Goal: Task Accomplishment & Management: Complete application form

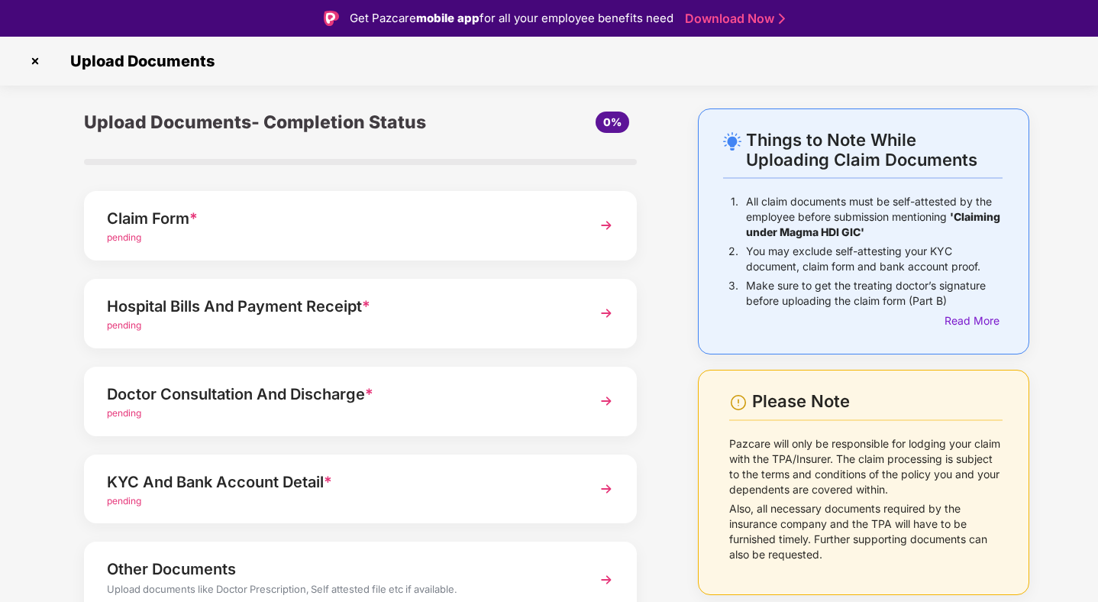
click at [610, 225] on img at bounding box center [606, 225] width 27 height 27
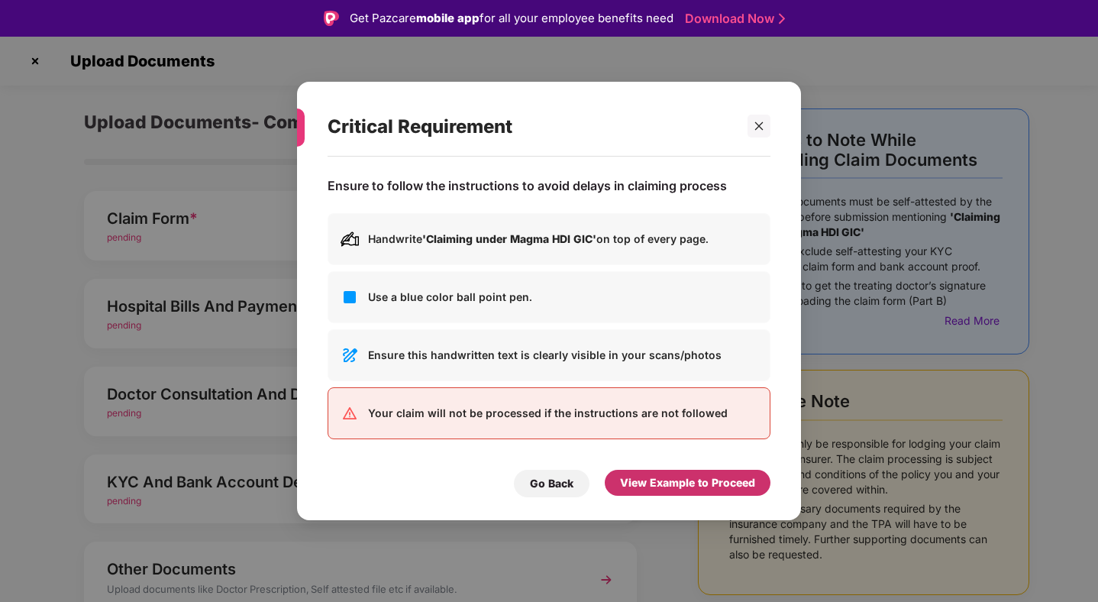
click at [645, 475] on div "View Example to Proceed" at bounding box center [687, 482] width 135 height 17
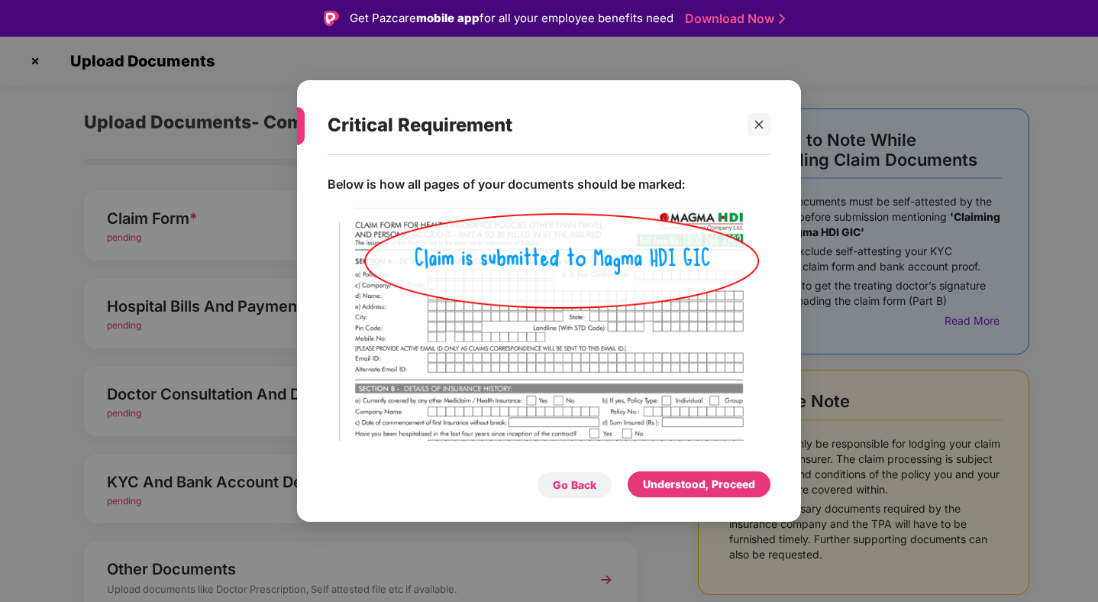
click at [590, 483] on div "Go Back" at bounding box center [575, 485] width 44 height 17
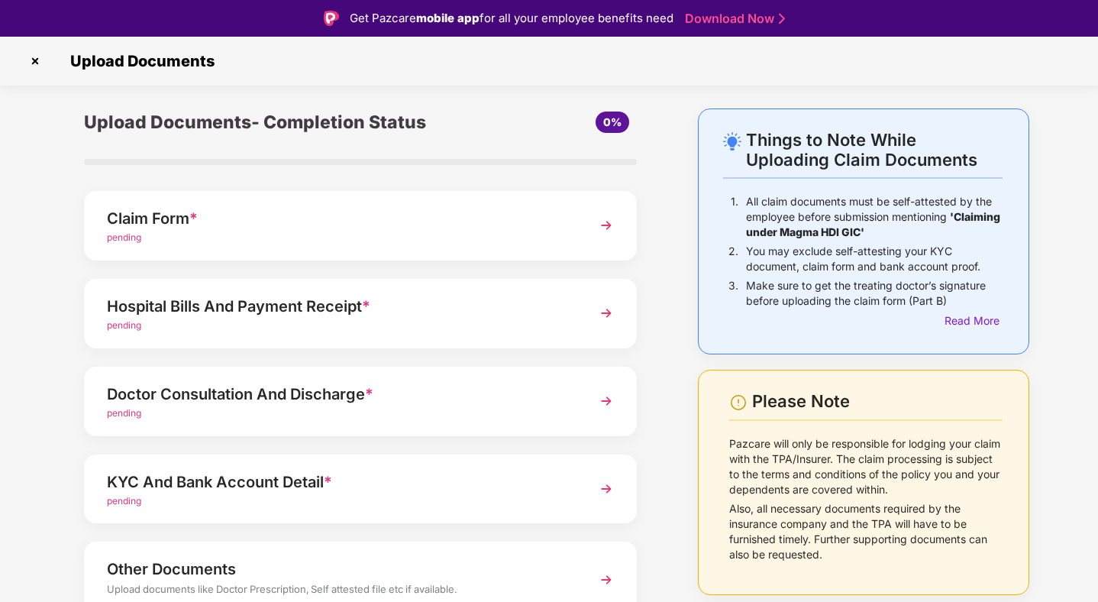
click at [603, 225] on img at bounding box center [606, 225] width 27 height 27
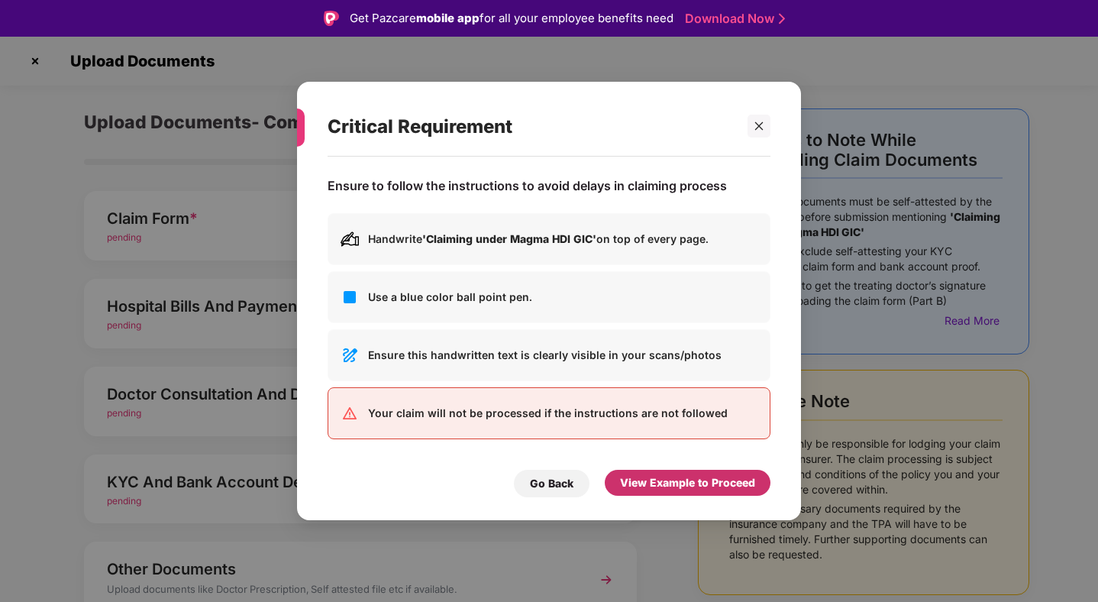
click at [667, 474] on div "View Example to Proceed" at bounding box center [687, 482] width 135 height 17
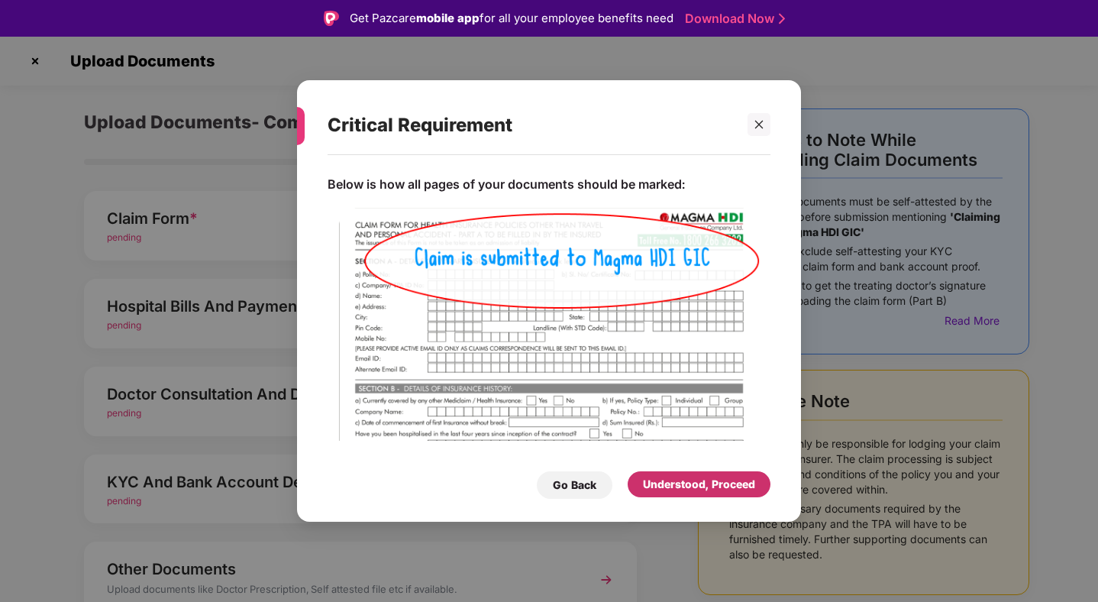
click at [667, 474] on div "Understood, Proceed" at bounding box center [699, 484] width 143 height 26
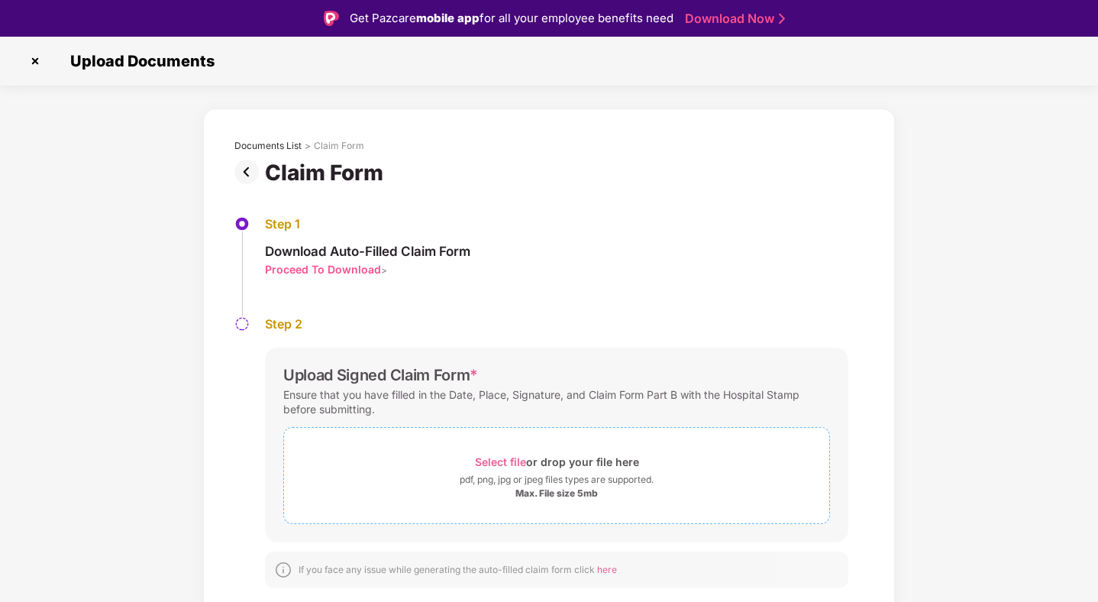
click at [487, 473] on div "pdf, png, jpg or jpeg files types are supported." at bounding box center [557, 479] width 194 height 15
click at [556, 477] on div "pdf, png, jpg or jpeg files types are supported." at bounding box center [557, 479] width 194 height 15
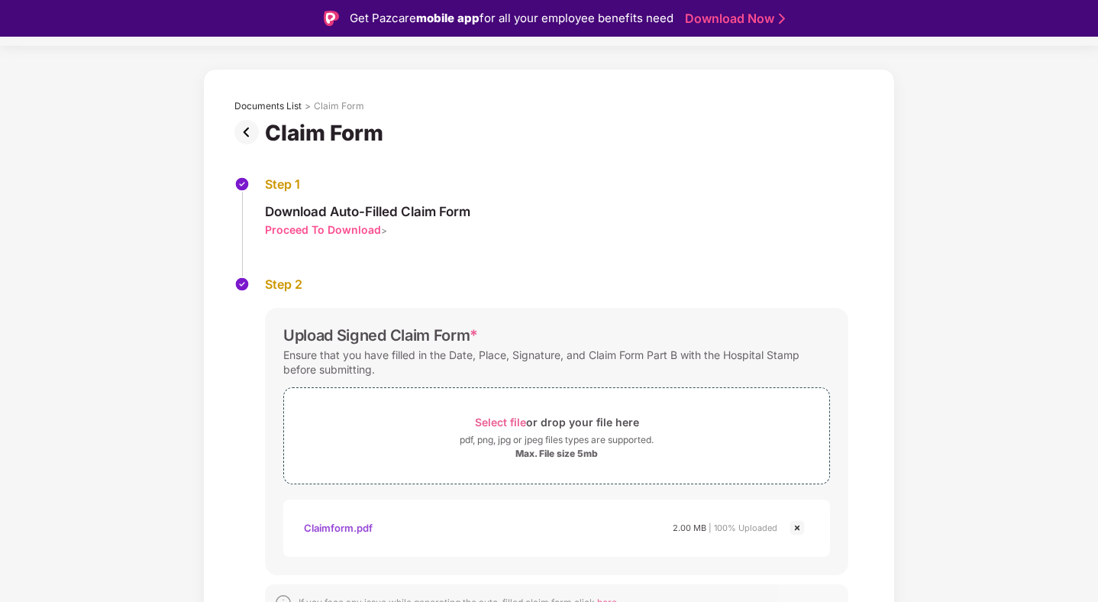
scroll to position [99, 0]
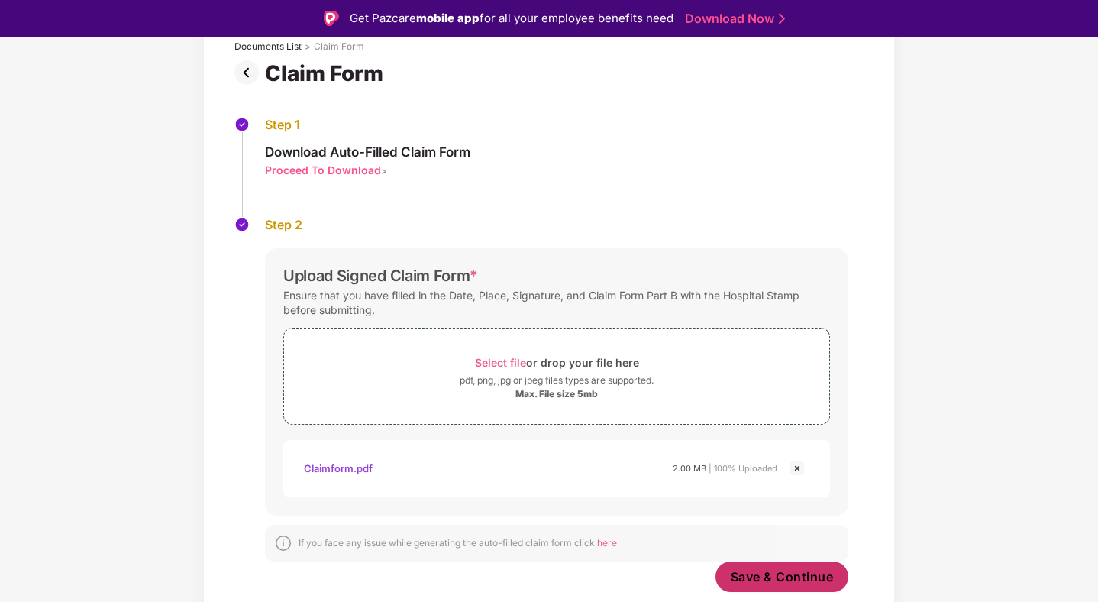
click at [752, 573] on span "Save & Continue" at bounding box center [782, 576] width 103 height 17
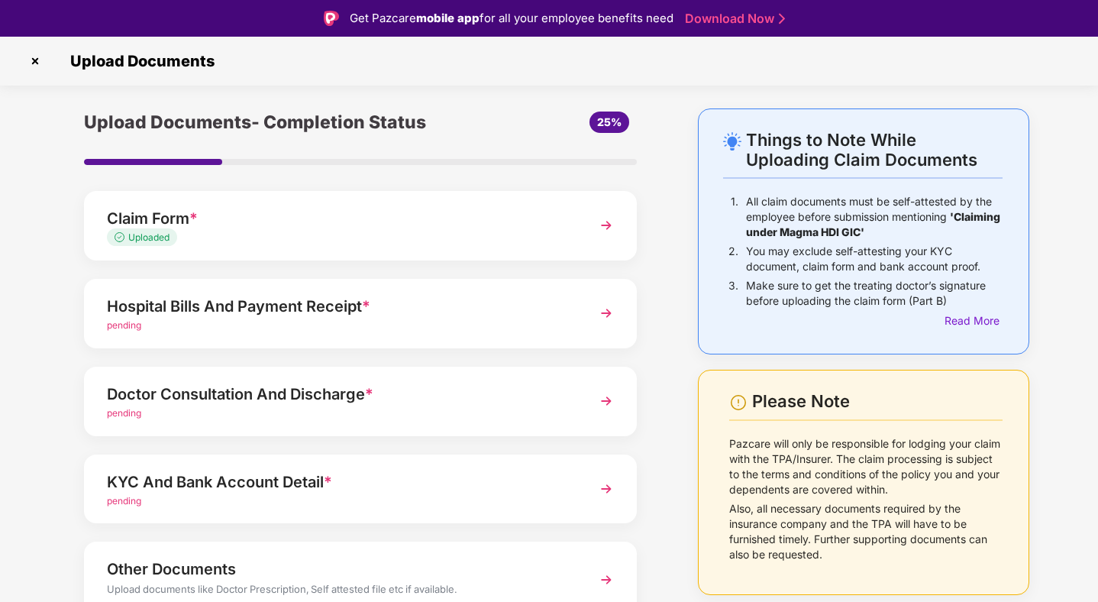
click at [600, 315] on img at bounding box center [606, 312] width 27 height 27
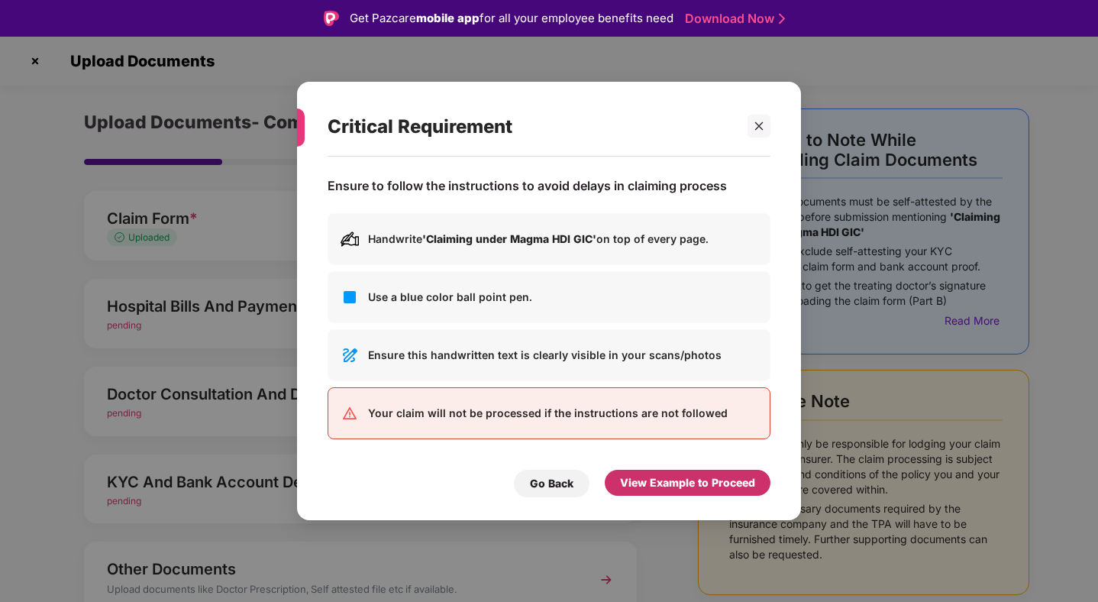
click at [641, 474] on div "View Example to Proceed" at bounding box center [687, 482] width 135 height 17
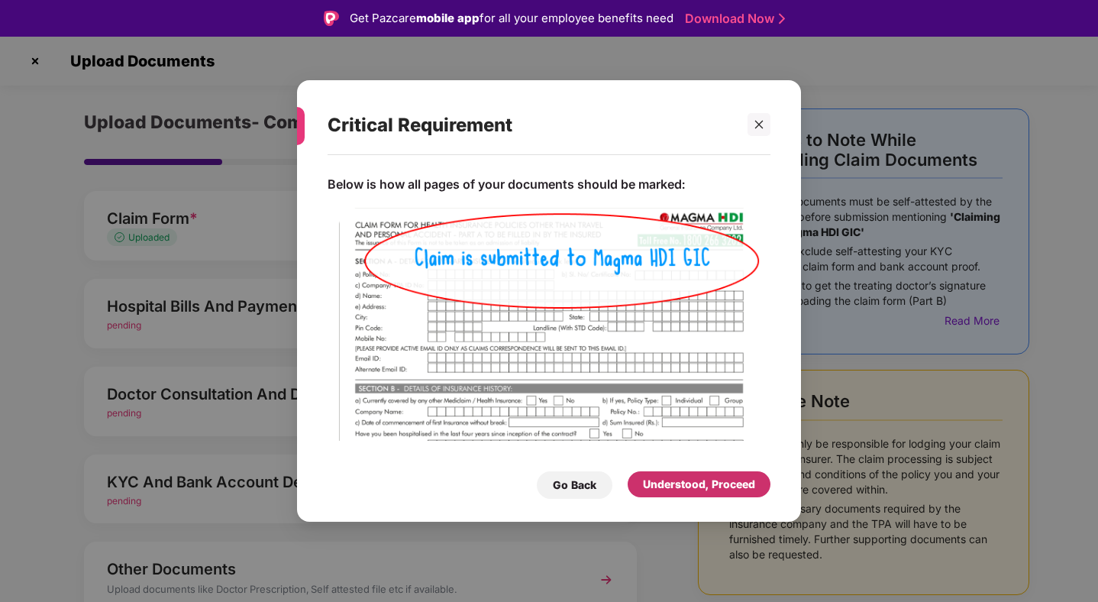
click at [663, 480] on div "Understood, Proceed" at bounding box center [699, 484] width 112 height 17
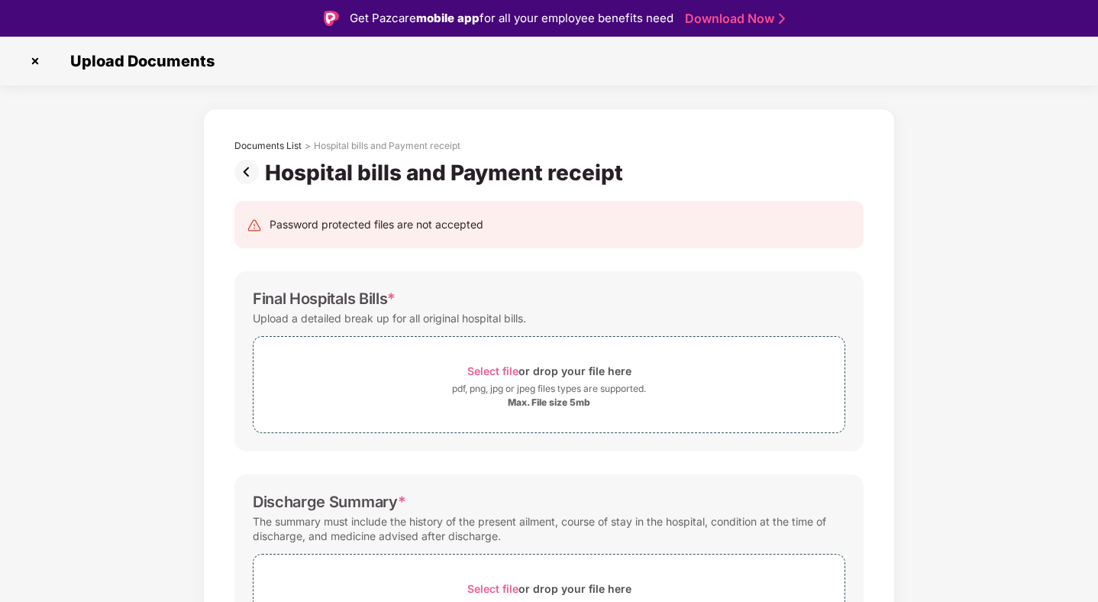
click at [247, 167] on img at bounding box center [249, 172] width 31 height 24
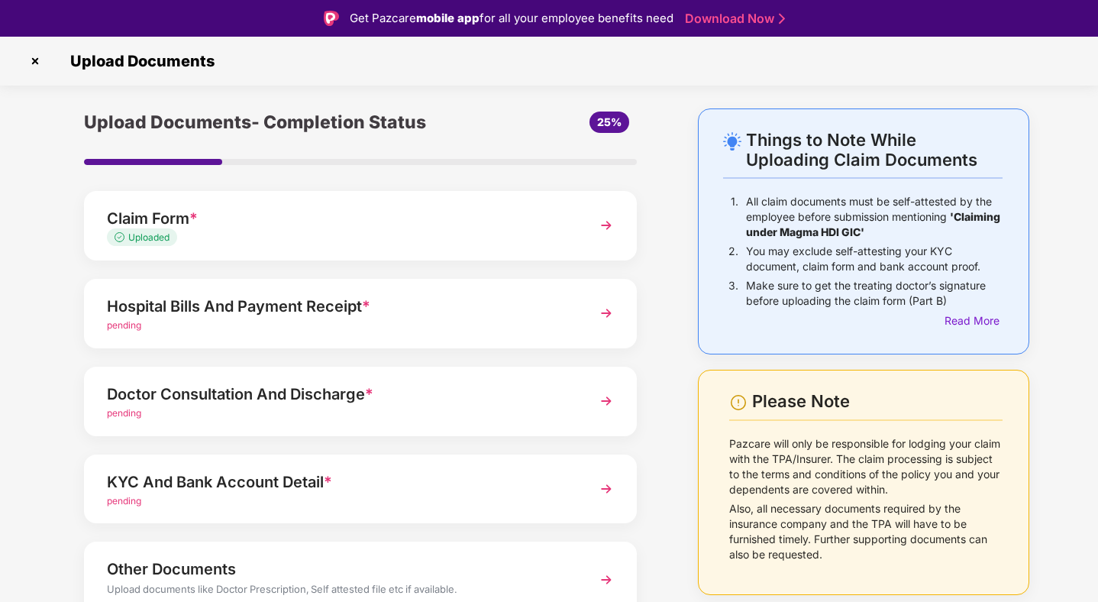
click at [606, 309] on img at bounding box center [606, 312] width 27 height 27
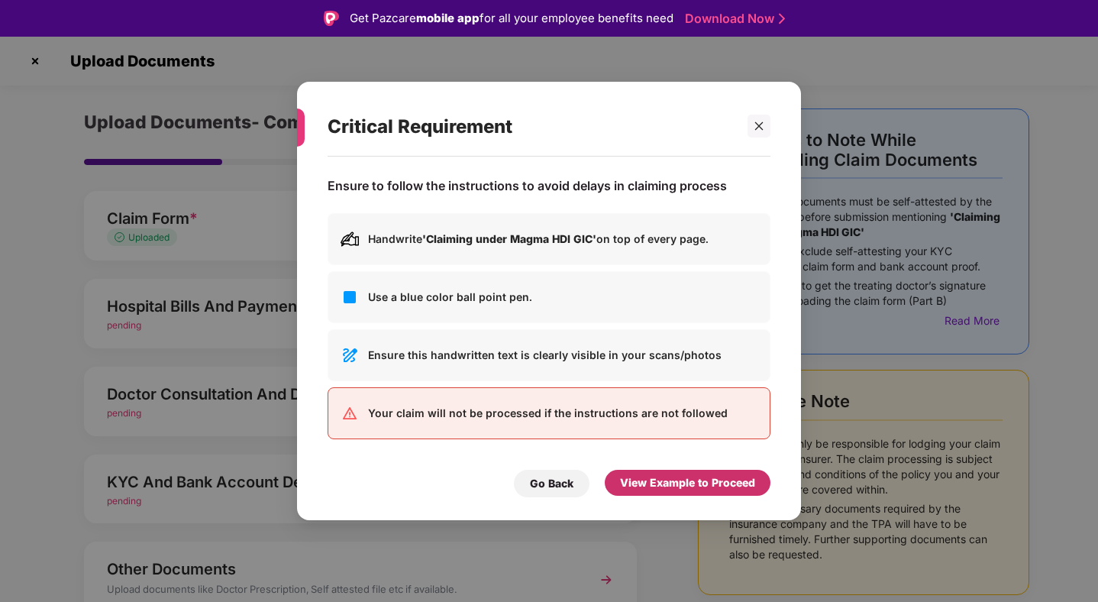
click at [651, 483] on div "View Example to Proceed" at bounding box center [687, 482] width 135 height 17
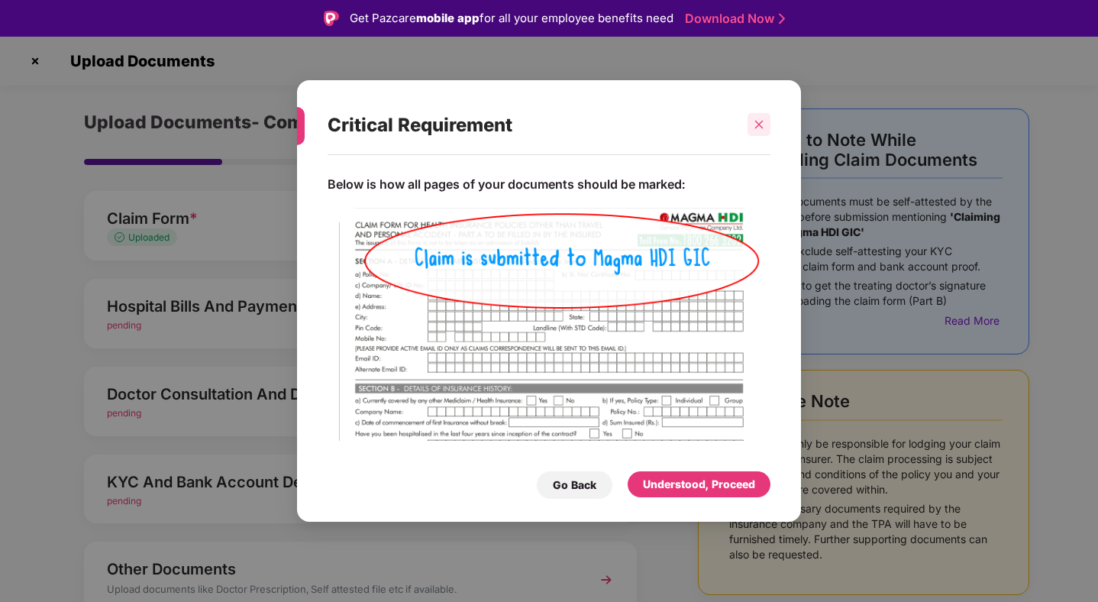
click at [763, 125] on icon "close" at bounding box center [759, 124] width 11 height 11
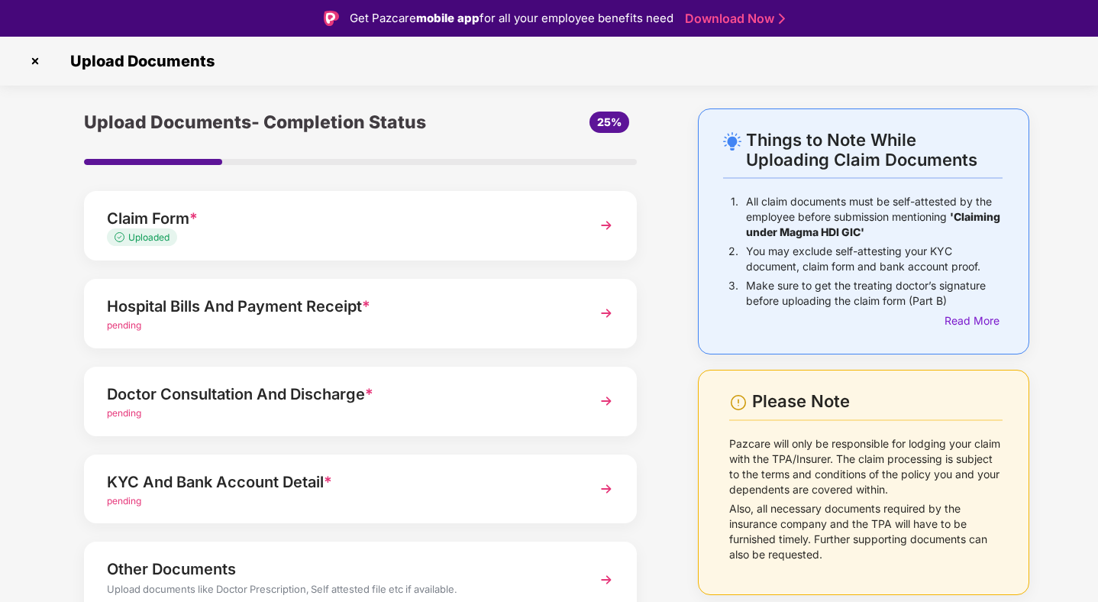
click at [606, 401] on img at bounding box center [606, 400] width 27 height 27
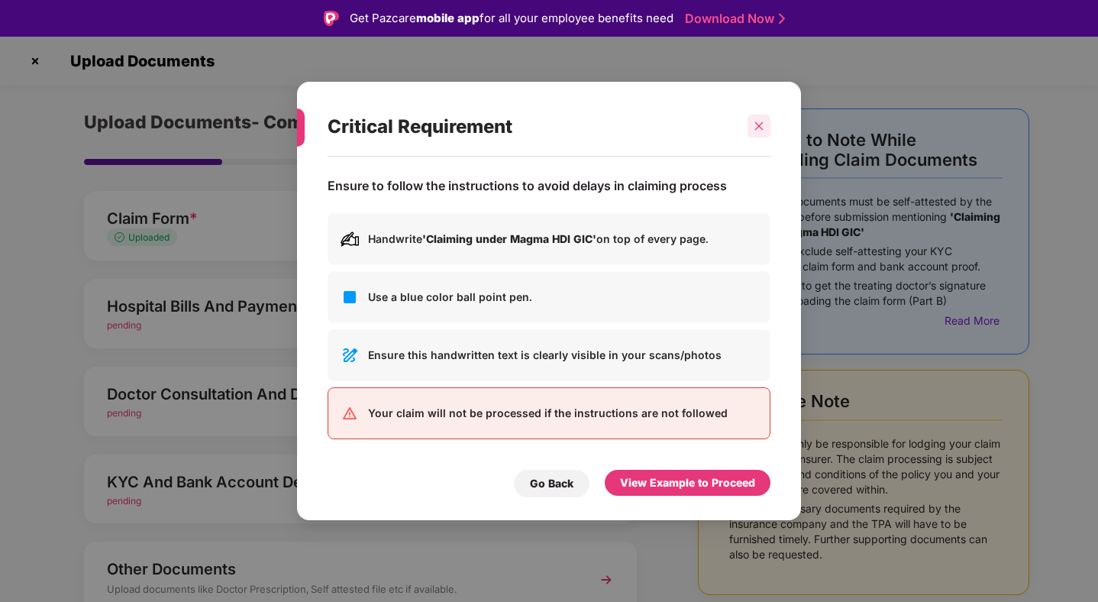
click at [758, 124] on icon "close" at bounding box center [759, 126] width 11 height 11
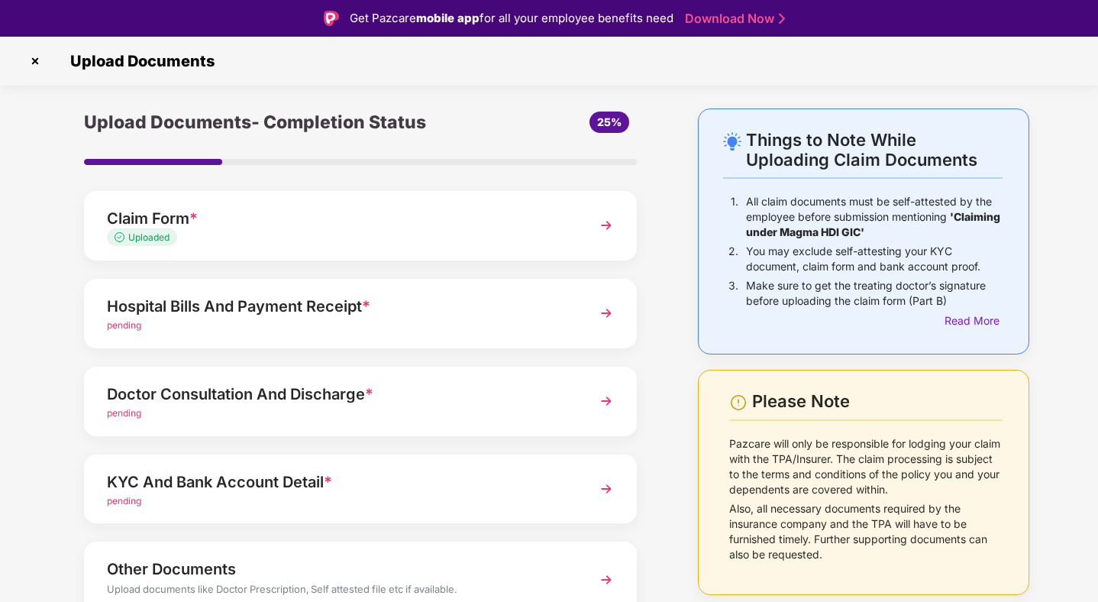
click at [609, 491] on img at bounding box center [606, 488] width 27 height 27
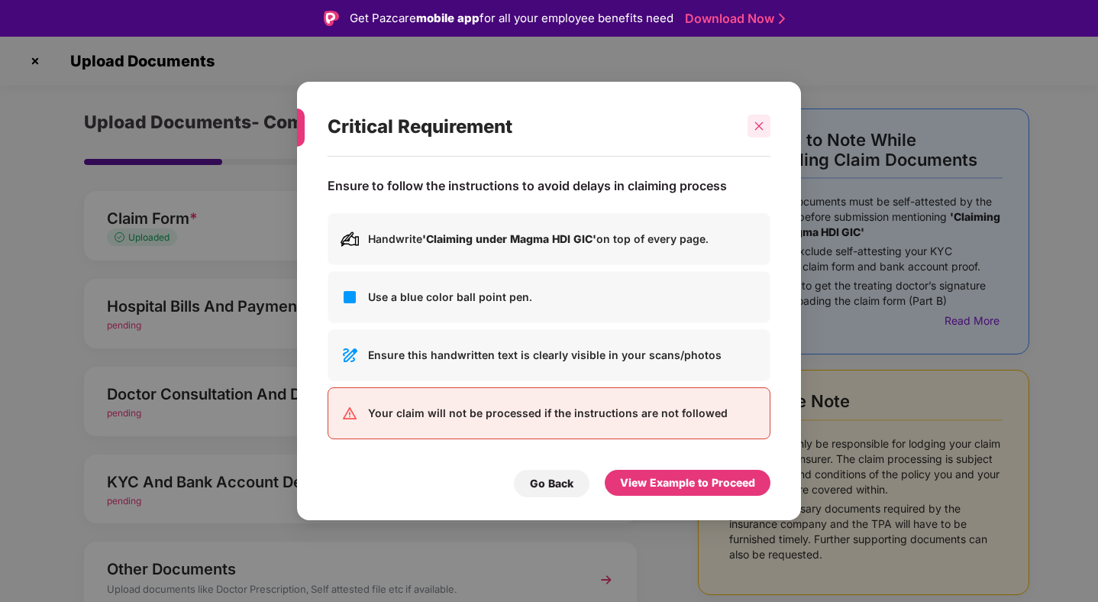
click at [756, 129] on icon "close" at bounding box center [759, 126] width 11 height 11
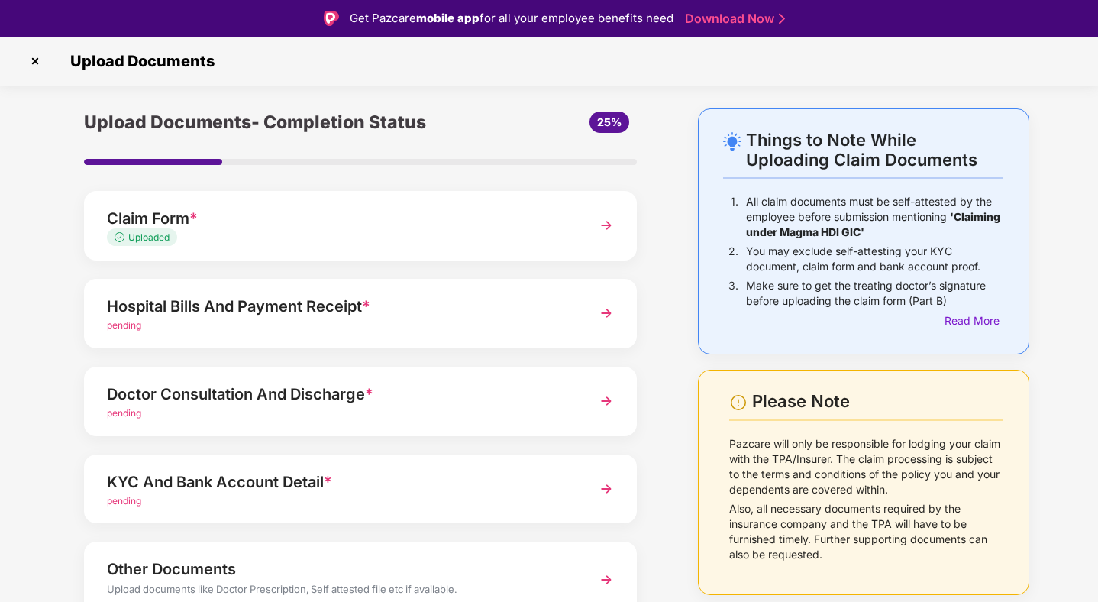
click at [607, 311] on img at bounding box center [606, 312] width 27 height 27
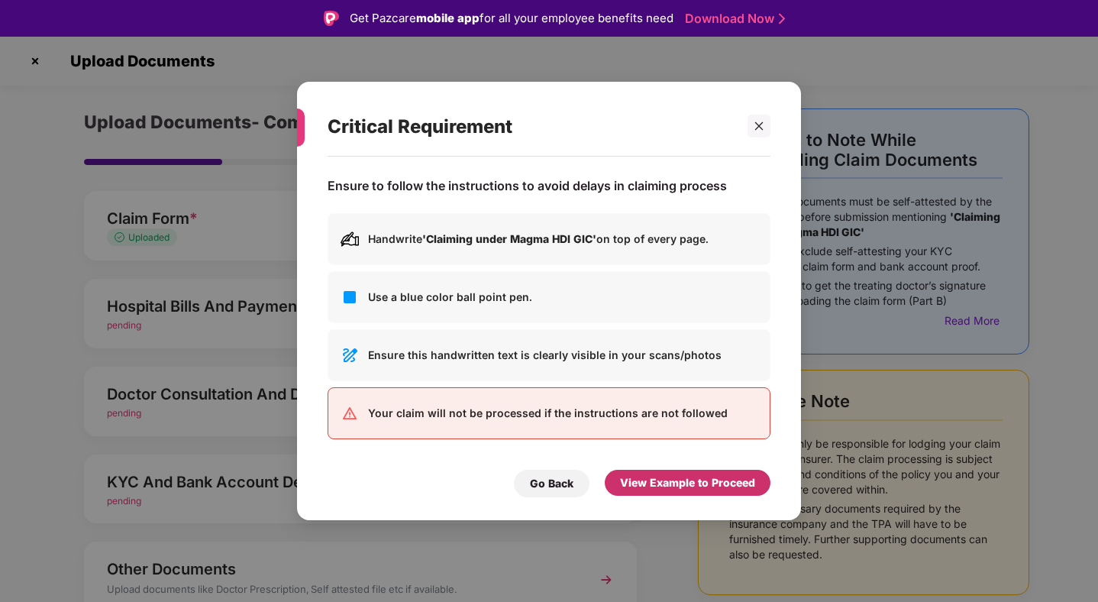
click at [658, 484] on div "View Example to Proceed" at bounding box center [687, 482] width 135 height 17
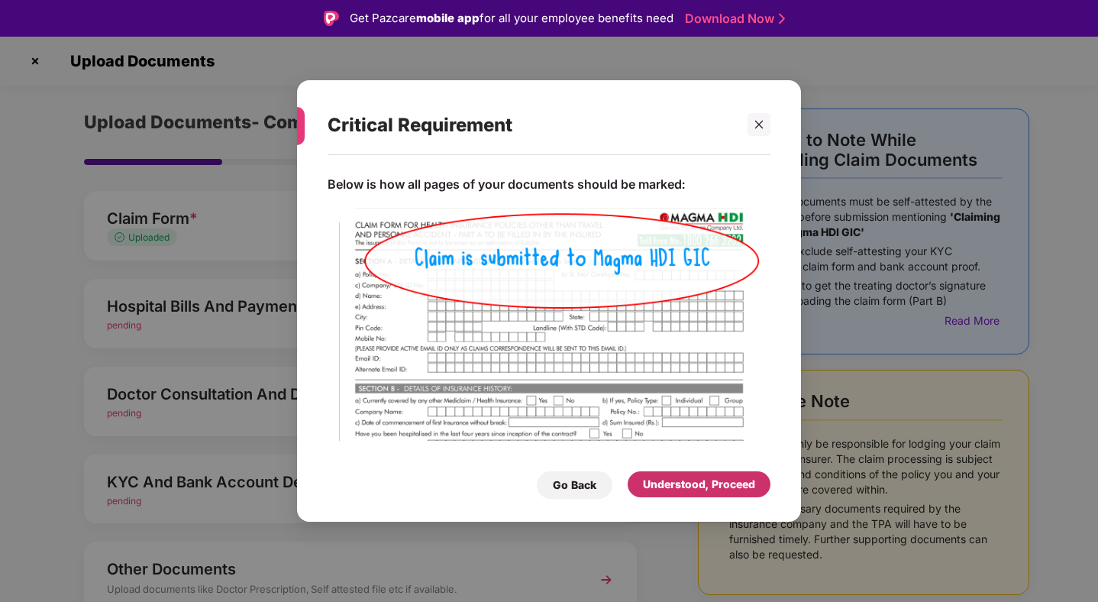
click at [658, 484] on div "Understood, Proceed" at bounding box center [699, 484] width 112 height 17
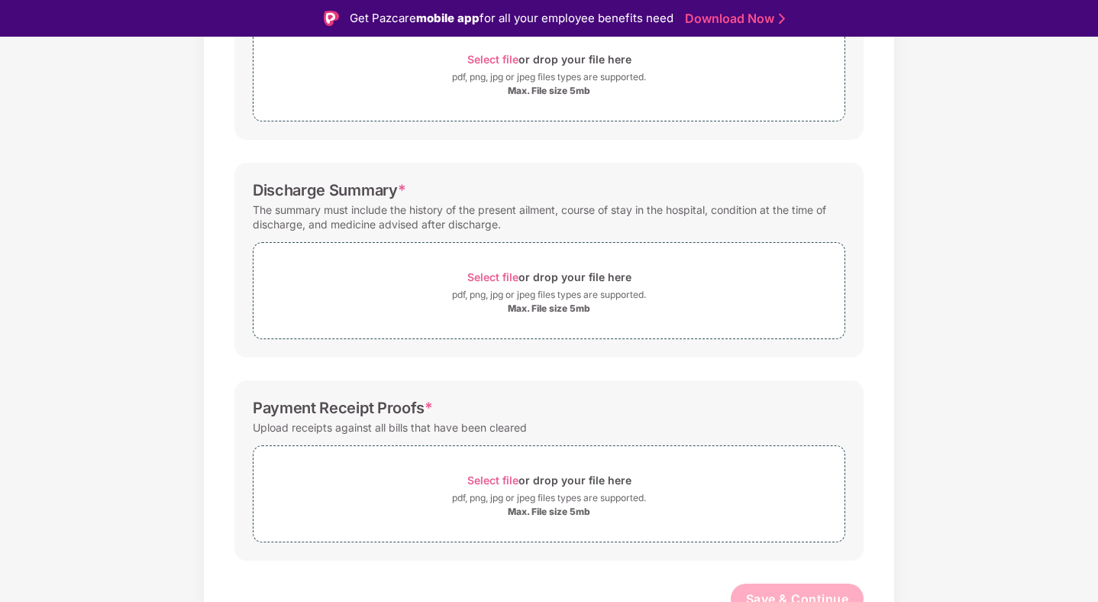
scroll to position [326, 0]
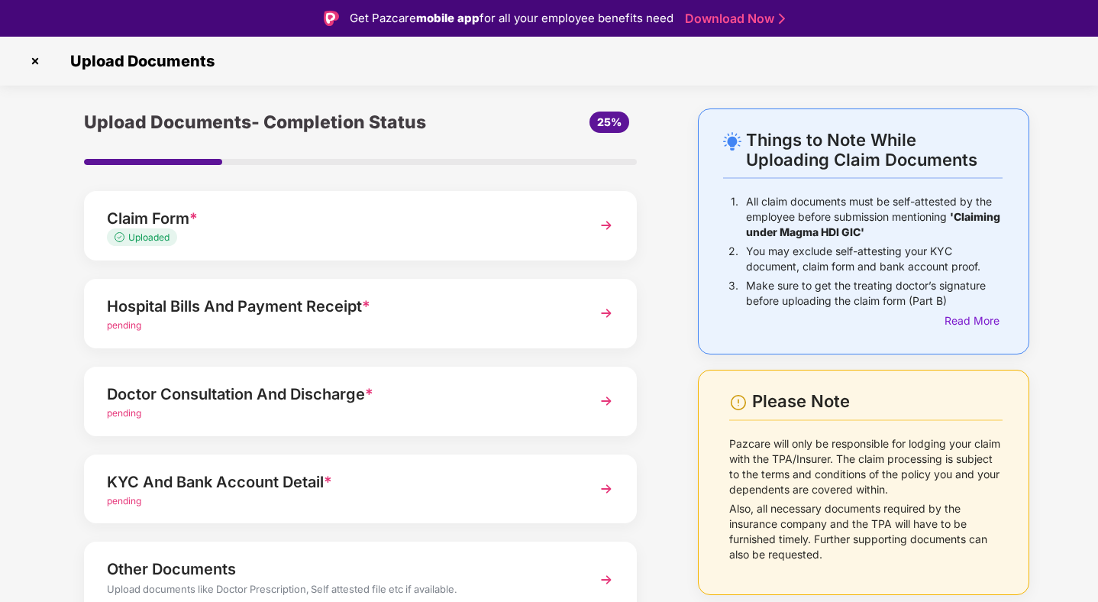
click at [613, 397] on img at bounding box center [606, 400] width 27 height 27
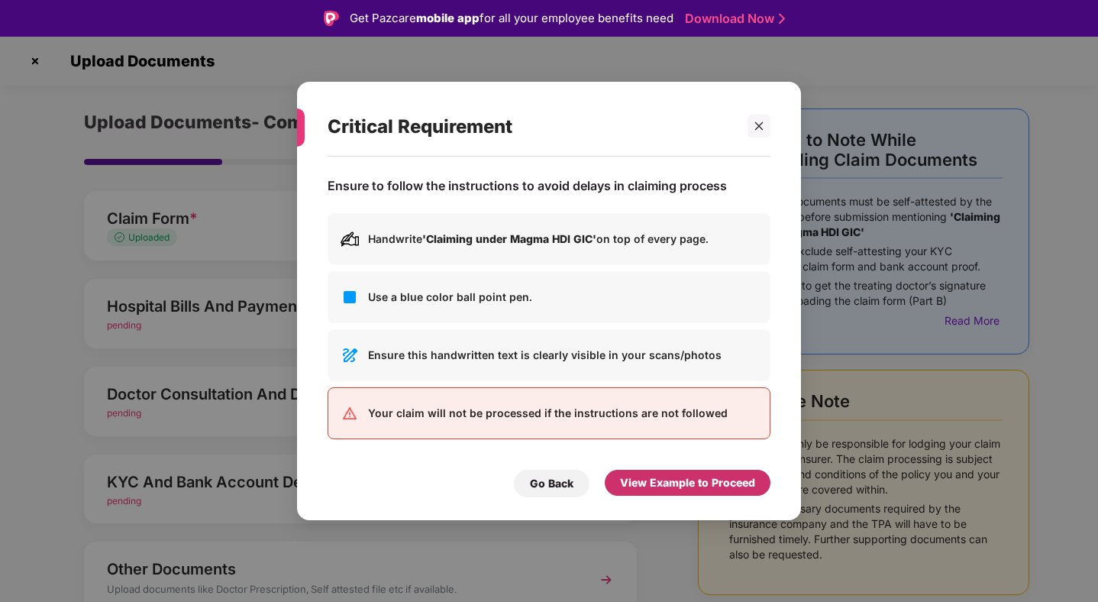
click at [651, 485] on div "View Example to Proceed" at bounding box center [687, 482] width 135 height 17
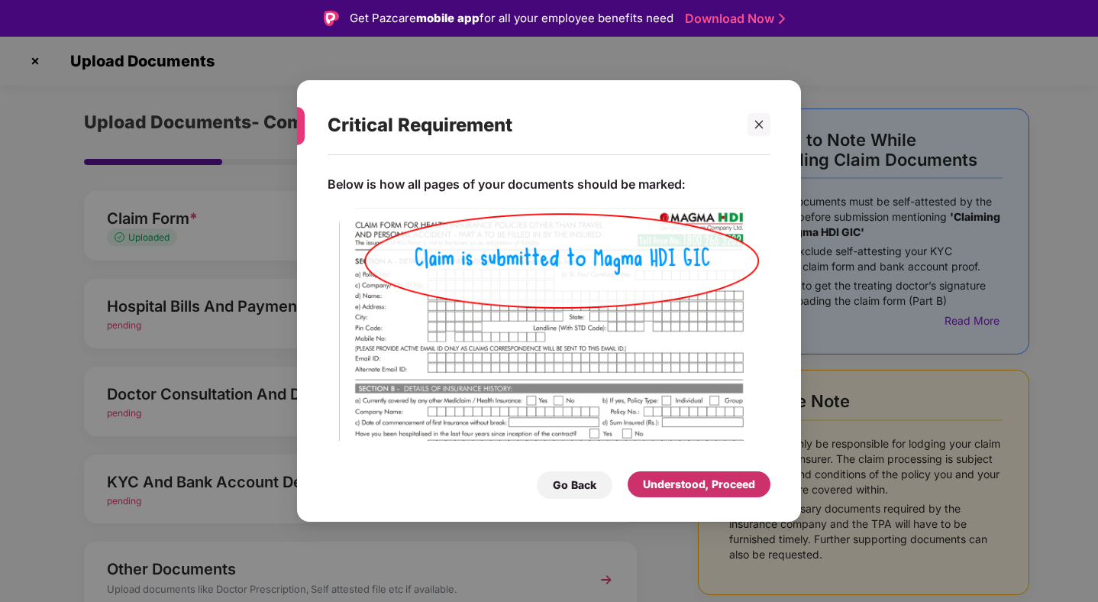
click at [658, 485] on div "Understood, Proceed" at bounding box center [699, 484] width 112 height 17
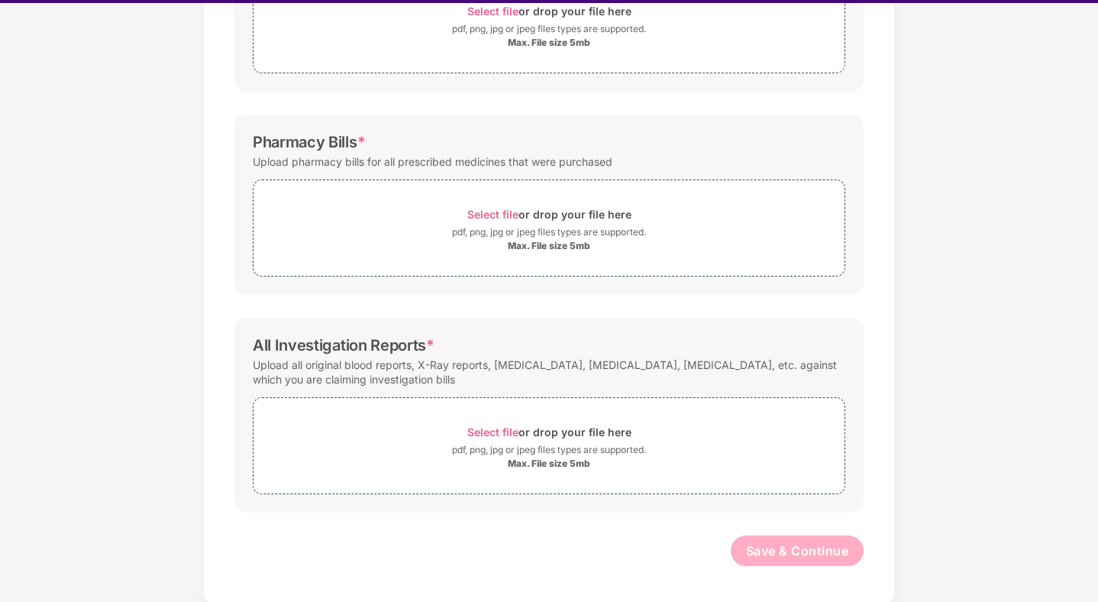
scroll to position [37, 0]
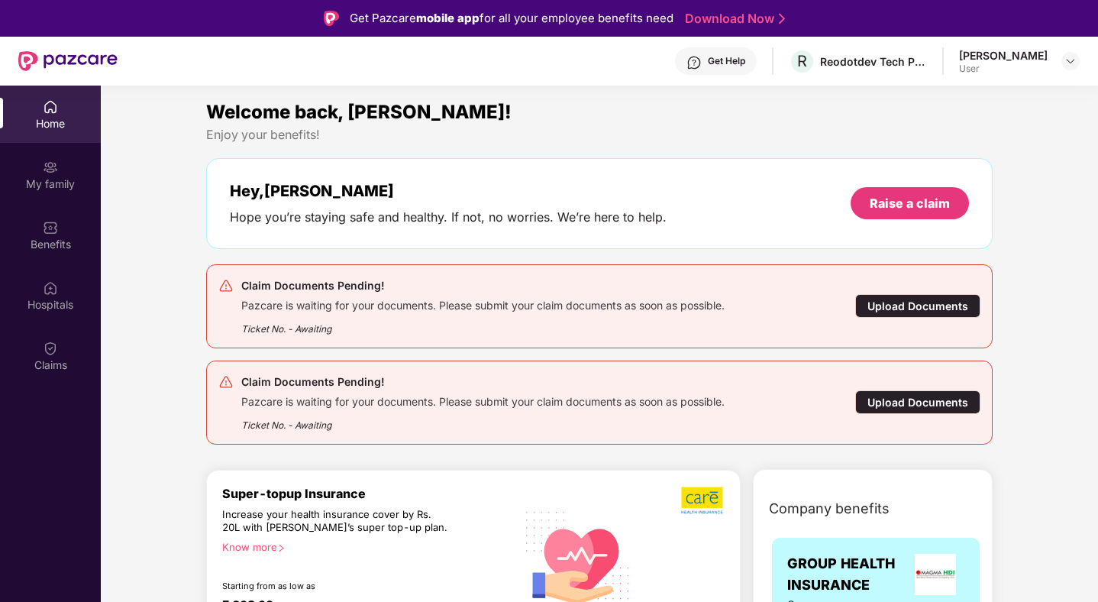
click at [228, 234] on div "Hey, Spandan Hope you’re staying safe and healthy. If not, no worries. We’re he…" at bounding box center [599, 203] width 787 height 91
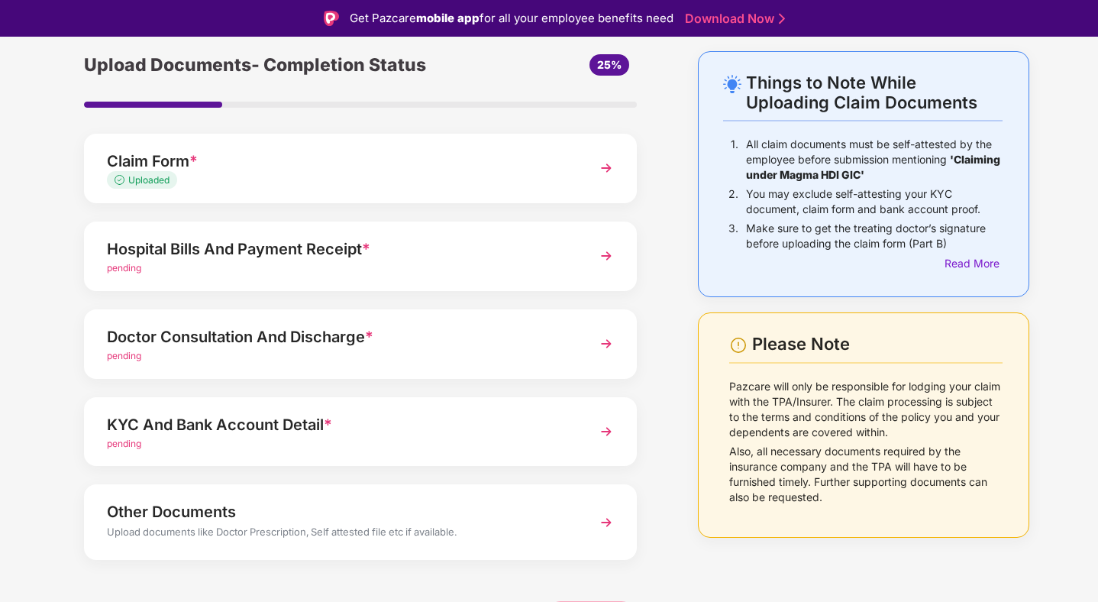
scroll to position [73, 0]
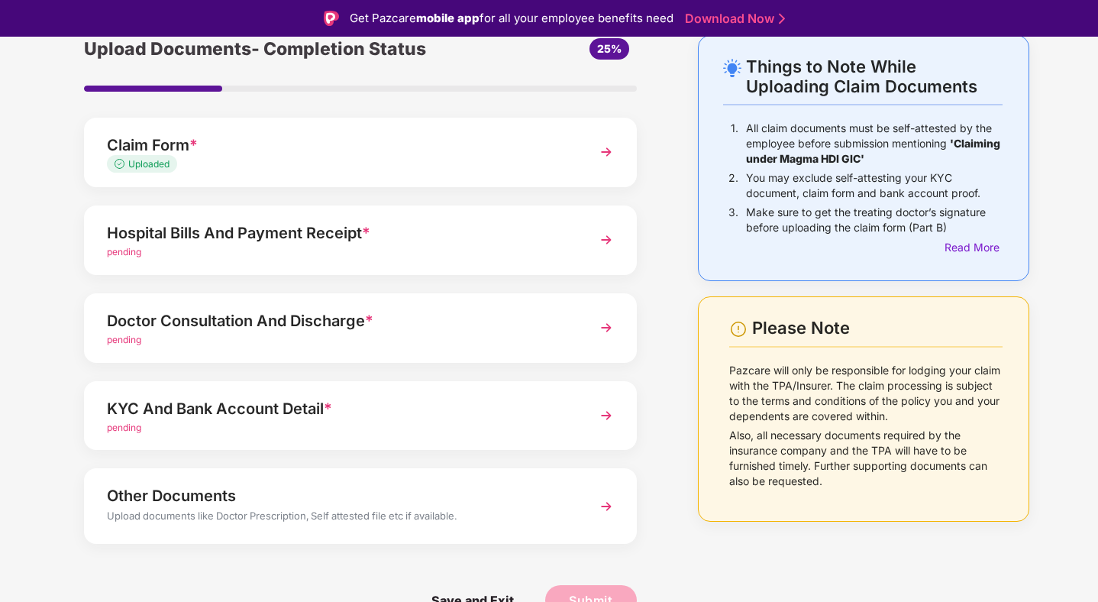
click at [606, 329] on img at bounding box center [606, 327] width 27 height 27
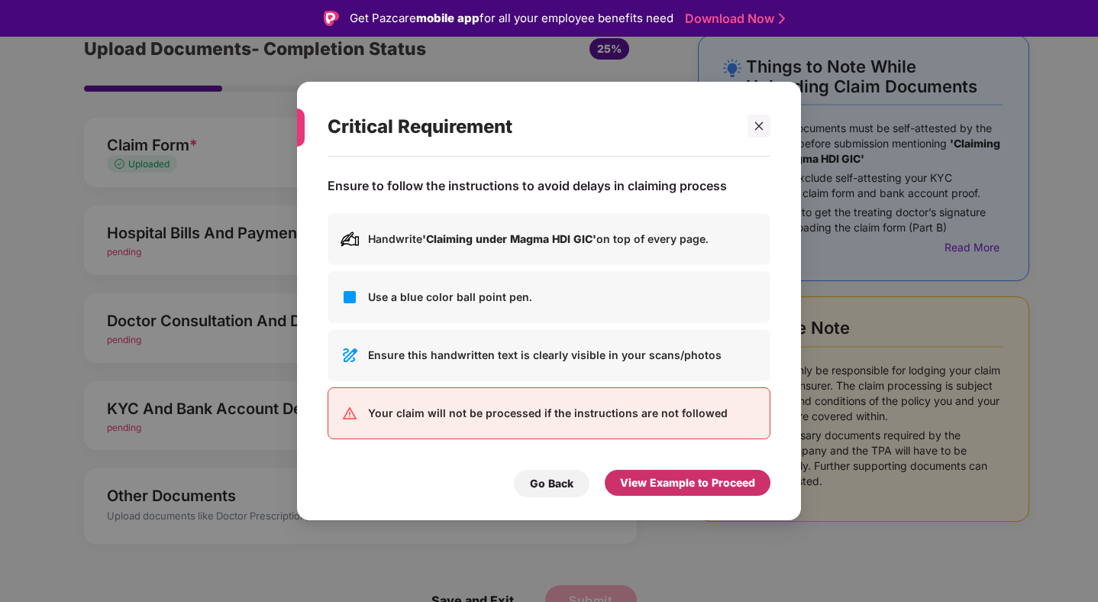
click at [671, 473] on div "View Example to Proceed" at bounding box center [688, 483] width 166 height 26
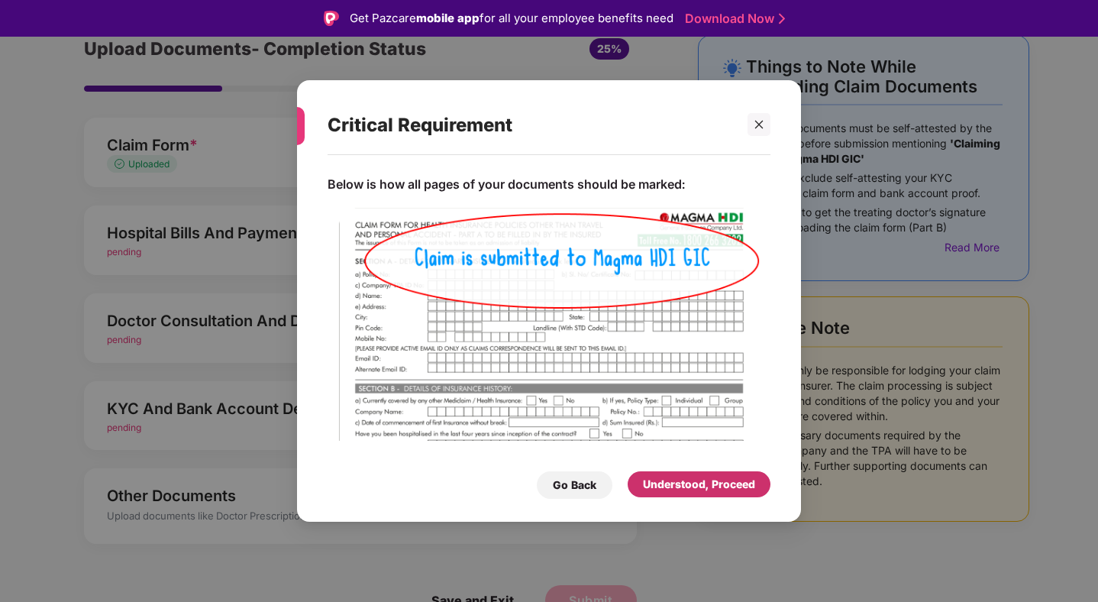
click at [670, 482] on div "Understood, Proceed" at bounding box center [699, 484] width 112 height 17
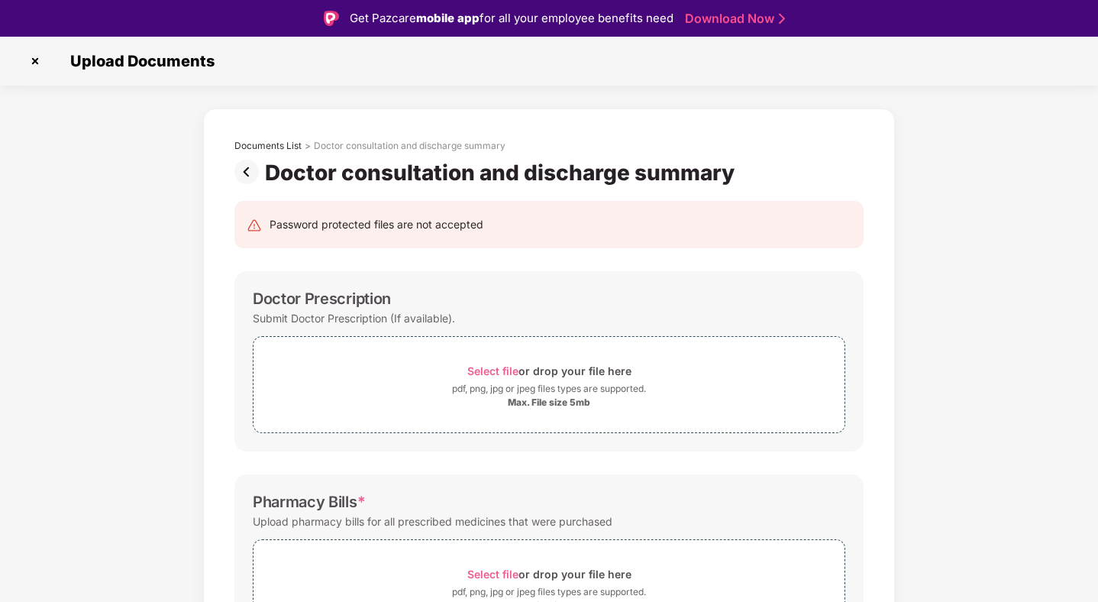
click at [35, 59] on img at bounding box center [35, 61] width 24 height 24
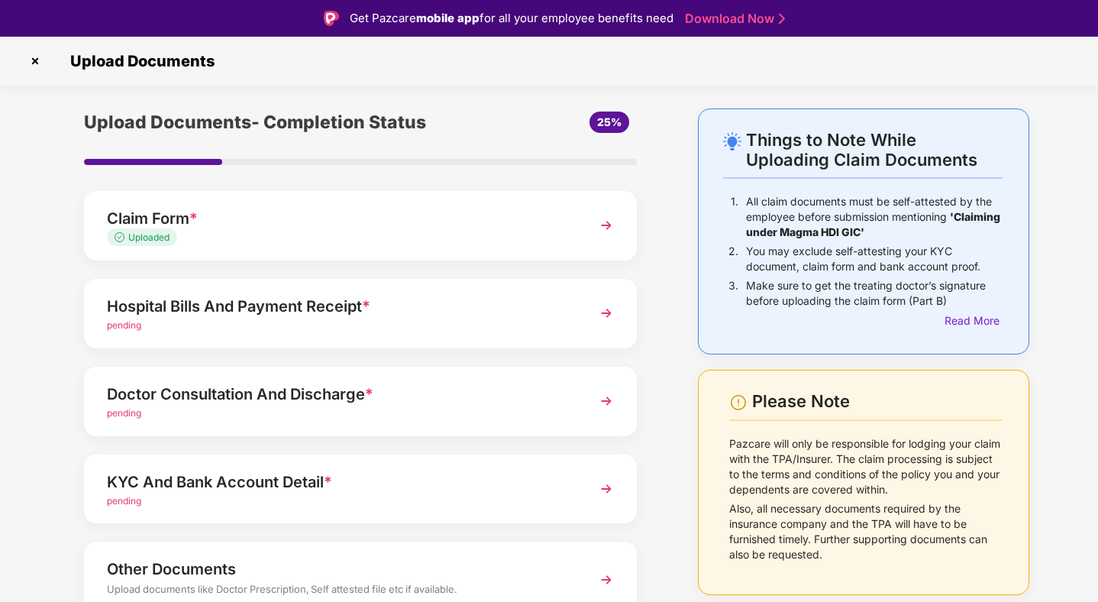
click at [600, 325] on img at bounding box center [606, 312] width 27 height 27
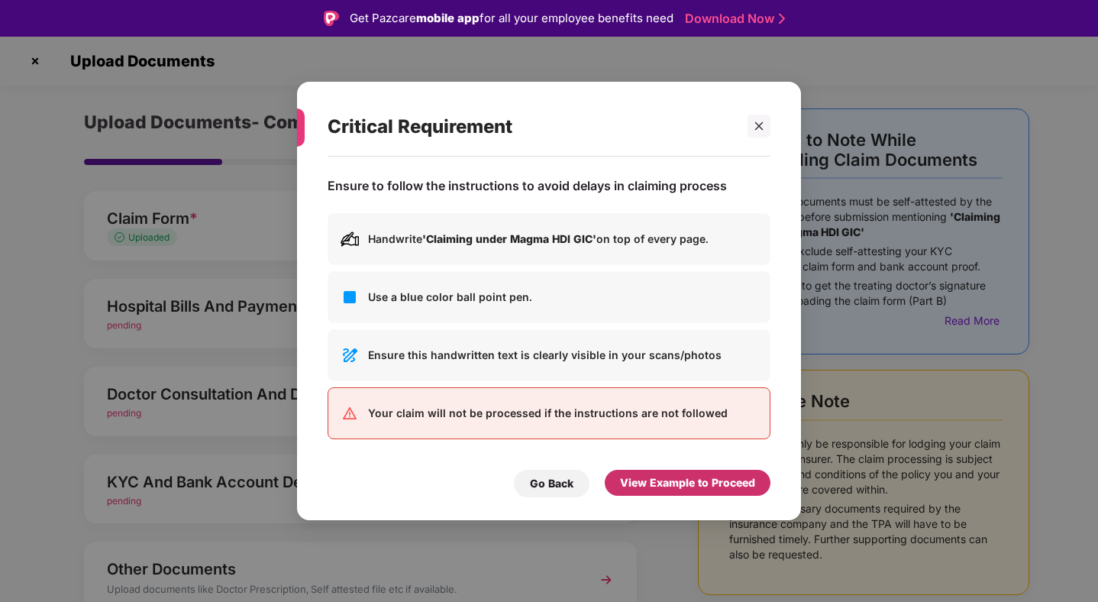
click at [680, 477] on div "View Example to Proceed" at bounding box center [687, 482] width 135 height 17
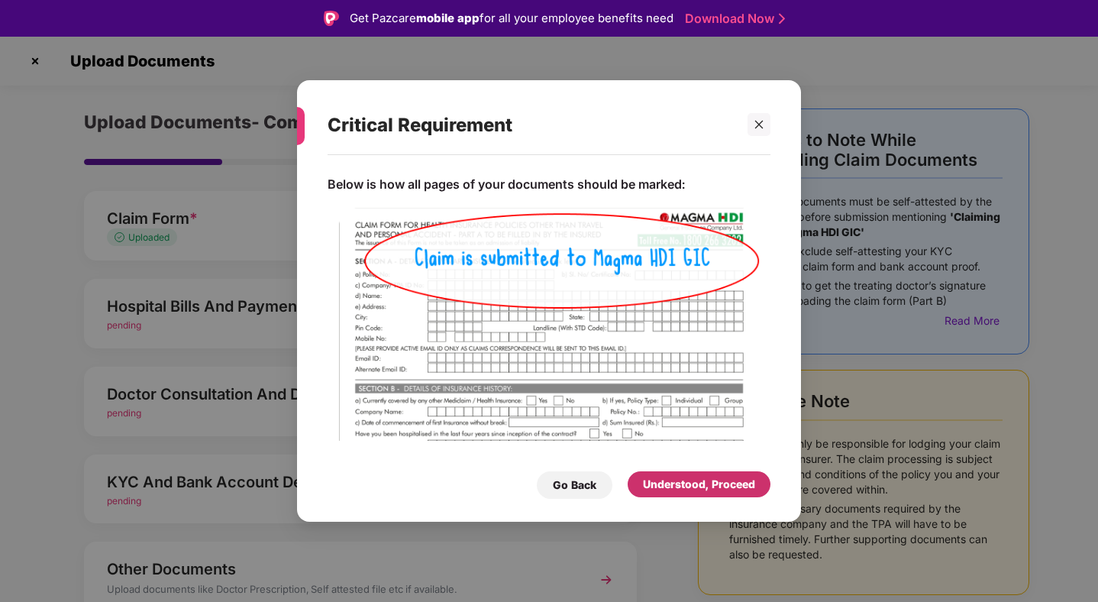
click at [680, 477] on div "Understood, Proceed" at bounding box center [699, 484] width 112 height 17
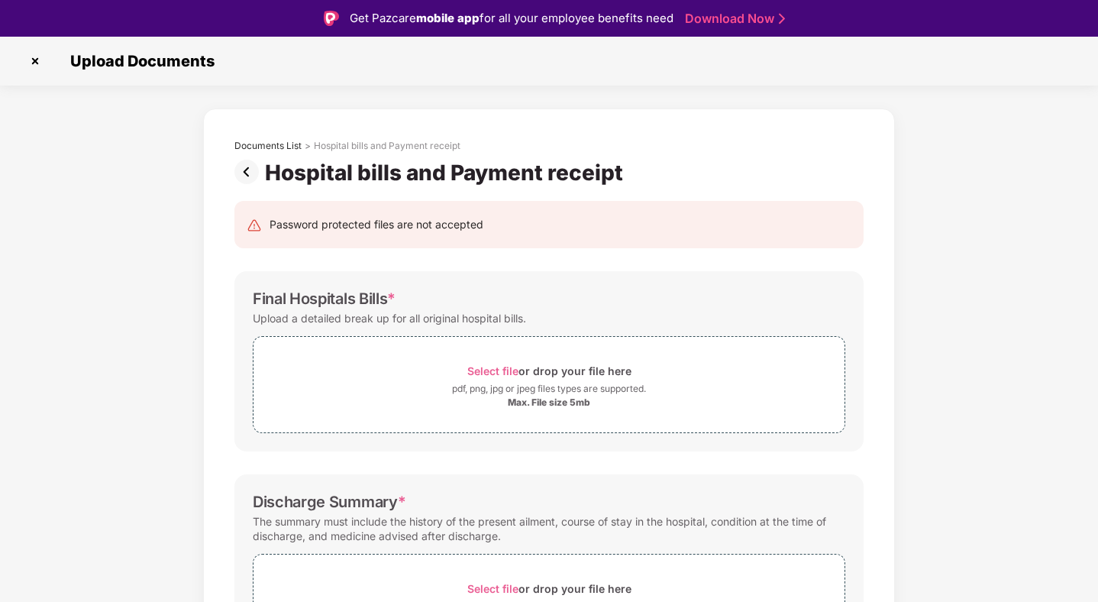
click at [248, 175] on img at bounding box center [249, 172] width 31 height 24
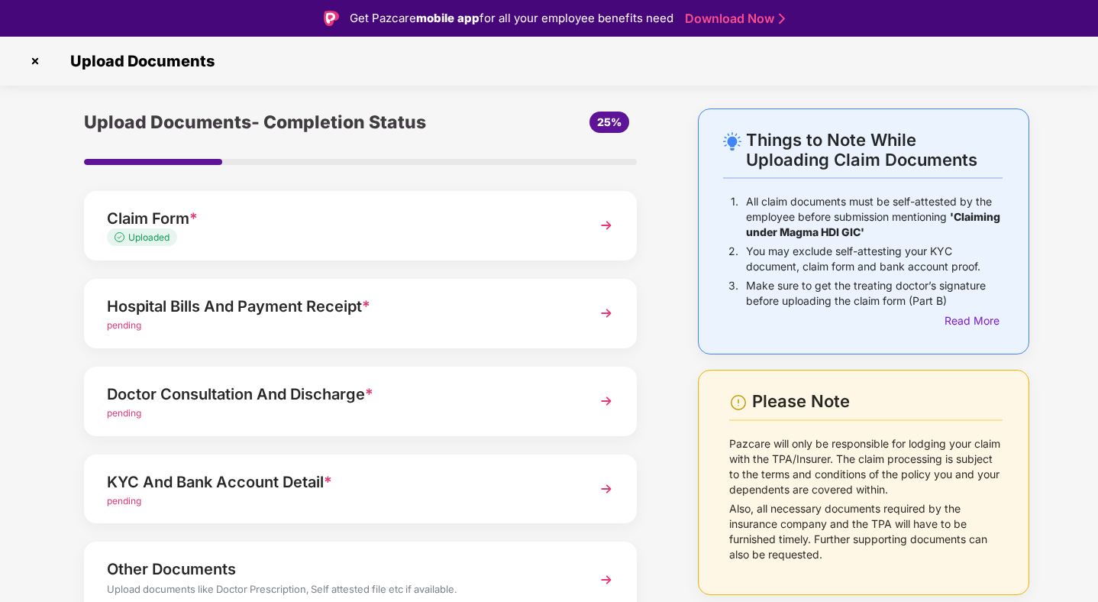
click at [607, 310] on img at bounding box center [606, 312] width 27 height 27
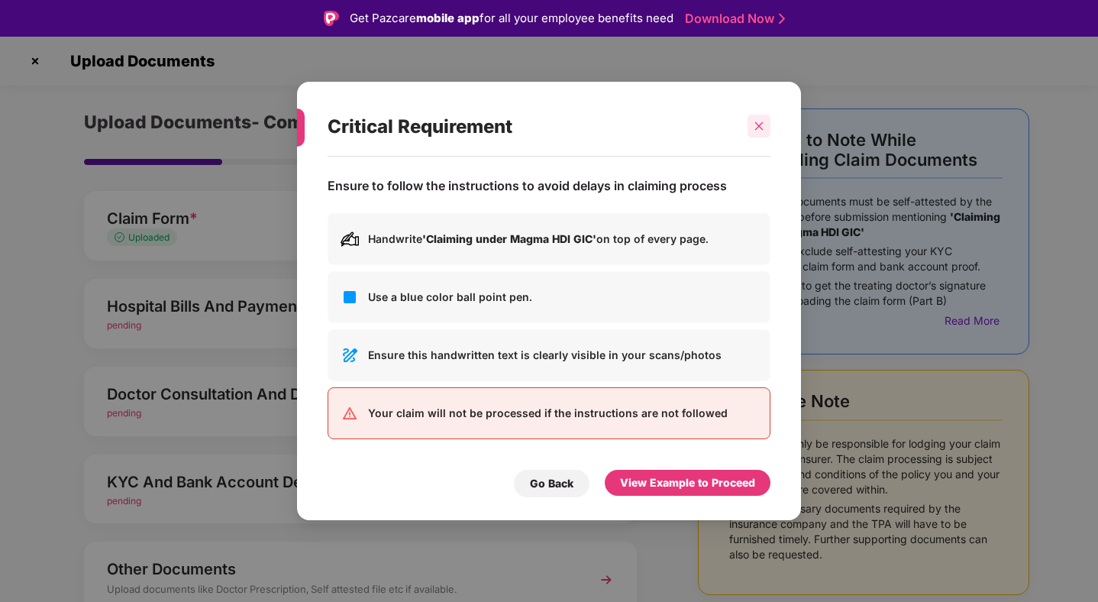
click at [753, 129] on div at bounding box center [759, 126] width 23 height 23
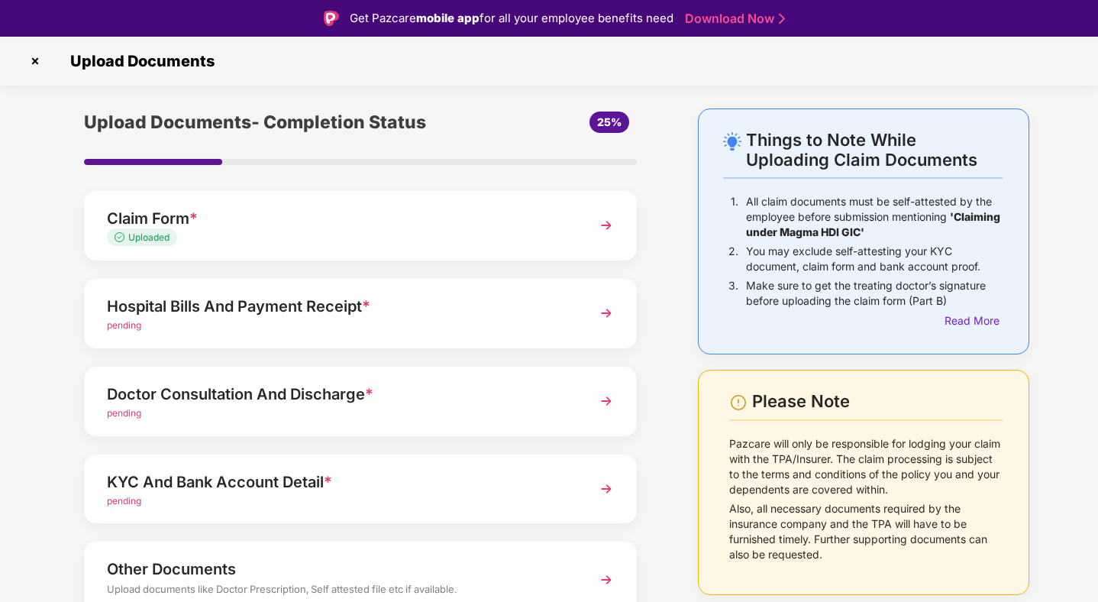
click at [556, 300] on div "Hospital Bills And Payment Receipt *" at bounding box center [339, 306] width 464 height 24
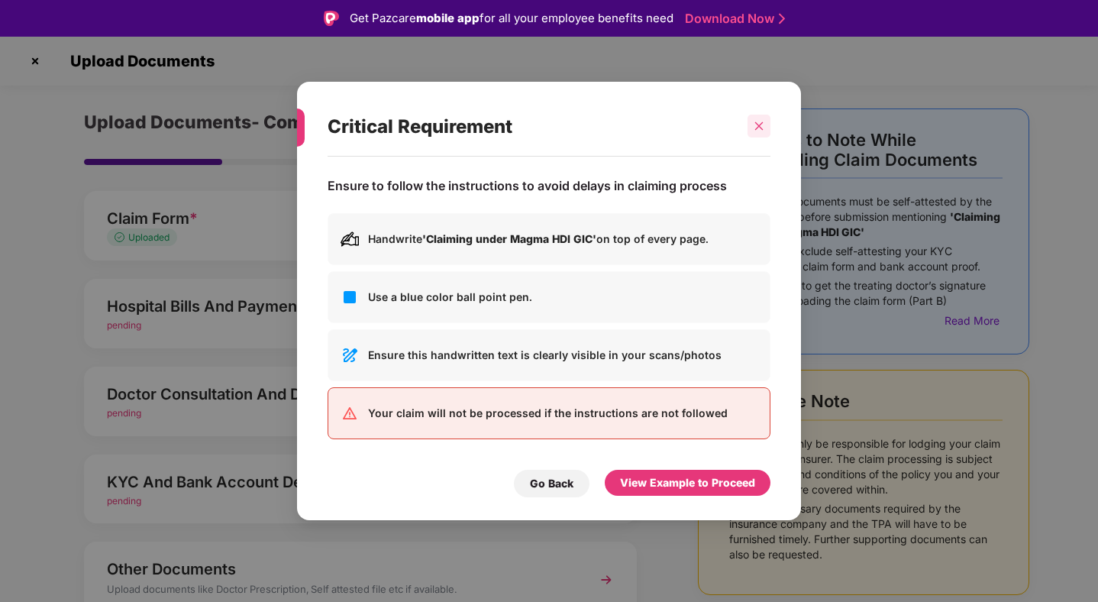
click at [756, 131] on icon "close" at bounding box center [759, 126] width 11 height 11
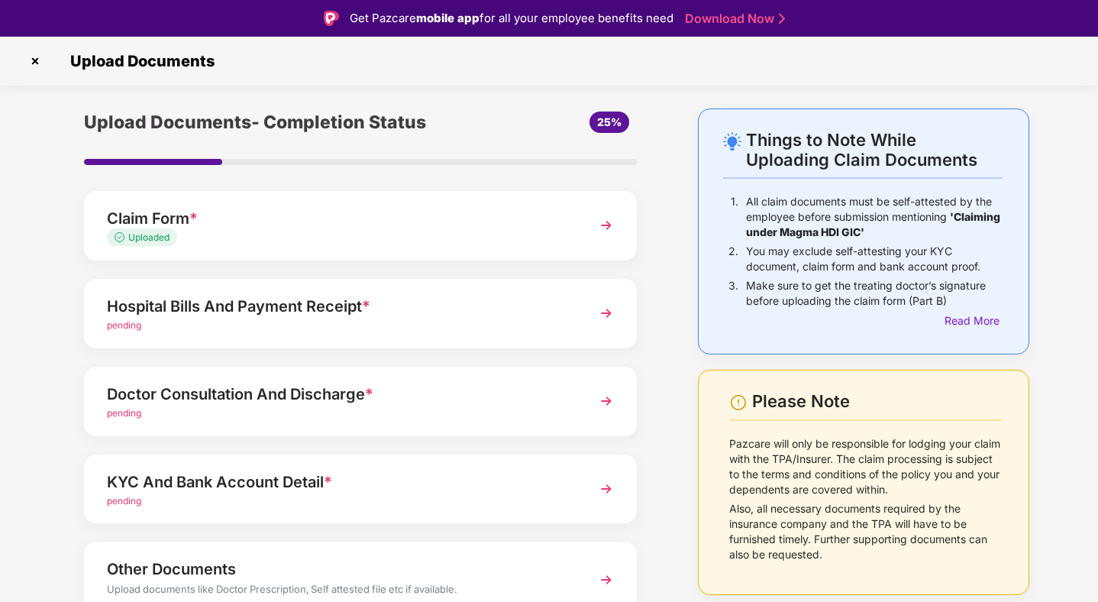
click at [603, 310] on img at bounding box center [606, 312] width 27 height 27
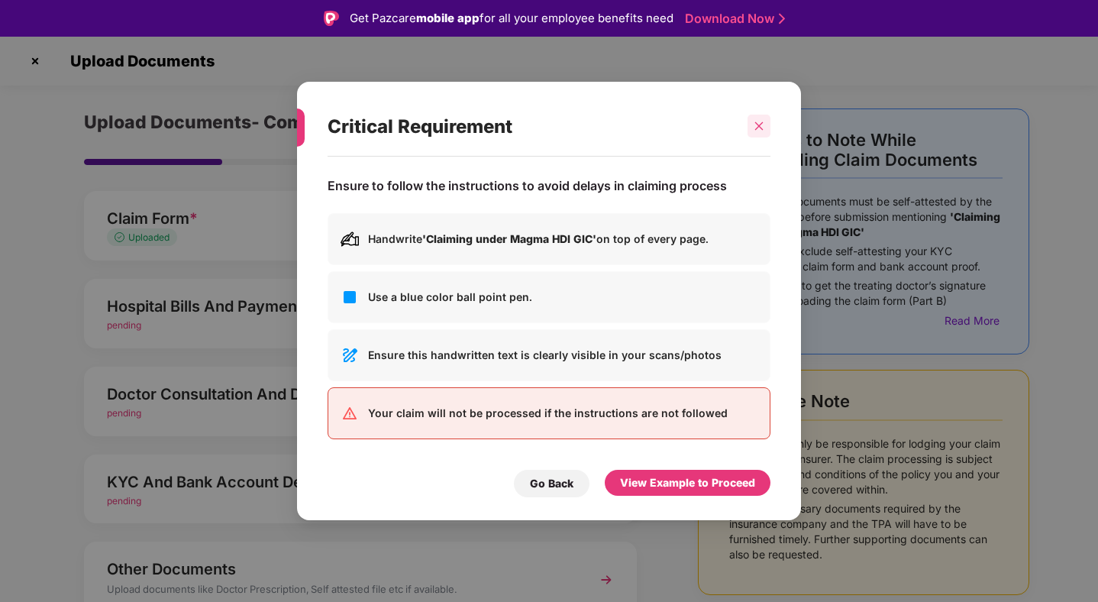
click at [755, 122] on icon "close" at bounding box center [759, 126] width 11 height 11
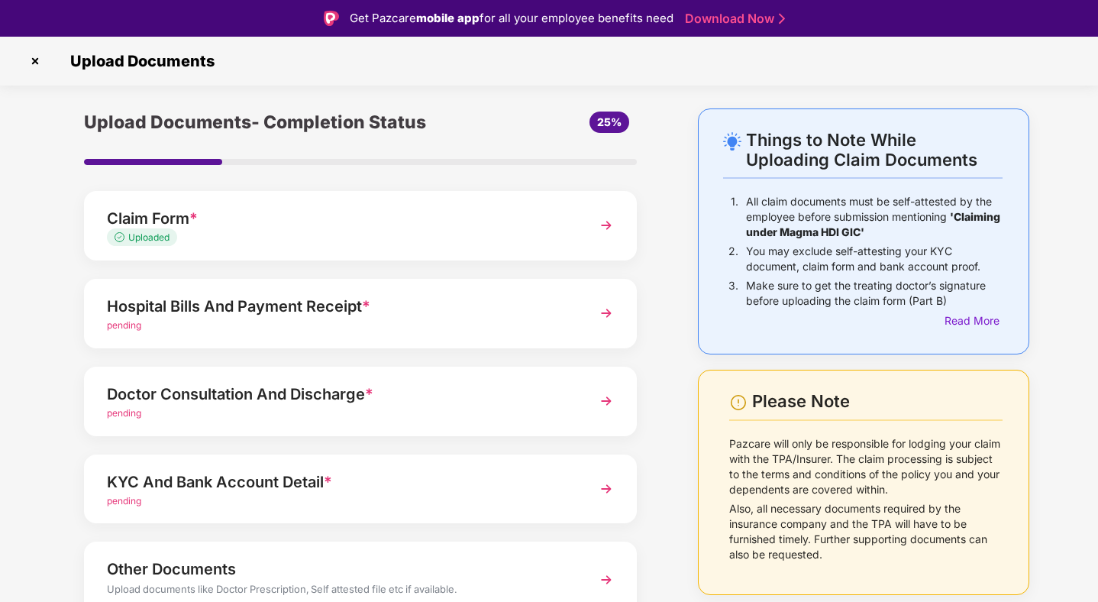
click at [597, 312] on img at bounding box center [606, 312] width 27 height 27
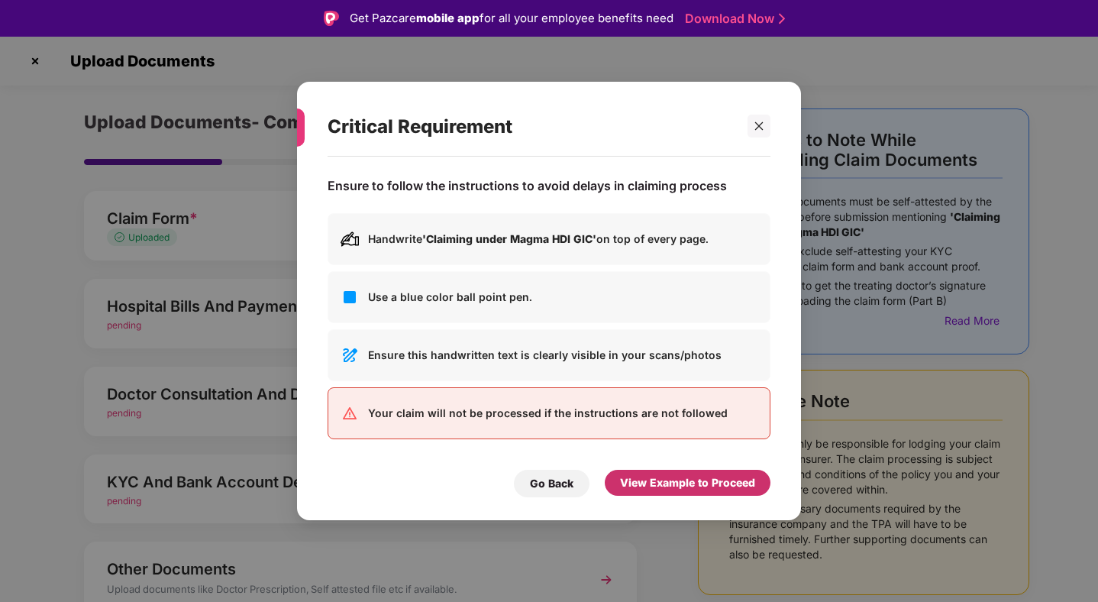
click at [650, 484] on div "View Example to Proceed" at bounding box center [687, 482] width 135 height 17
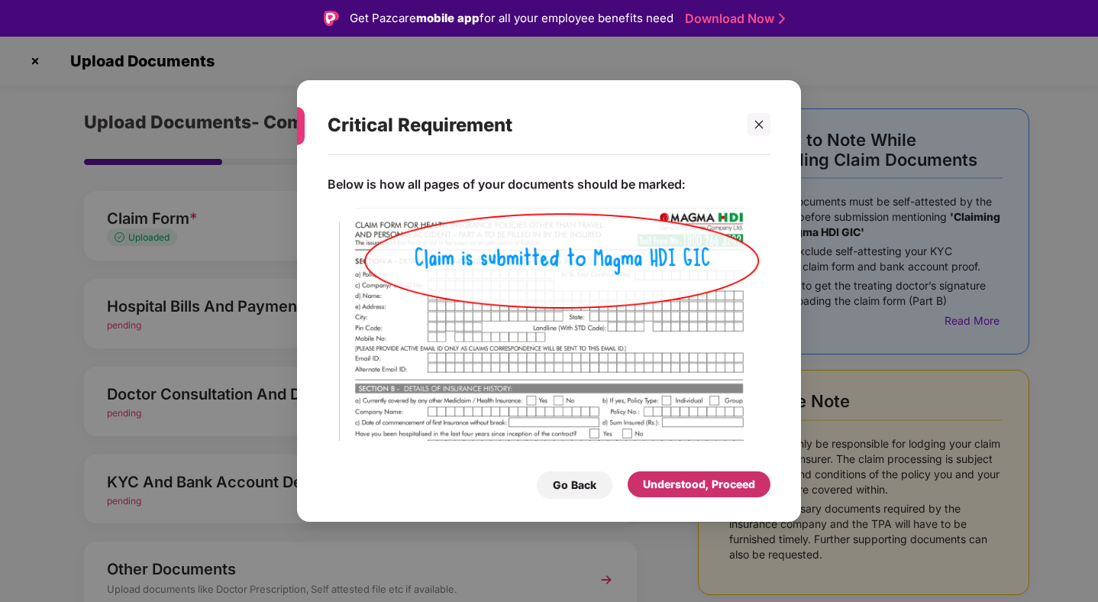
click at [653, 480] on div "Understood, Proceed" at bounding box center [699, 484] width 112 height 17
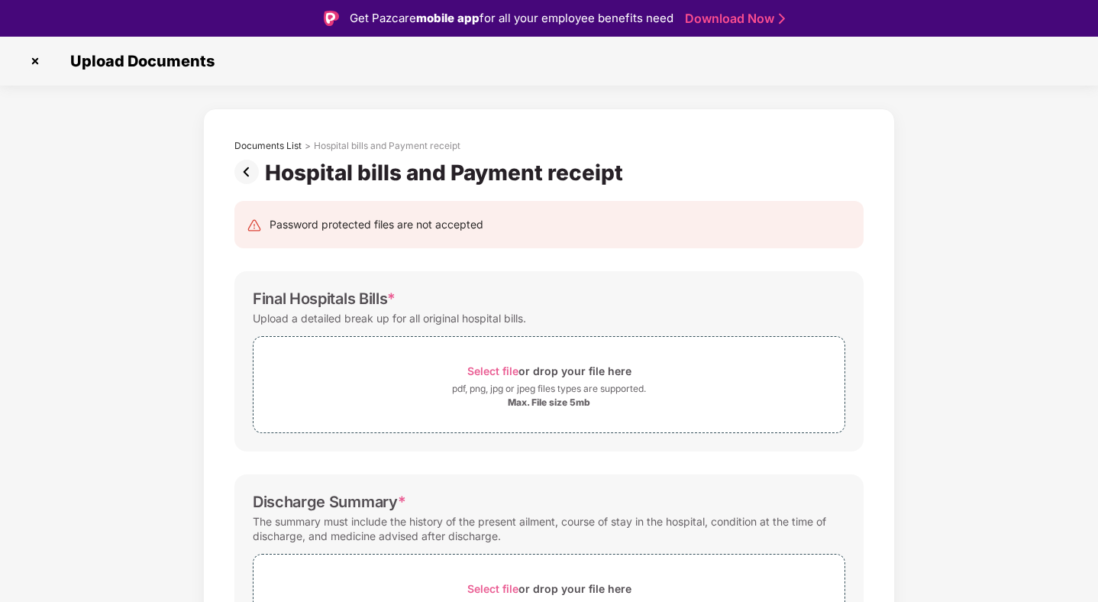
click at [250, 166] on img at bounding box center [249, 172] width 31 height 24
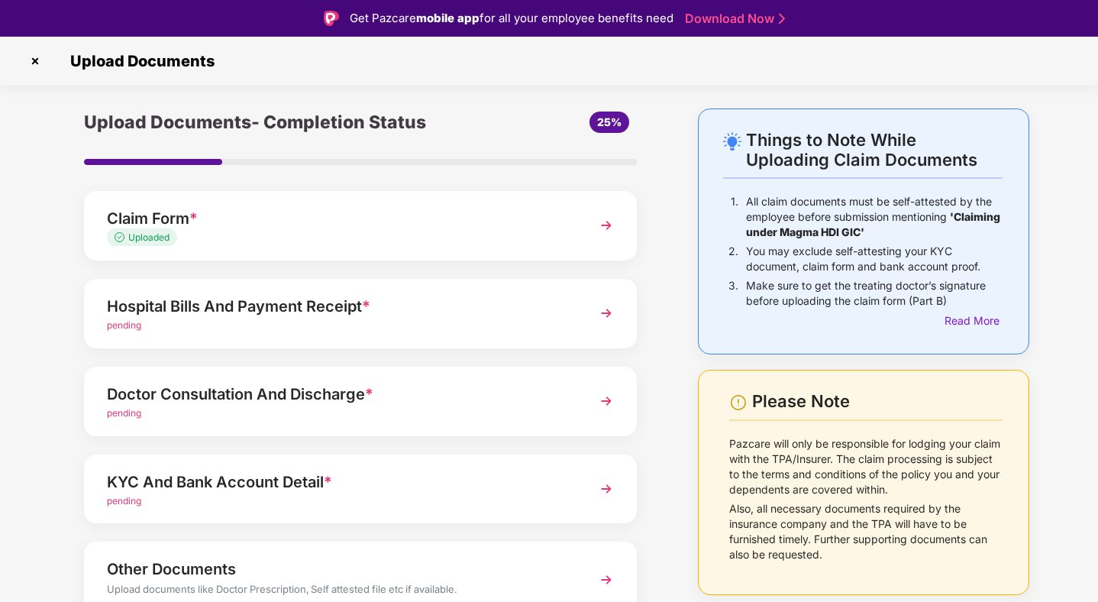
click at [605, 398] on img at bounding box center [606, 400] width 27 height 27
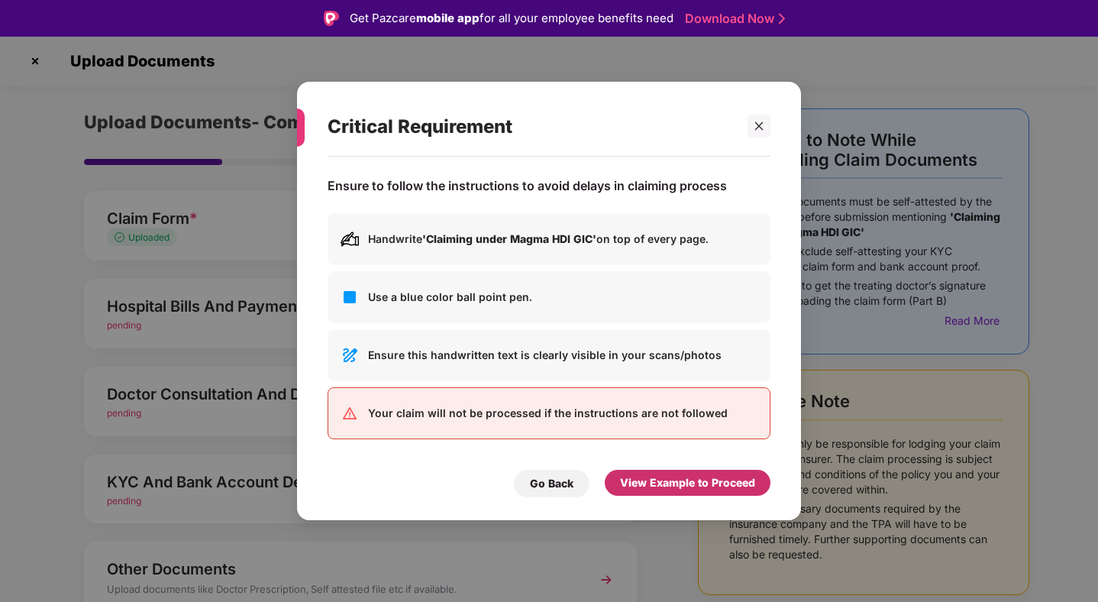
click at [641, 479] on div "View Example to Proceed" at bounding box center [687, 482] width 135 height 17
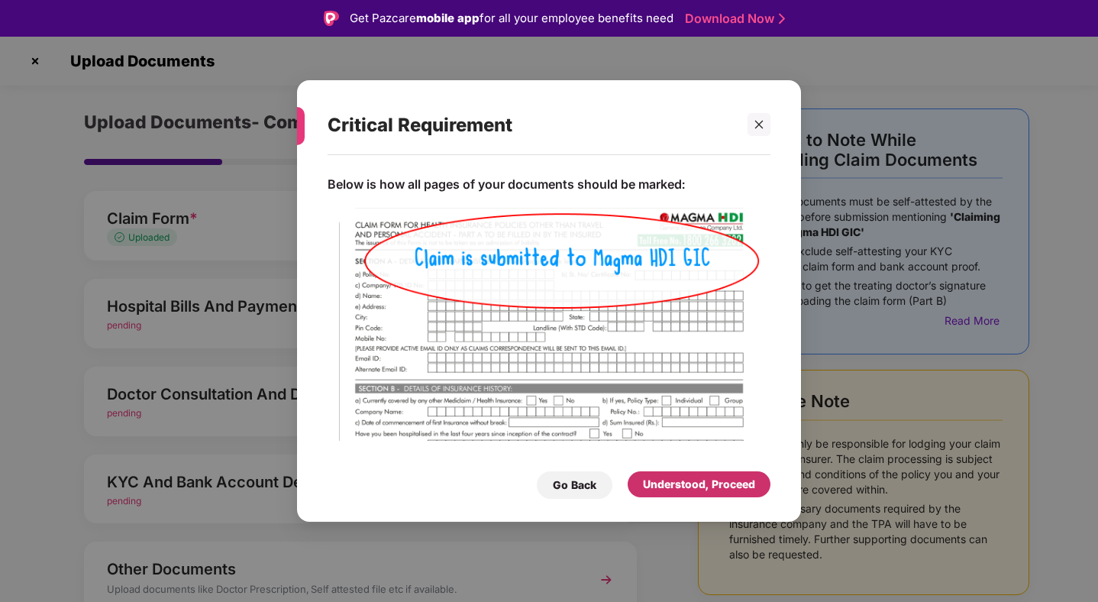
click at [690, 486] on div "Understood, Proceed" at bounding box center [699, 484] width 112 height 17
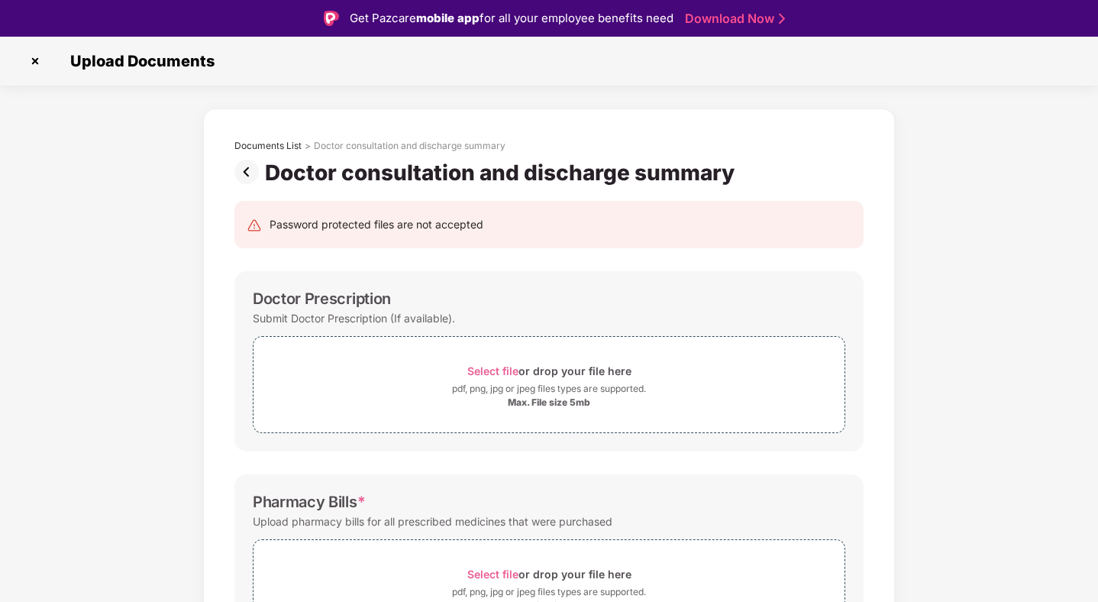
click at [245, 175] on img at bounding box center [249, 172] width 31 height 24
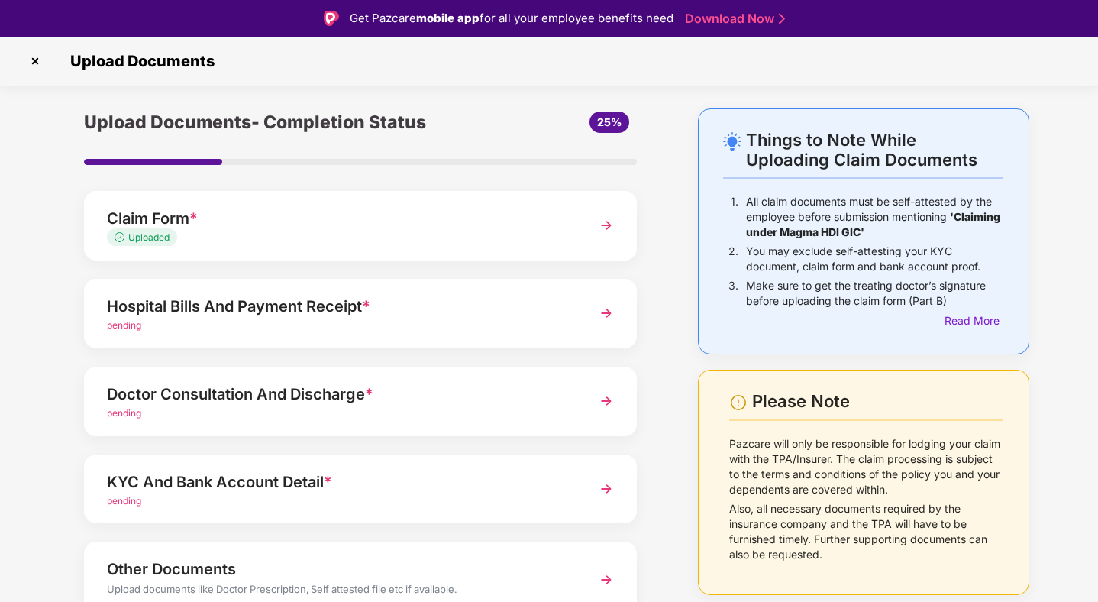
click at [543, 322] on div "pending" at bounding box center [339, 325] width 464 height 15
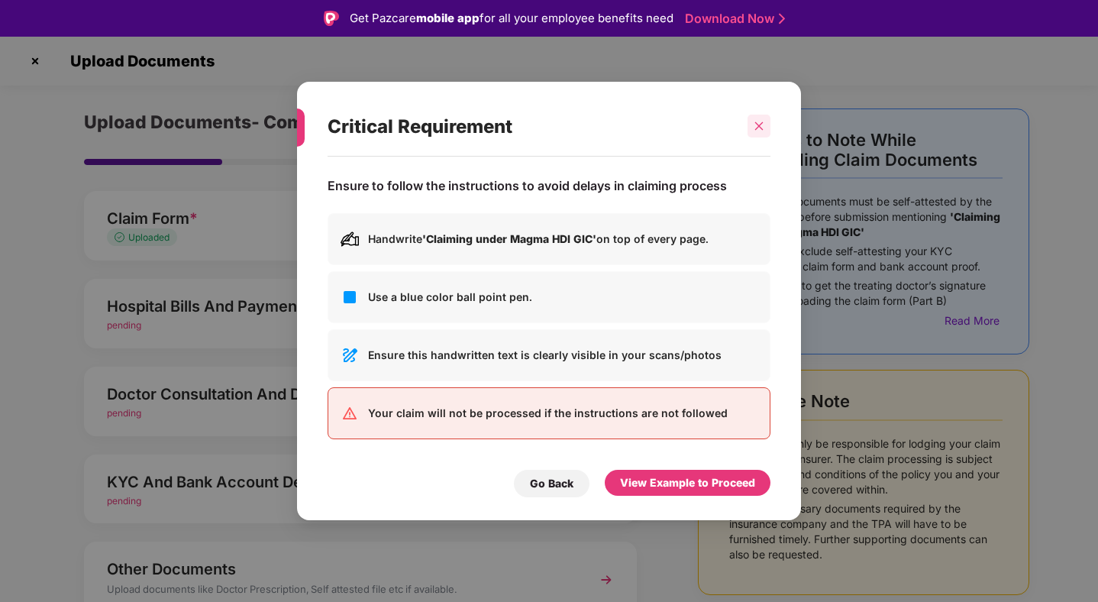
click at [759, 131] on icon "close" at bounding box center [759, 126] width 11 height 11
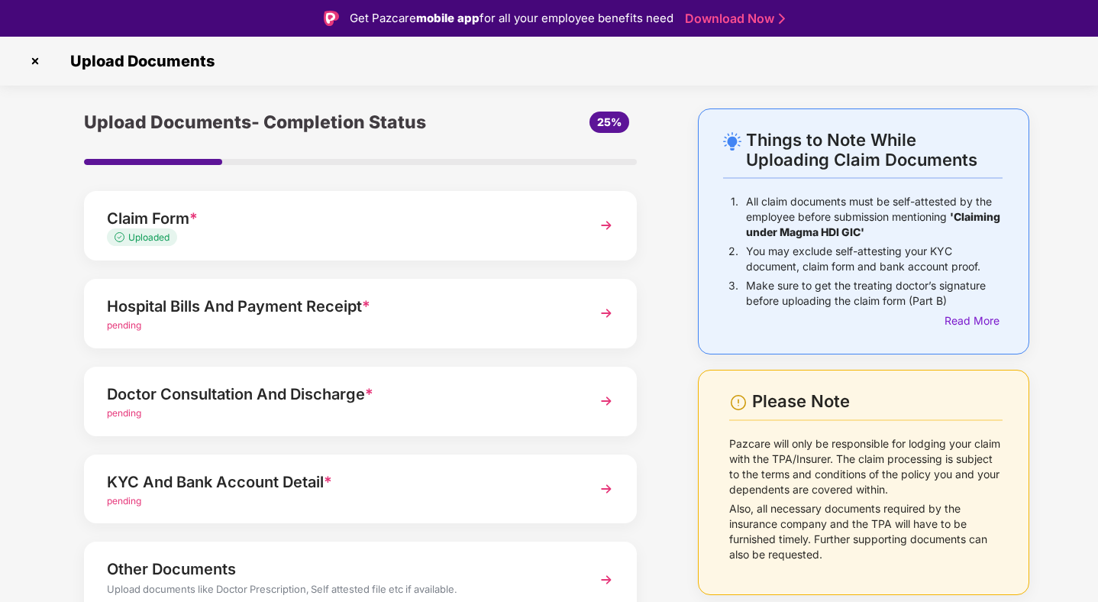
click at [586, 305] on div "Hospital Bills And Payment Receipt * pending" at bounding box center [360, 313] width 553 height 69
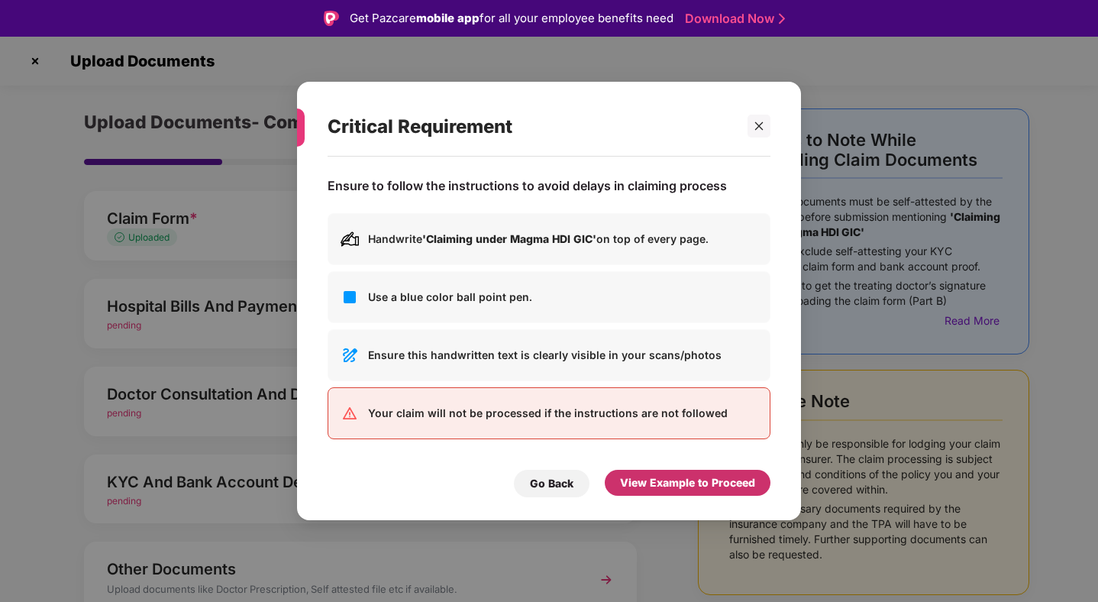
click at [677, 472] on div "View Example to Proceed" at bounding box center [688, 483] width 166 height 26
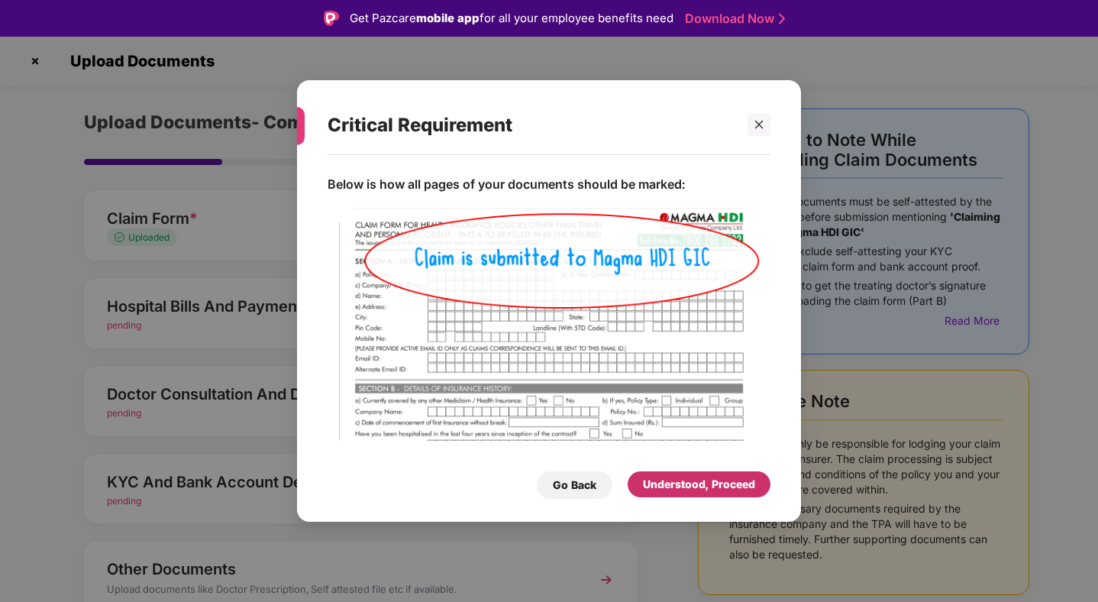
click at [687, 482] on div "Understood, Proceed" at bounding box center [699, 484] width 112 height 17
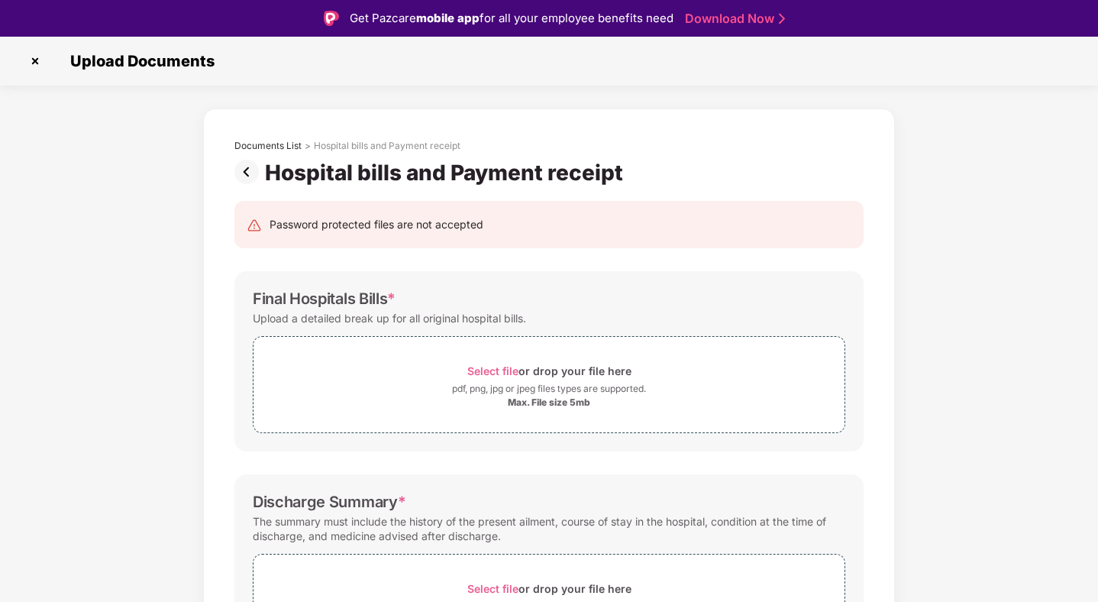
click at [251, 164] on img at bounding box center [249, 172] width 31 height 24
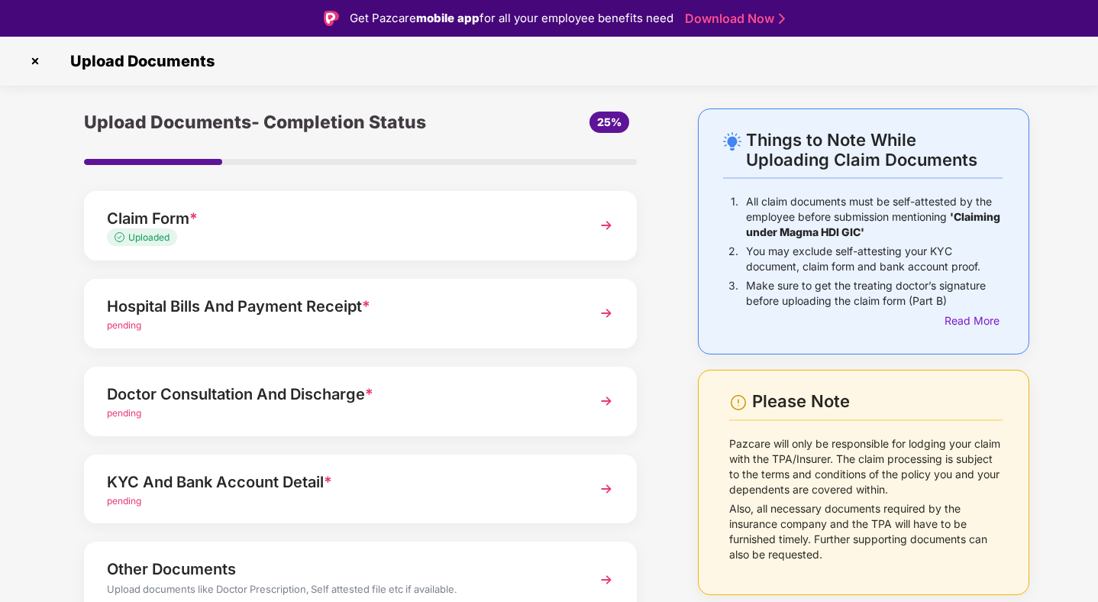
click at [606, 396] on img at bounding box center [606, 400] width 27 height 27
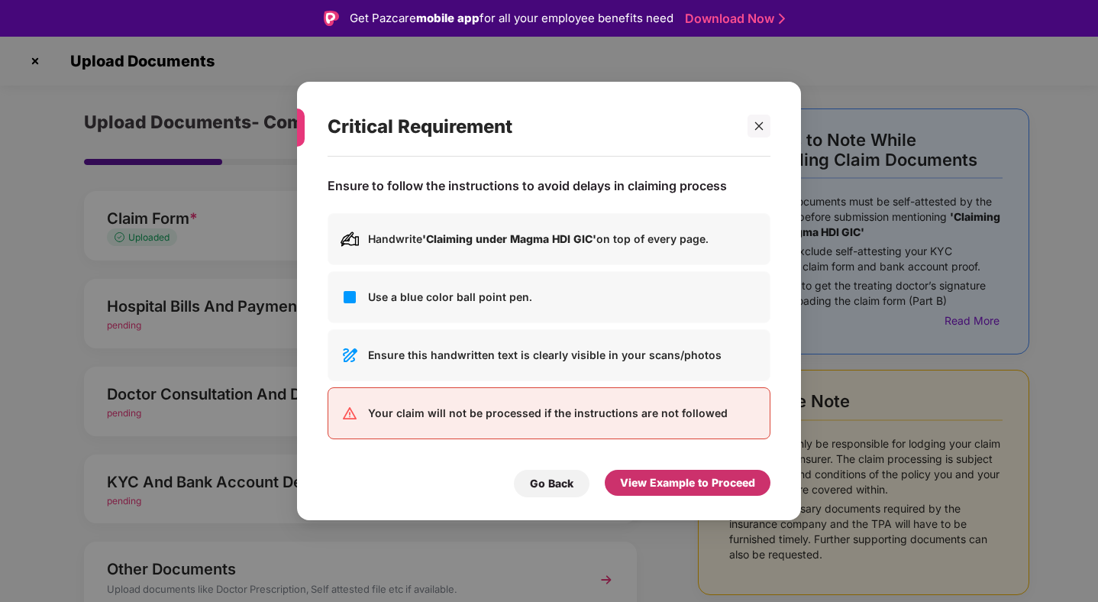
click at [650, 483] on div "View Example to Proceed" at bounding box center [687, 482] width 135 height 17
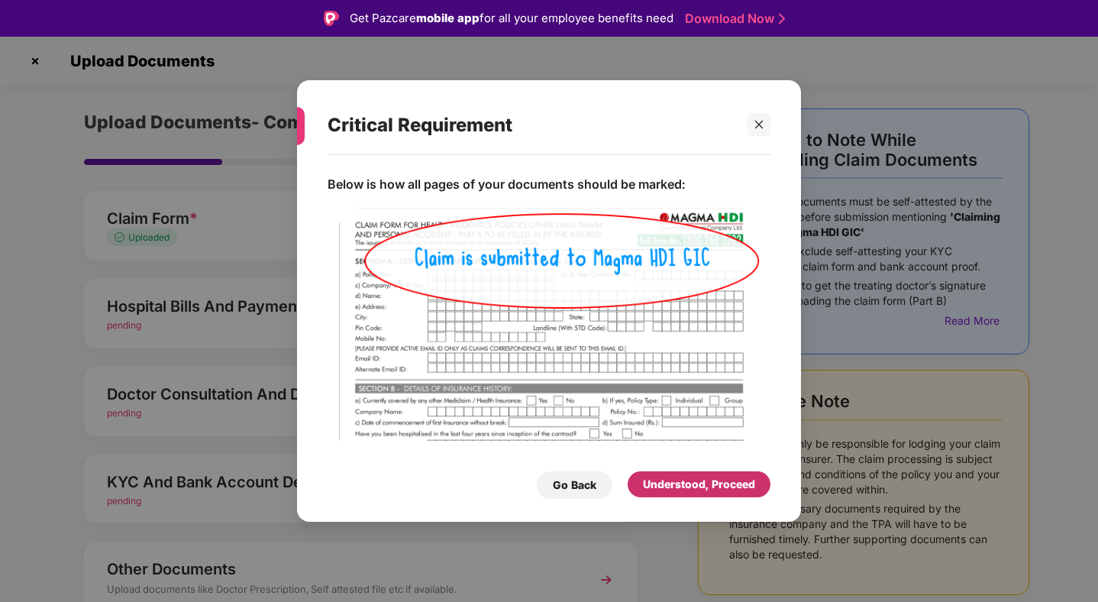
click at [650, 483] on div "Understood, Proceed" at bounding box center [699, 484] width 112 height 17
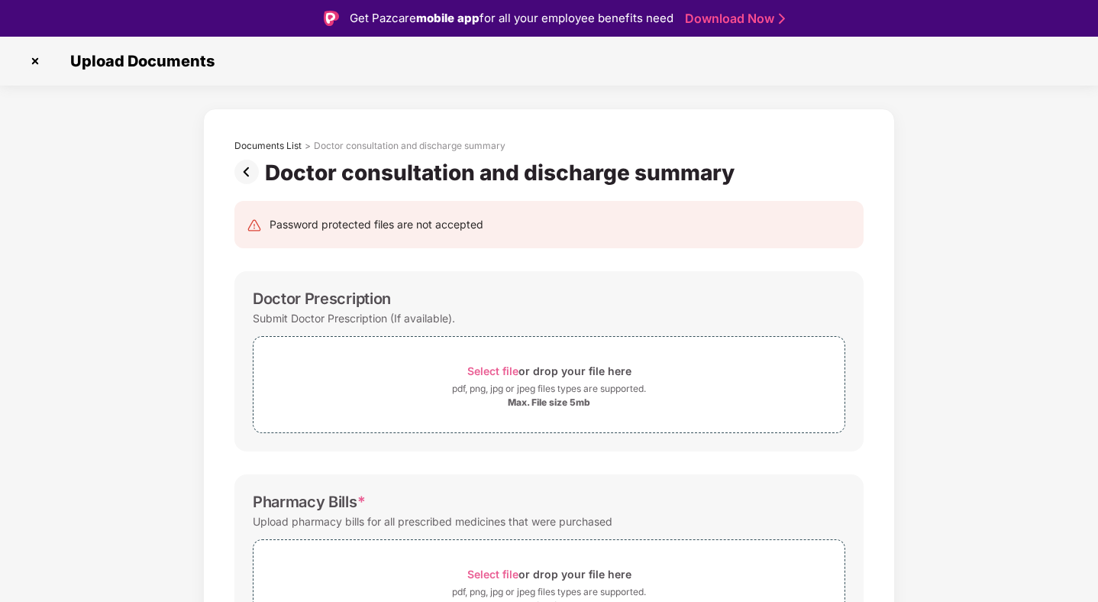
click at [247, 170] on img at bounding box center [249, 172] width 31 height 24
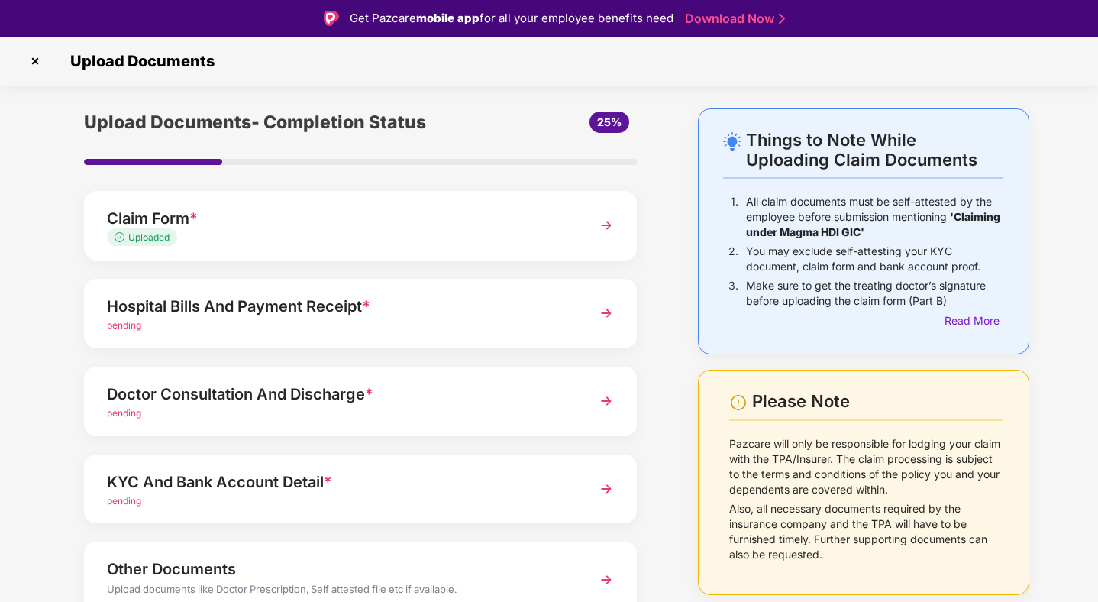
click at [453, 393] on div "Doctor Consultation And Discharge *" at bounding box center [339, 394] width 464 height 24
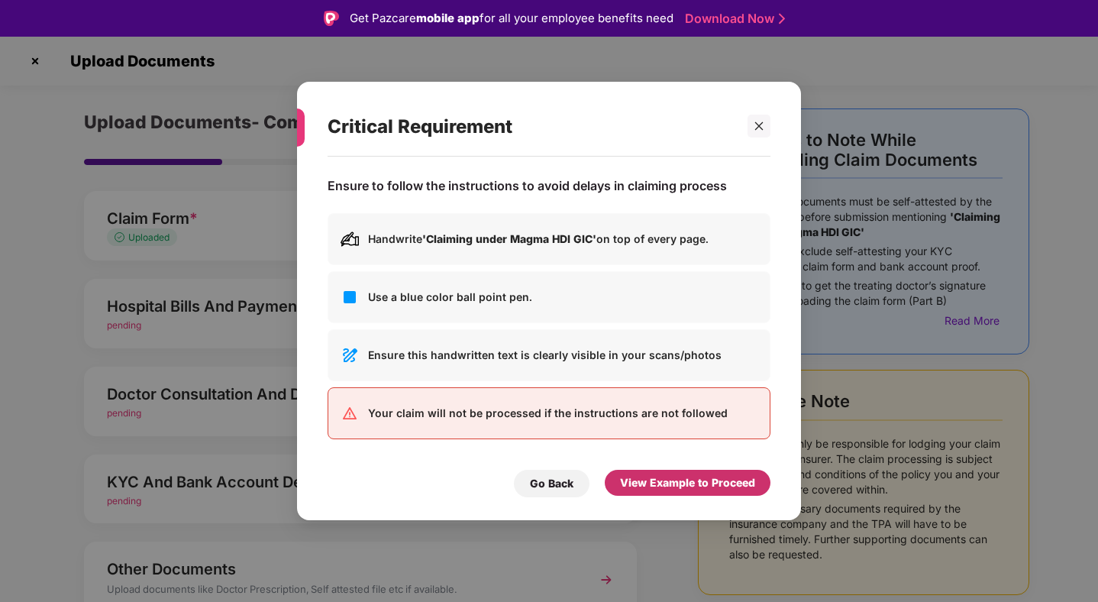
click at [688, 486] on div "View Example to Proceed" at bounding box center [687, 482] width 135 height 17
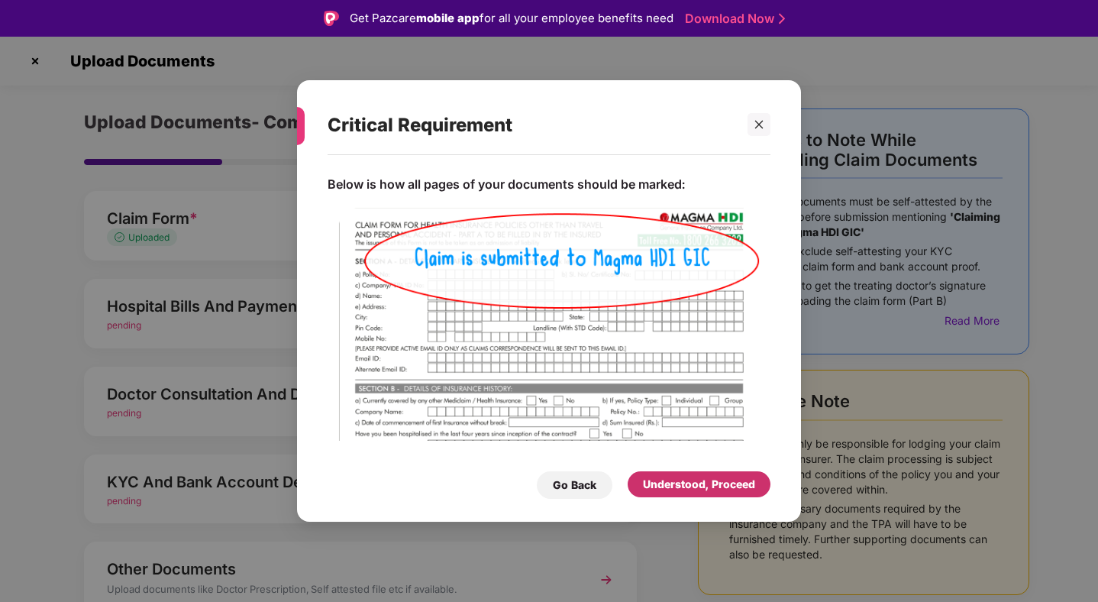
click at [688, 486] on div "Understood, Proceed" at bounding box center [699, 484] width 112 height 17
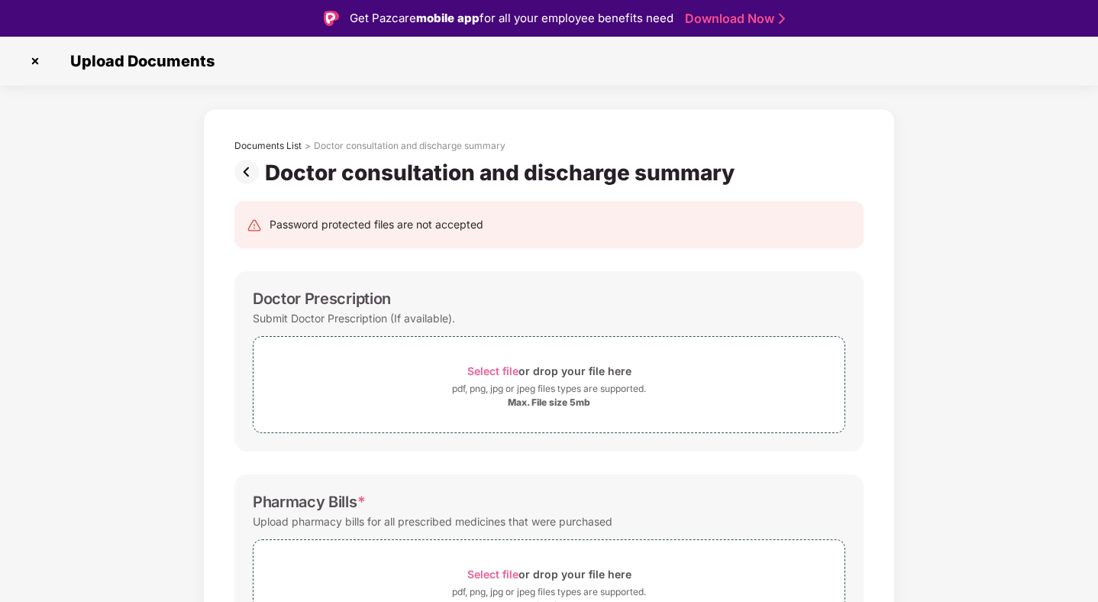
click at [255, 174] on img at bounding box center [249, 172] width 31 height 24
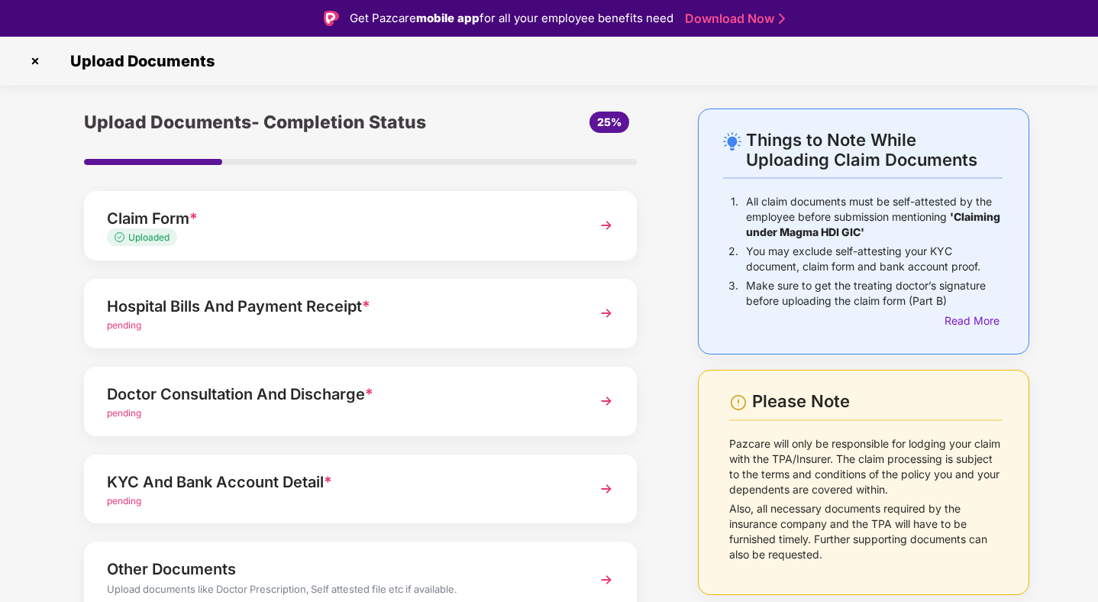
click at [553, 306] on div "Hospital Bills And Payment Receipt *" at bounding box center [339, 306] width 464 height 24
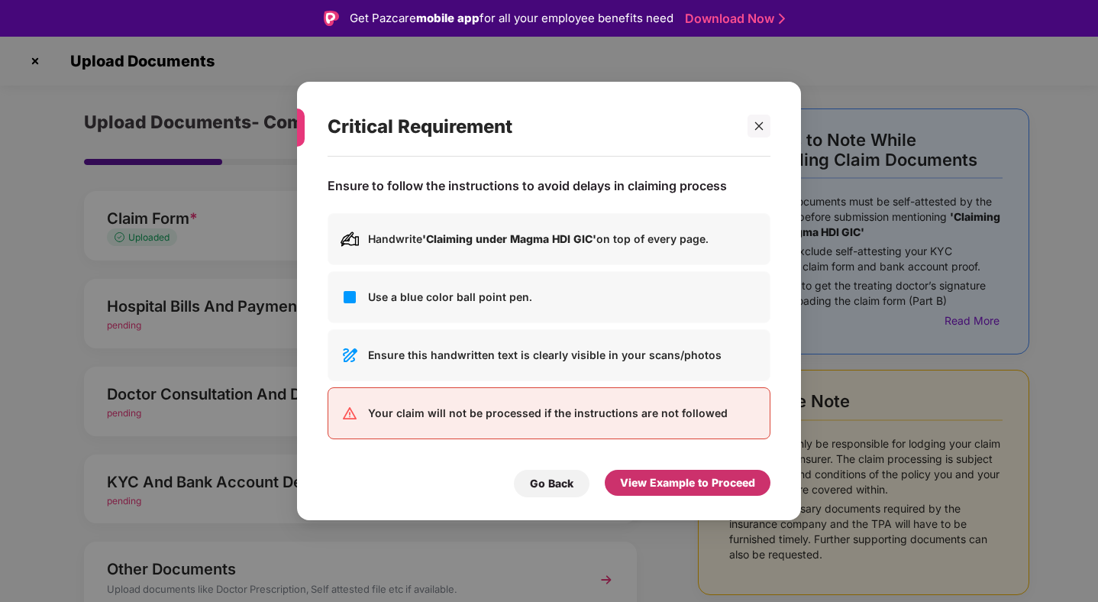
click at [674, 480] on div "View Example to Proceed" at bounding box center [687, 482] width 135 height 17
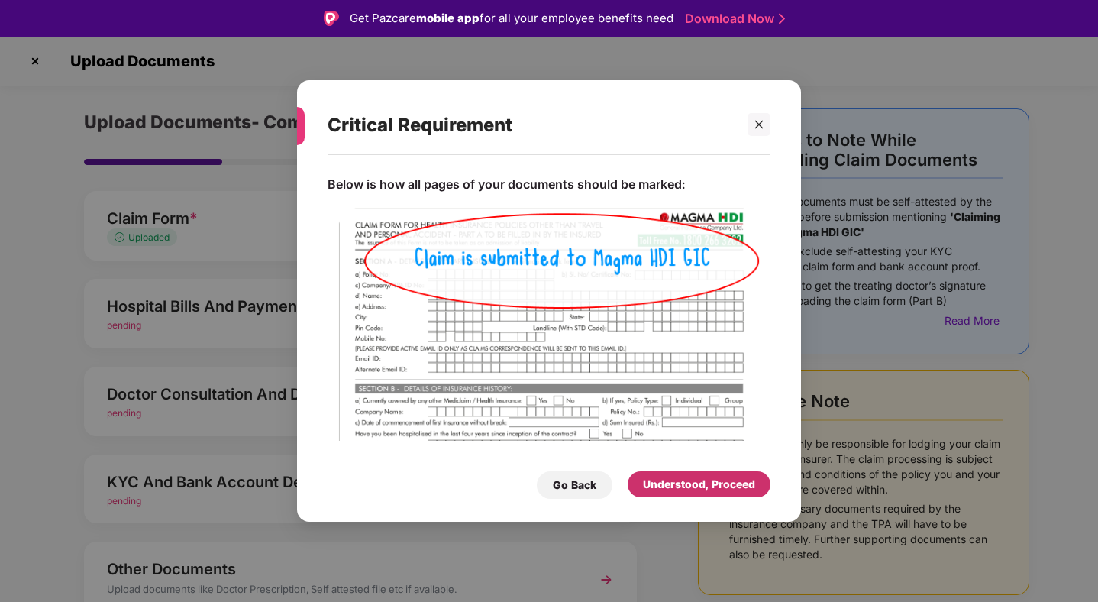
click at [674, 480] on div "Understood, Proceed" at bounding box center [699, 484] width 112 height 17
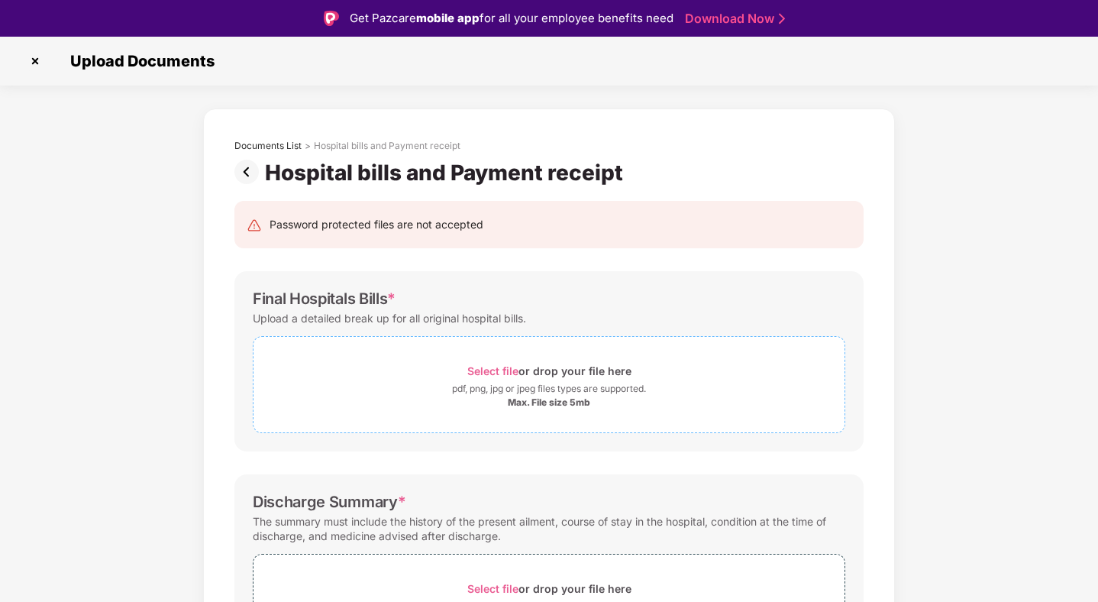
click at [502, 368] on span "Select file" at bounding box center [492, 370] width 51 height 13
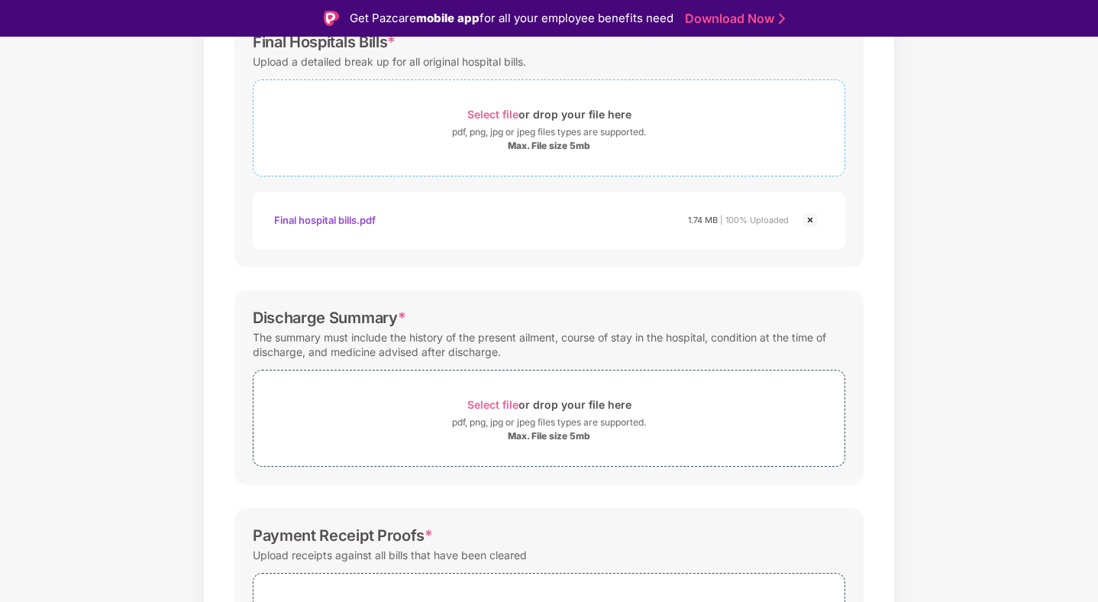
scroll to position [261, 0]
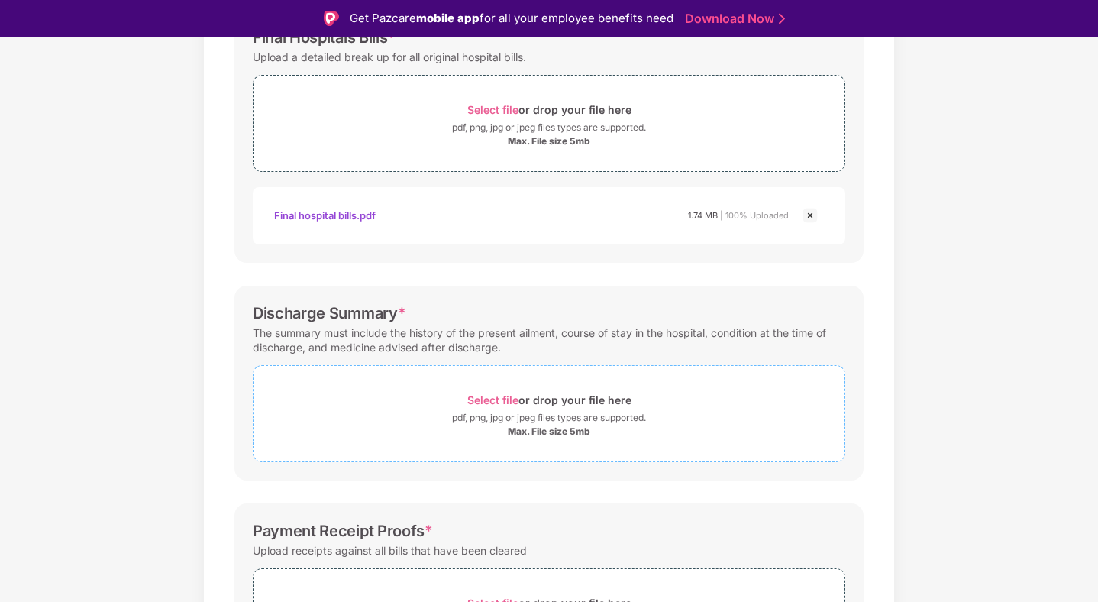
click at [511, 415] on div "pdf, png, jpg or jpeg files types are supported." at bounding box center [549, 417] width 194 height 15
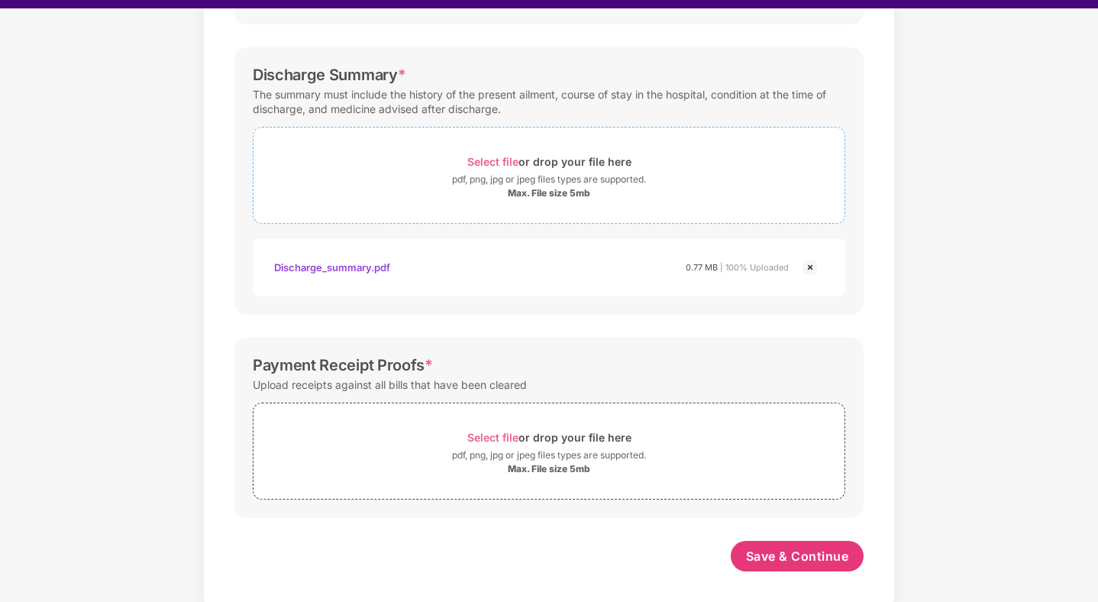
scroll to position [37, 0]
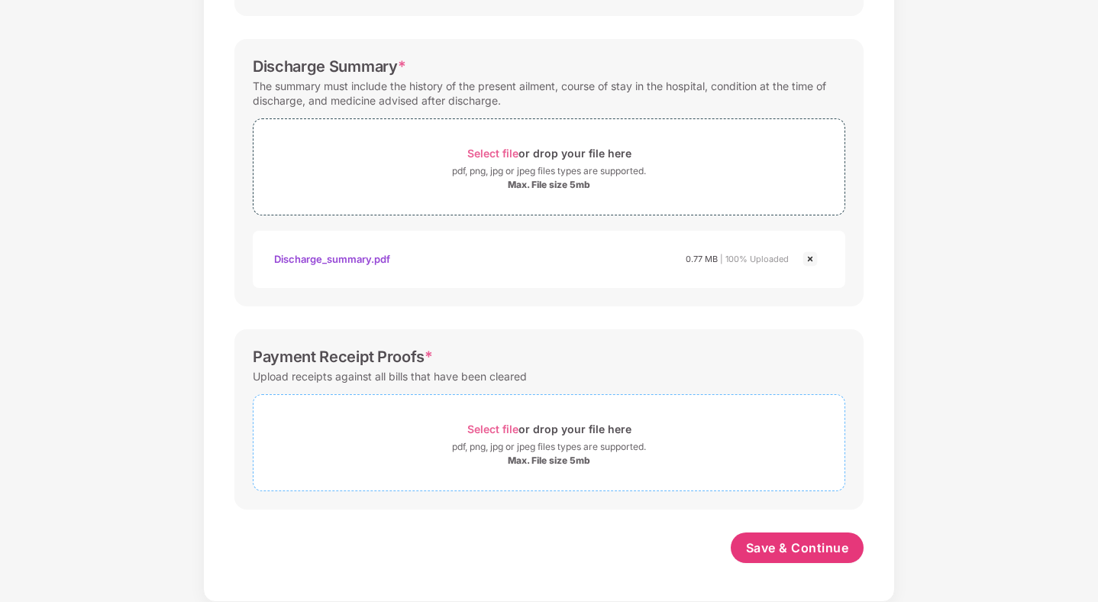
click at [493, 427] on span "Select file" at bounding box center [492, 428] width 51 height 13
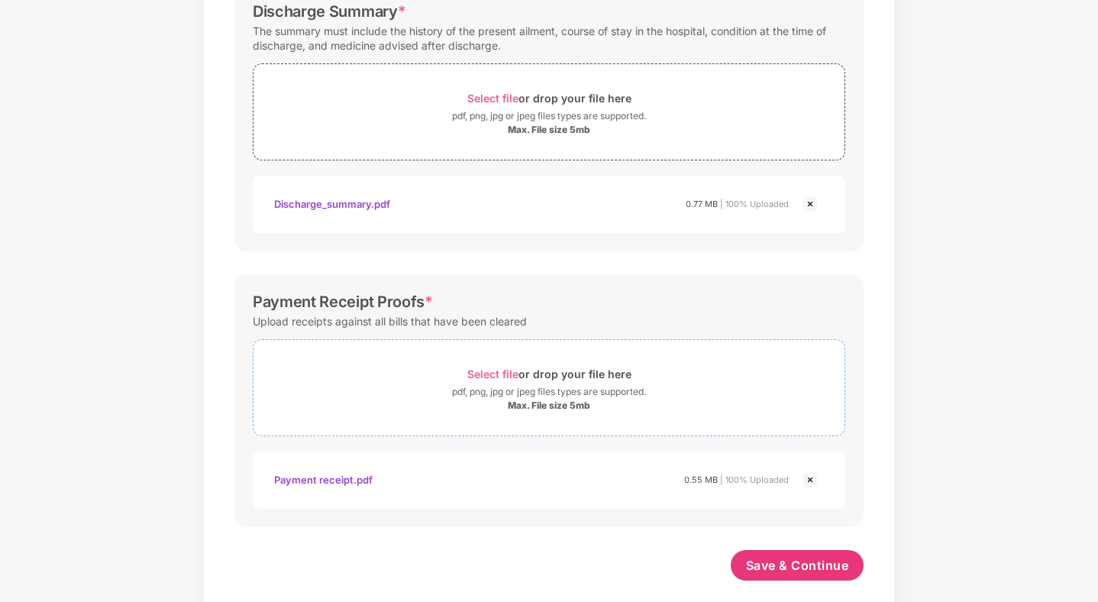
scroll to position [544, 0]
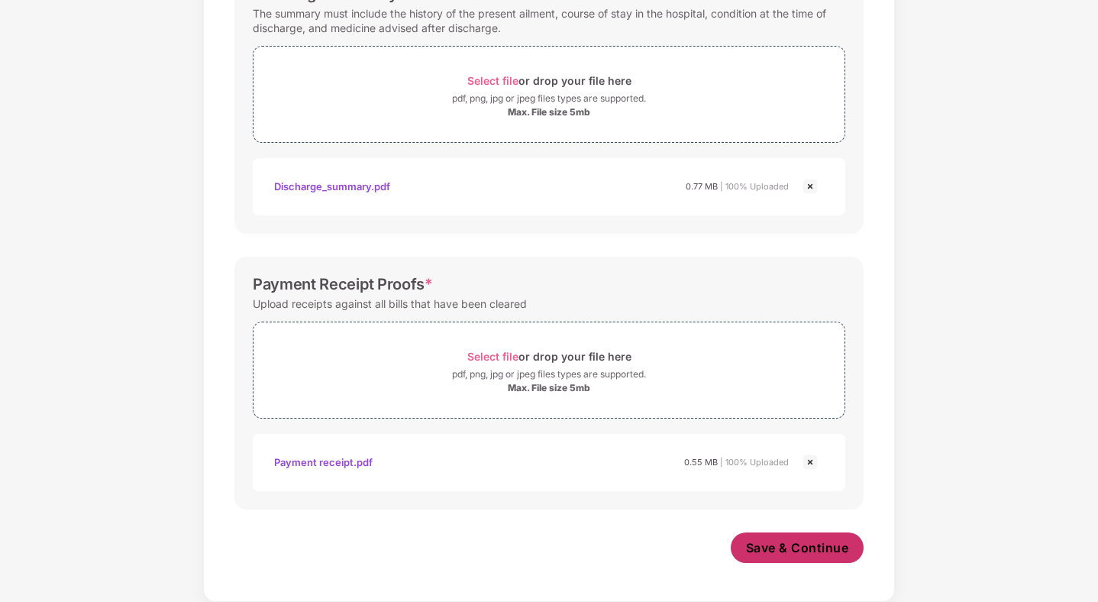
click at [798, 544] on span "Save & Continue" at bounding box center [797, 547] width 103 height 17
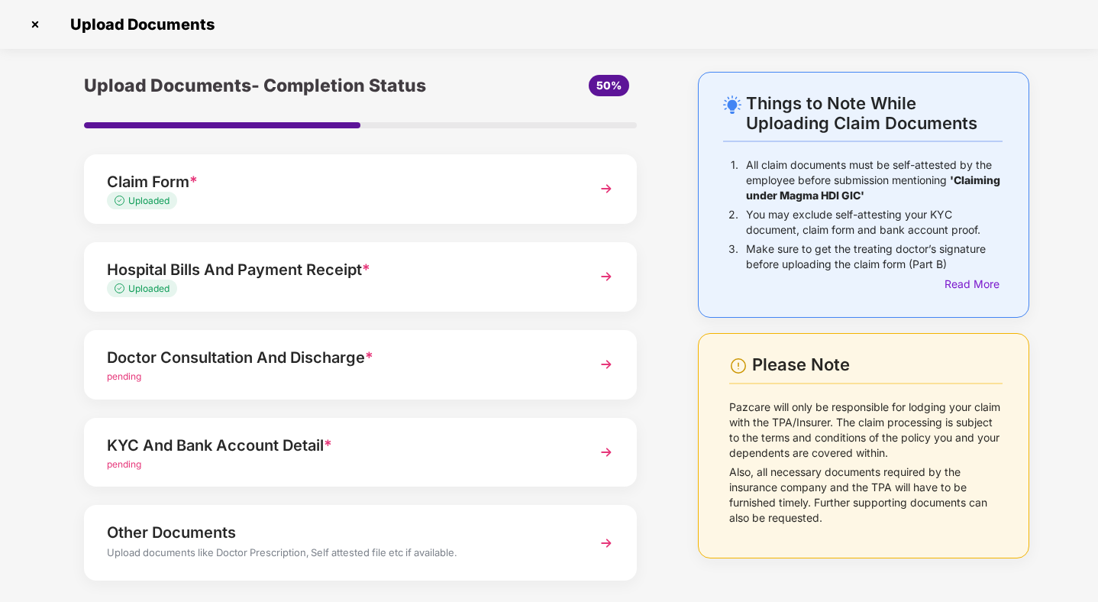
click at [605, 367] on img at bounding box center [606, 364] width 27 height 27
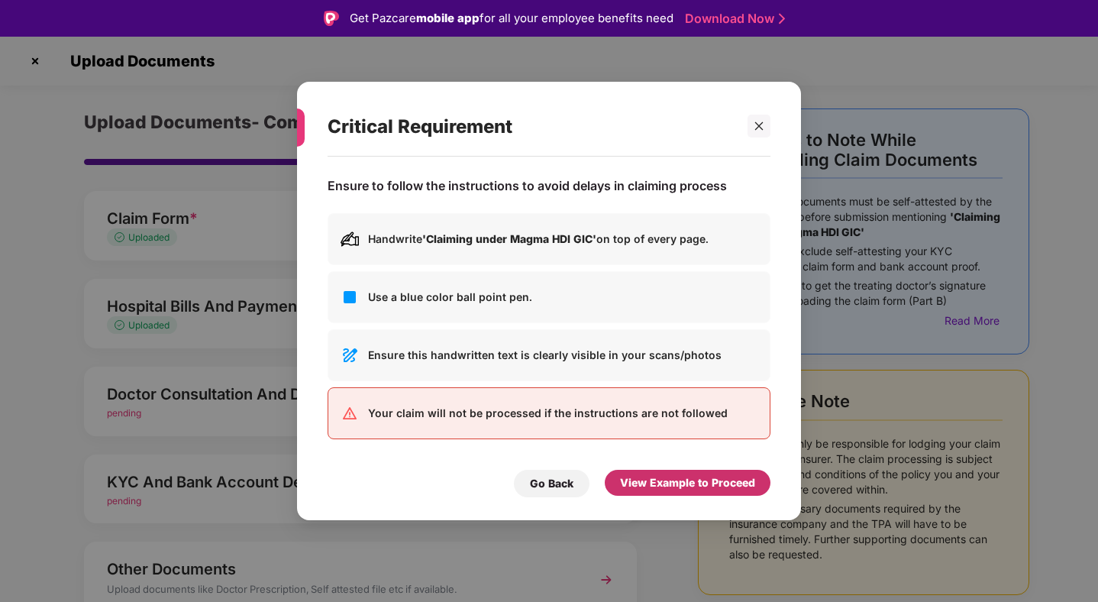
click at [648, 486] on div "View Example to Proceed" at bounding box center [687, 482] width 135 height 17
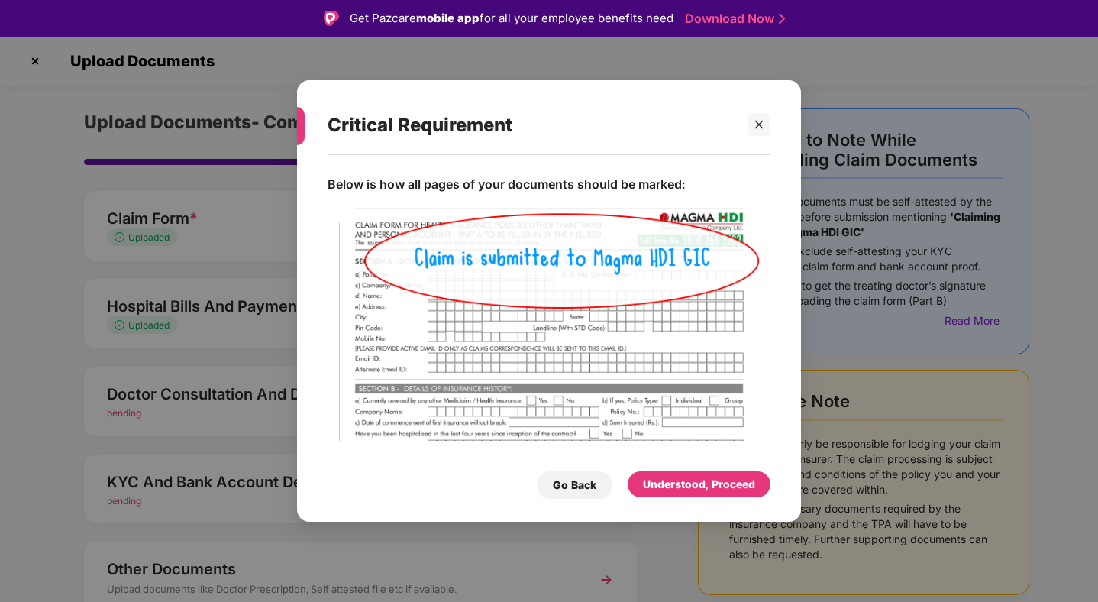
click at [666, 471] on div "Understood, Proceed" at bounding box center [699, 484] width 143 height 27
click at [665, 483] on div "Understood, Proceed" at bounding box center [699, 484] width 112 height 17
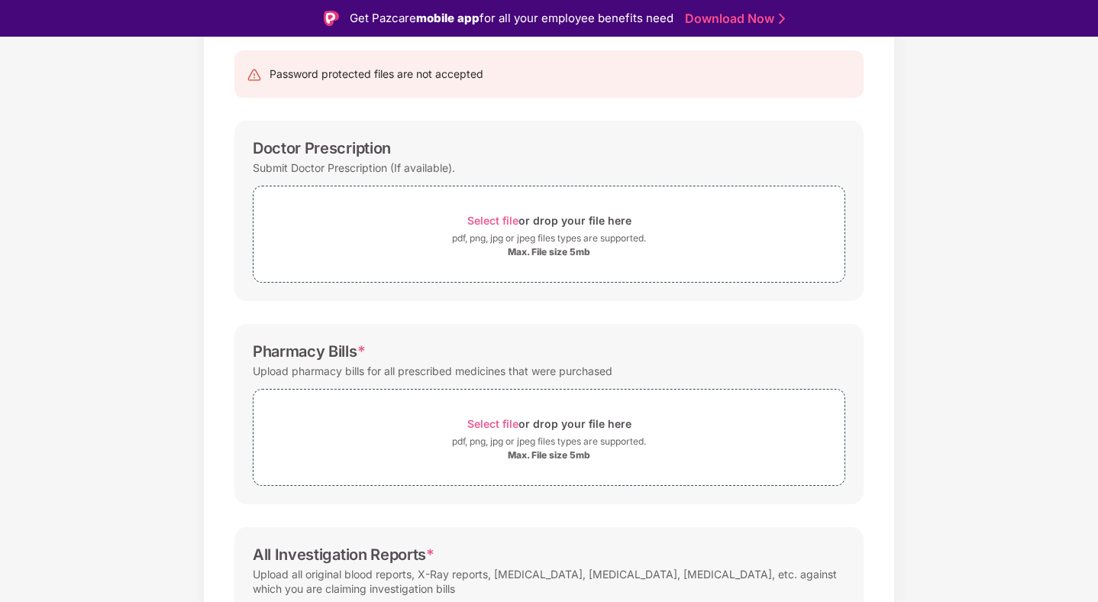
scroll to position [222, 0]
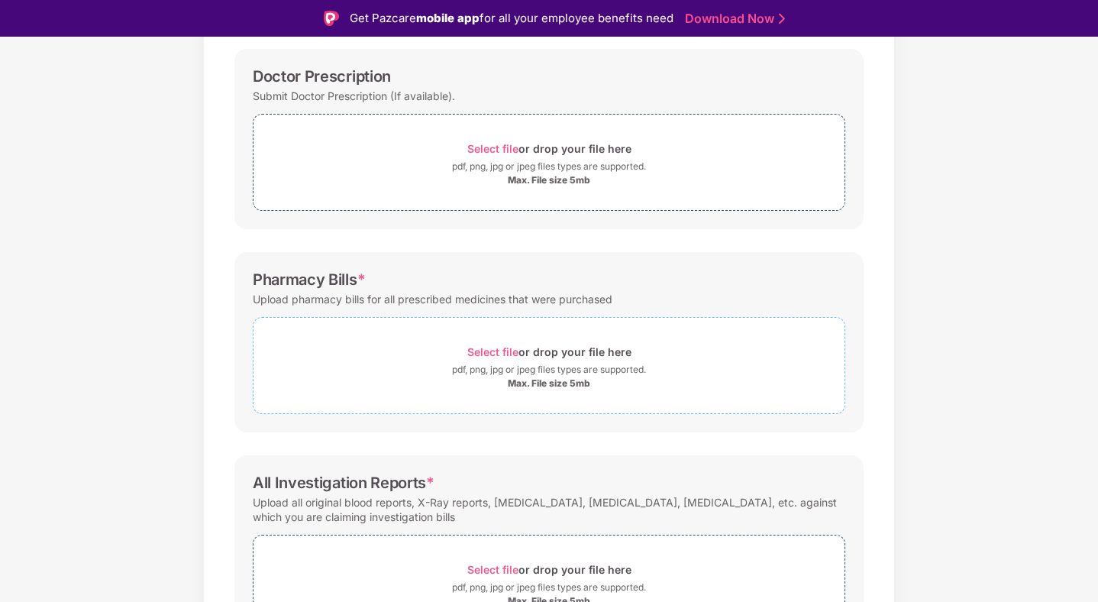
click at [508, 359] on div "Select file or drop your file here" at bounding box center [549, 351] width 164 height 21
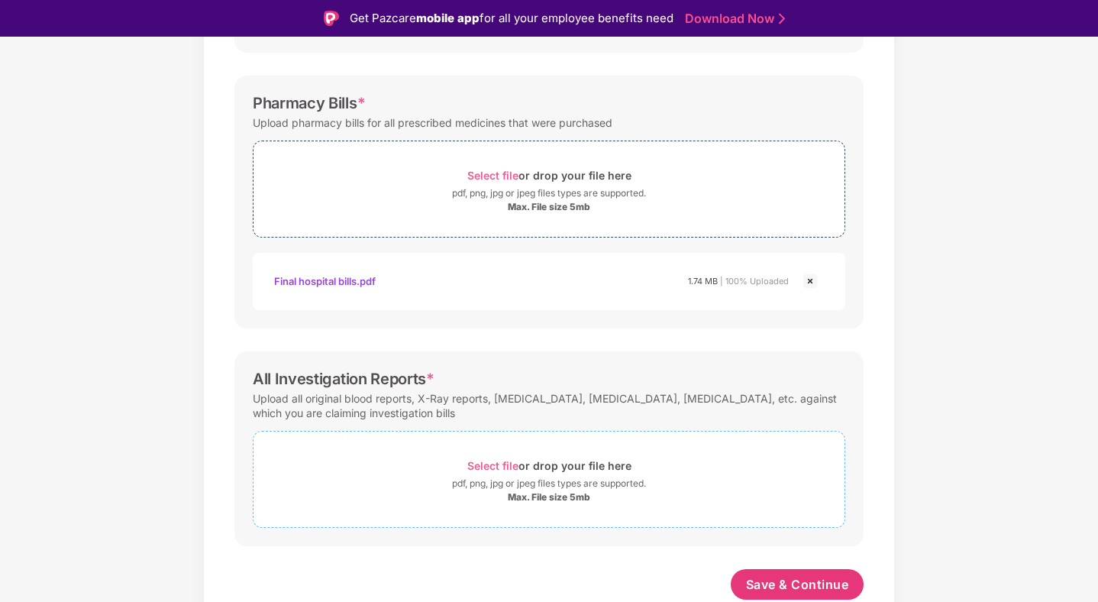
scroll to position [399, 0]
click at [537, 483] on div "pdf, png, jpg or jpeg files types are supported." at bounding box center [549, 483] width 194 height 15
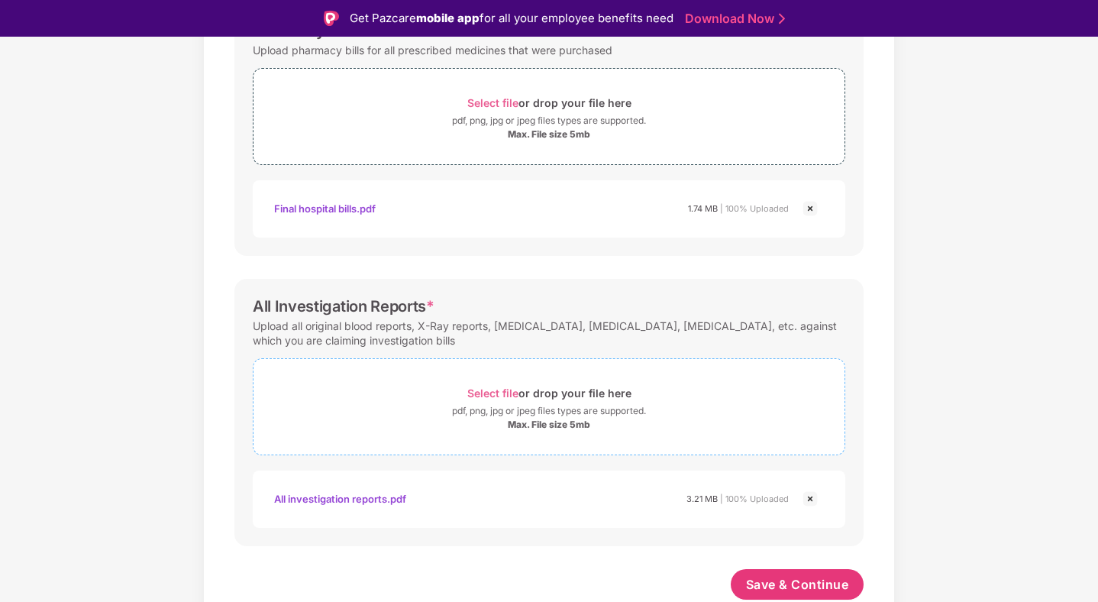
scroll to position [471, 0]
click at [768, 591] on span "Save & Continue" at bounding box center [797, 584] width 103 height 17
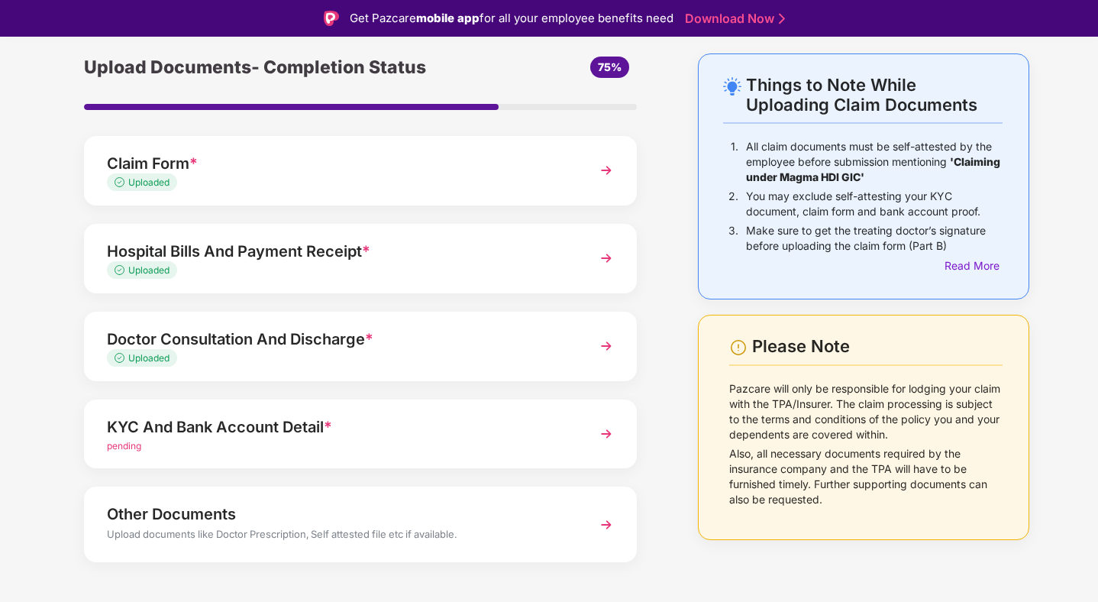
scroll to position [73, 0]
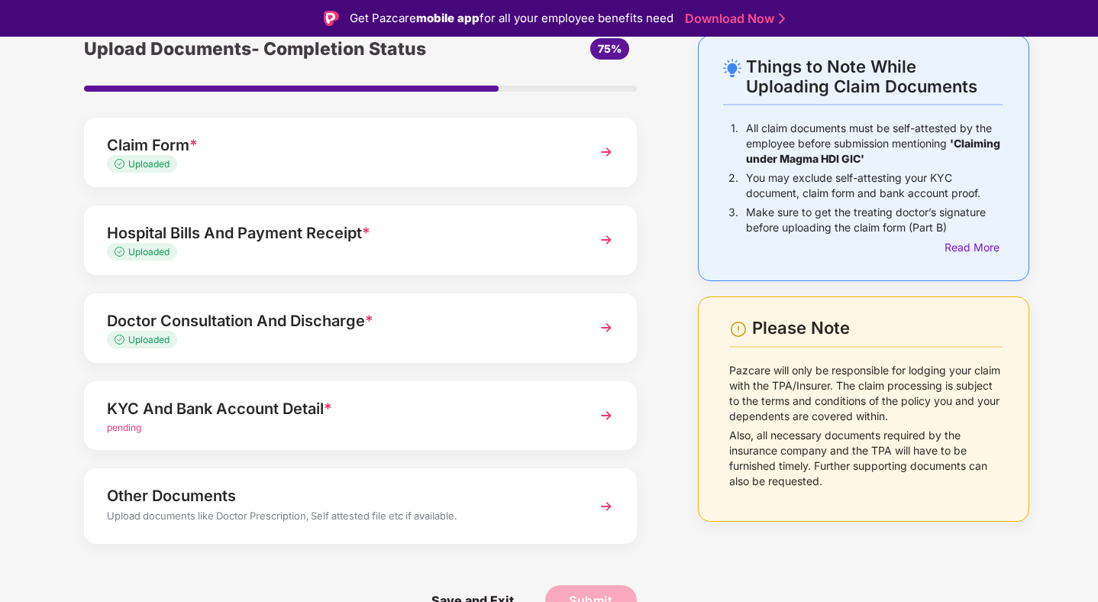
click at [522, 425] on div "pending" at bounding box center [339, 428] width 464 height 15
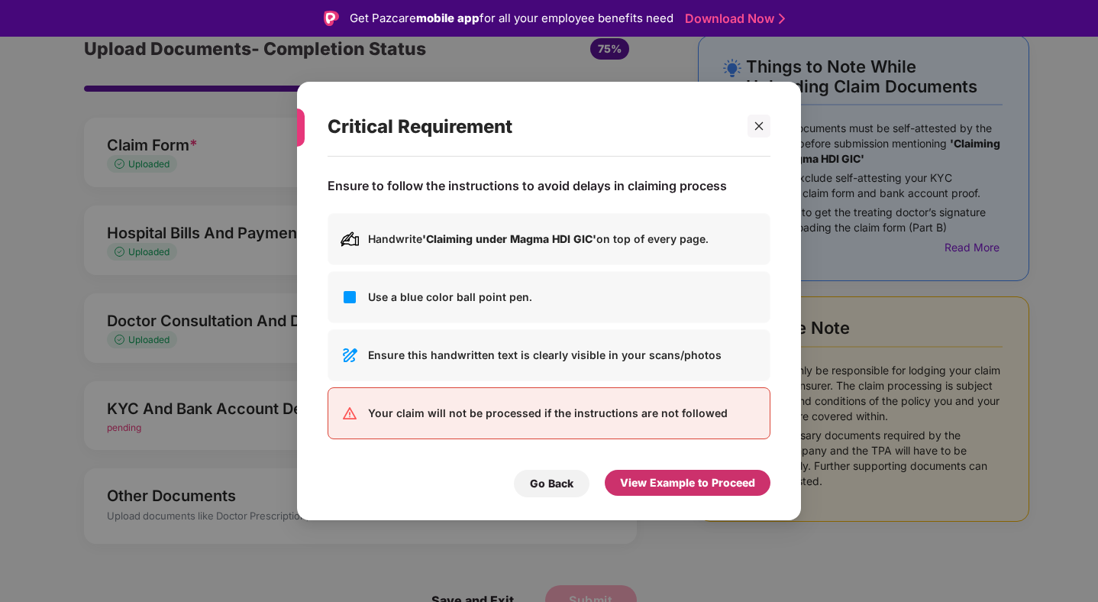
click at [657, 486] on div "View Example to Proceed" at bounding box center [687, 482] width 135 height 17
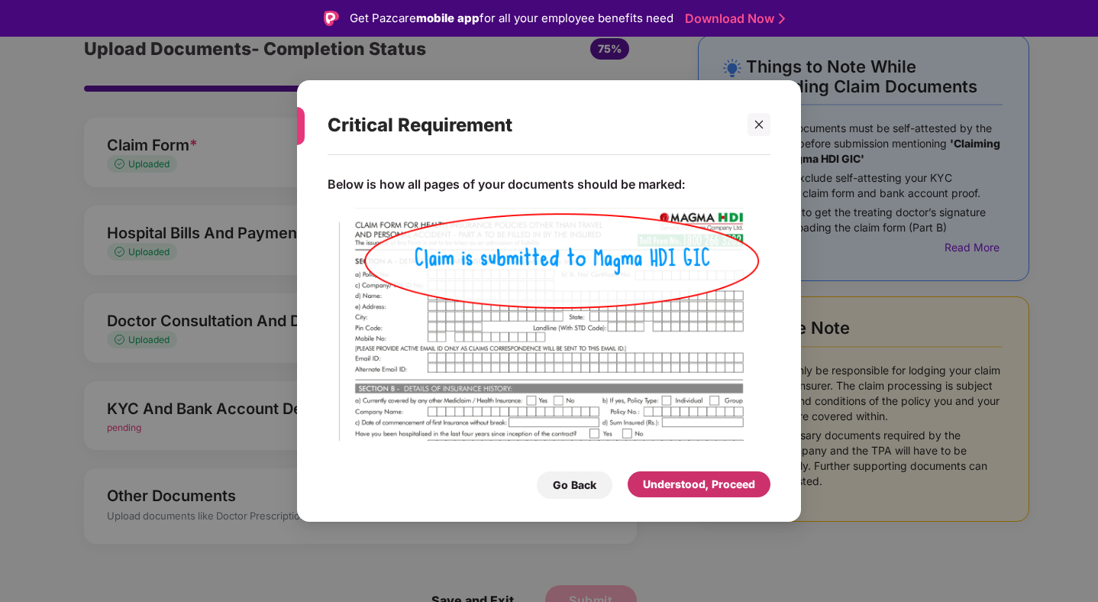
click at [676, 481] on div "Understood, Proceed" at bounding box center [699, 484] width 112 height 17
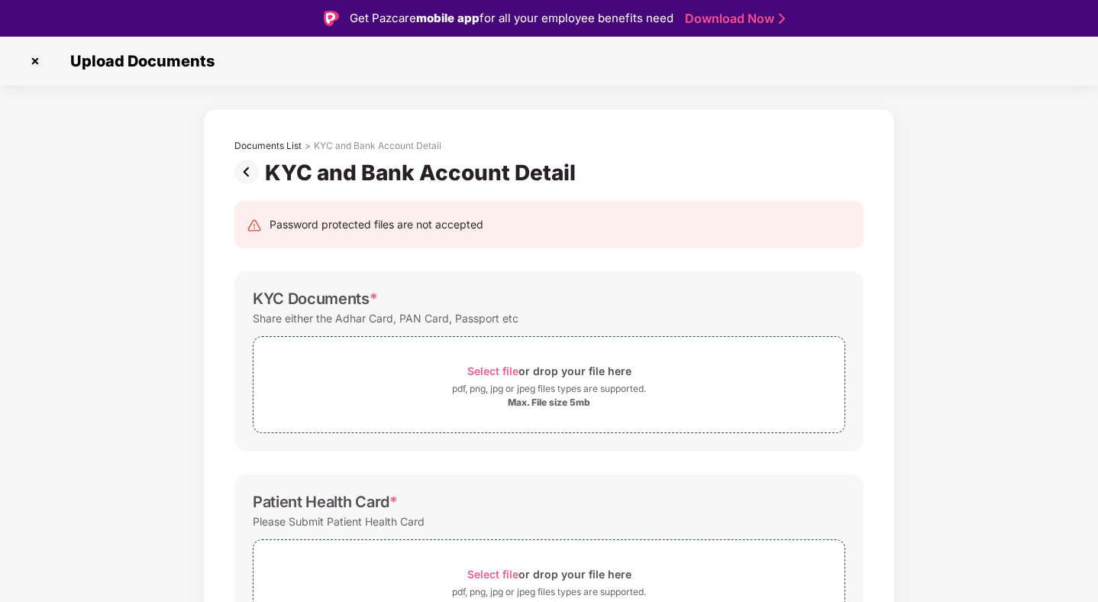
click at [245, 179] on img at bounding box center [249, 172] width 31 height 24
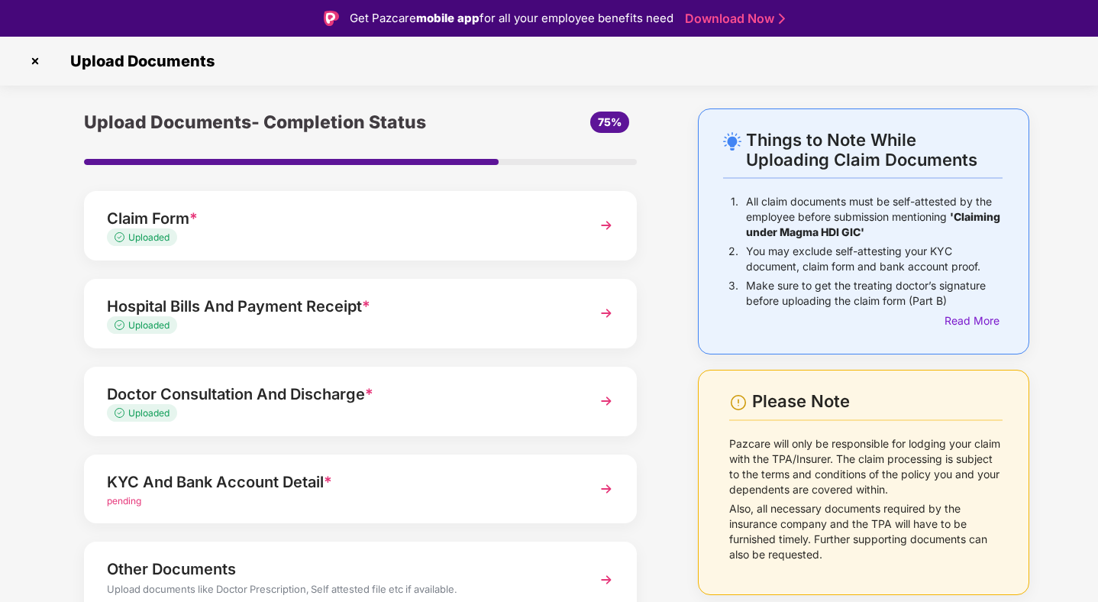
click at [606, 489] on img at bounding box center [606, 488] width 27 height 27
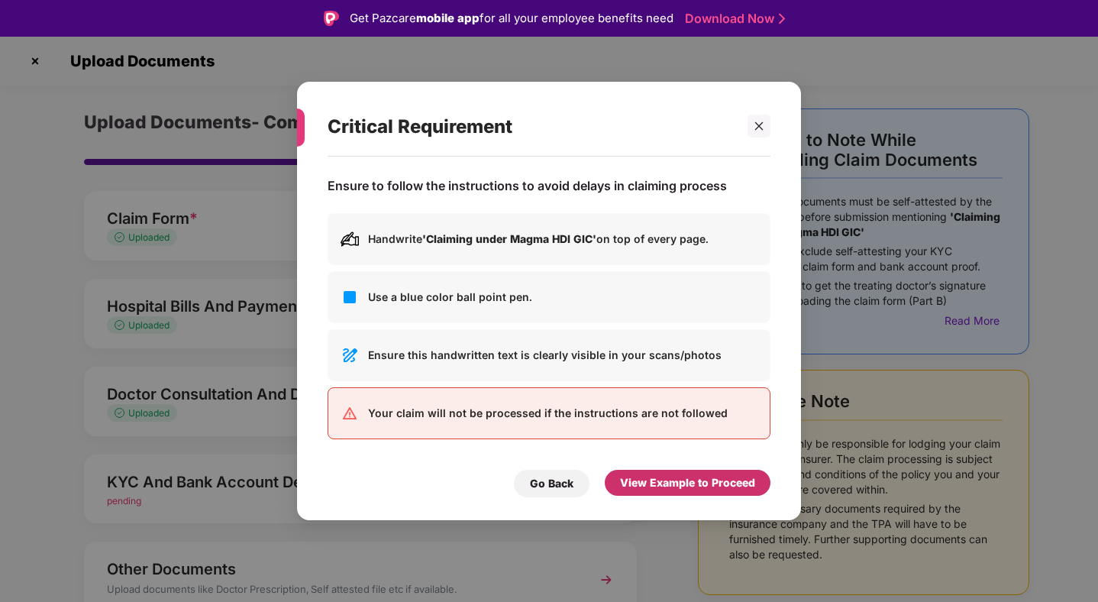
click at [632, 484] on div "View Example to Proceed" at bounding box center [687, 482] width 135 height 17
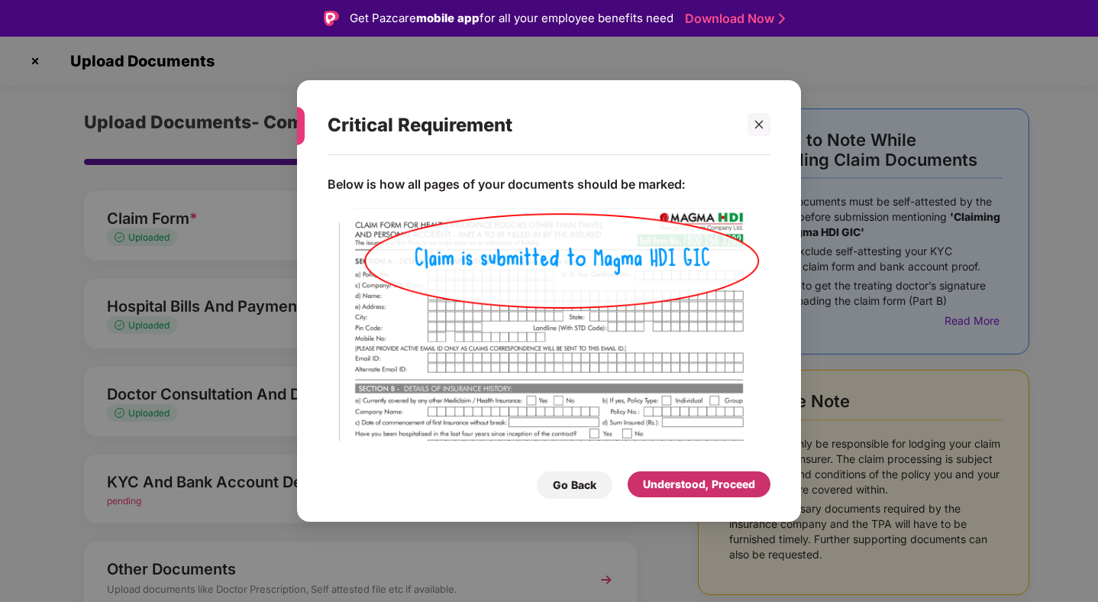
click at [658, 479] on div "Understood, Proceed" at bounding box center [699, 484] width 112 height 17
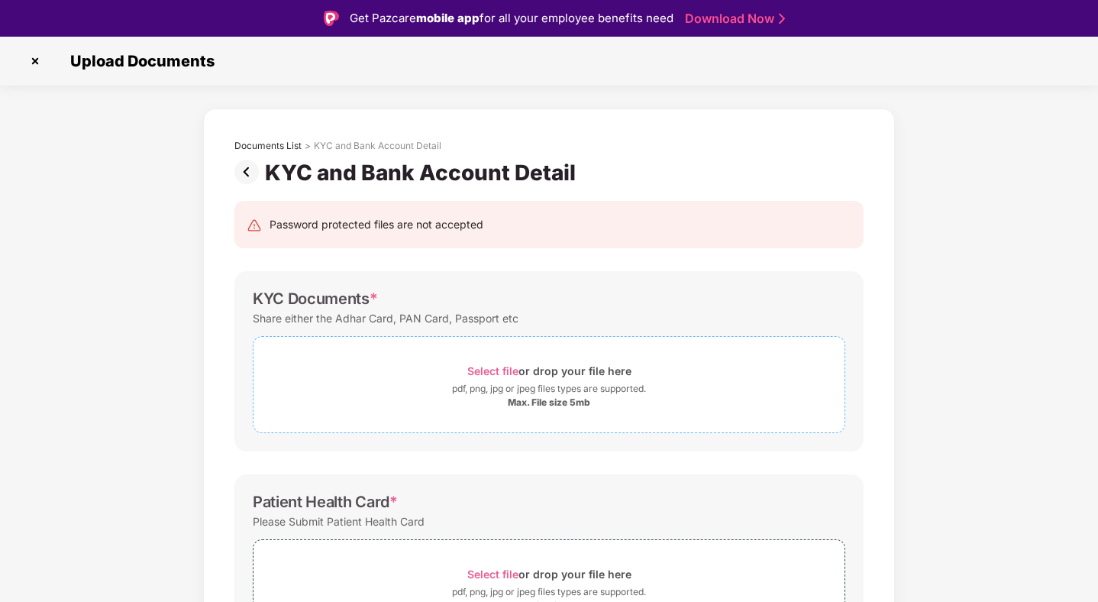
click at [510, 404] on div "Max. File size 5mb" at bounding box center [549, 402] width 82 height 12
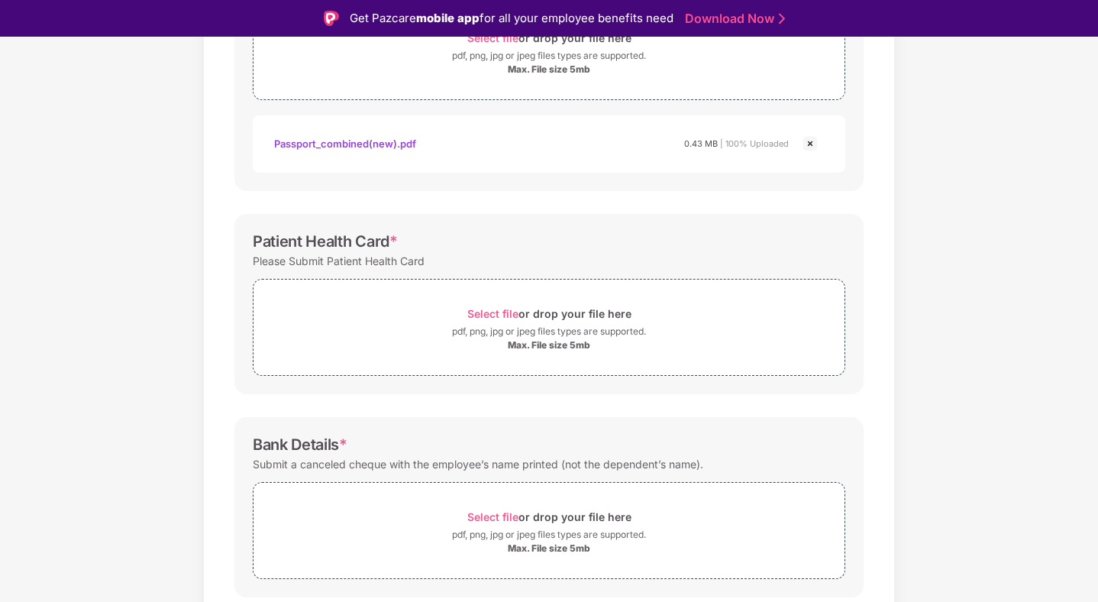
scroll to position [384, 0]
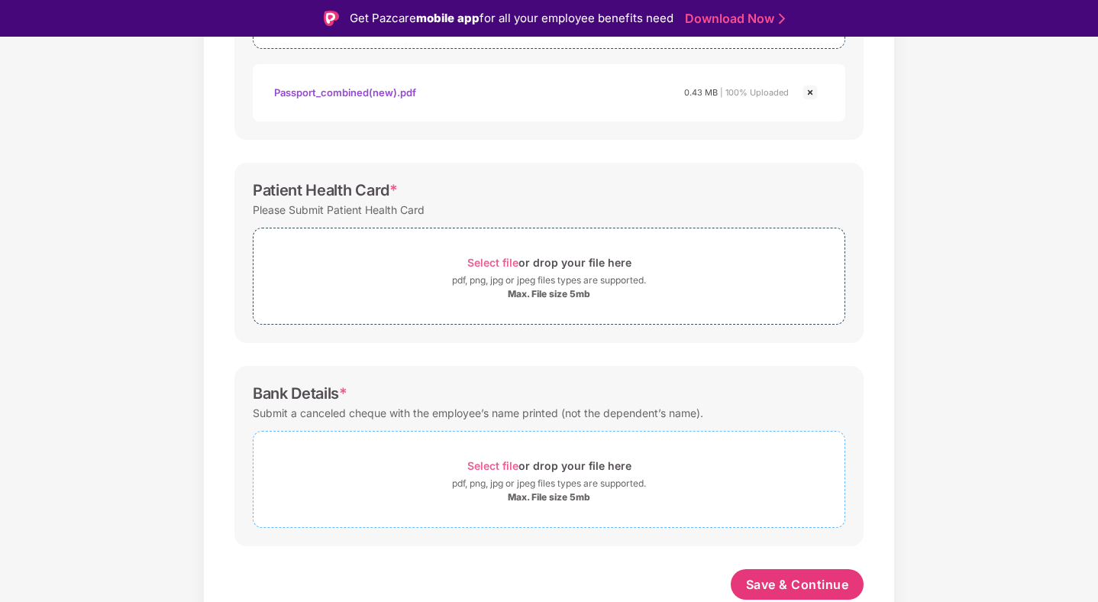
click at [570, 474] on div "Select file or drop your file here" at bounding box center [549, 465] width 164 height 21
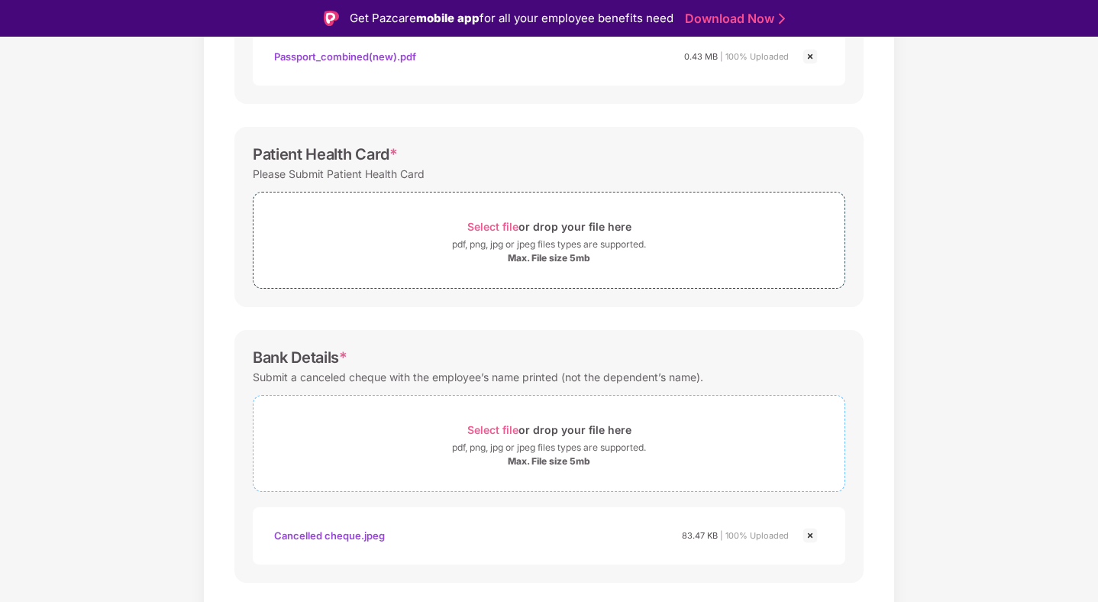
scroll to position [422, 0]
click at [520, 239] on div "pdf, png, jpg or jpeg files types are supported." at bounding box center [549, 241] width 194 height 15
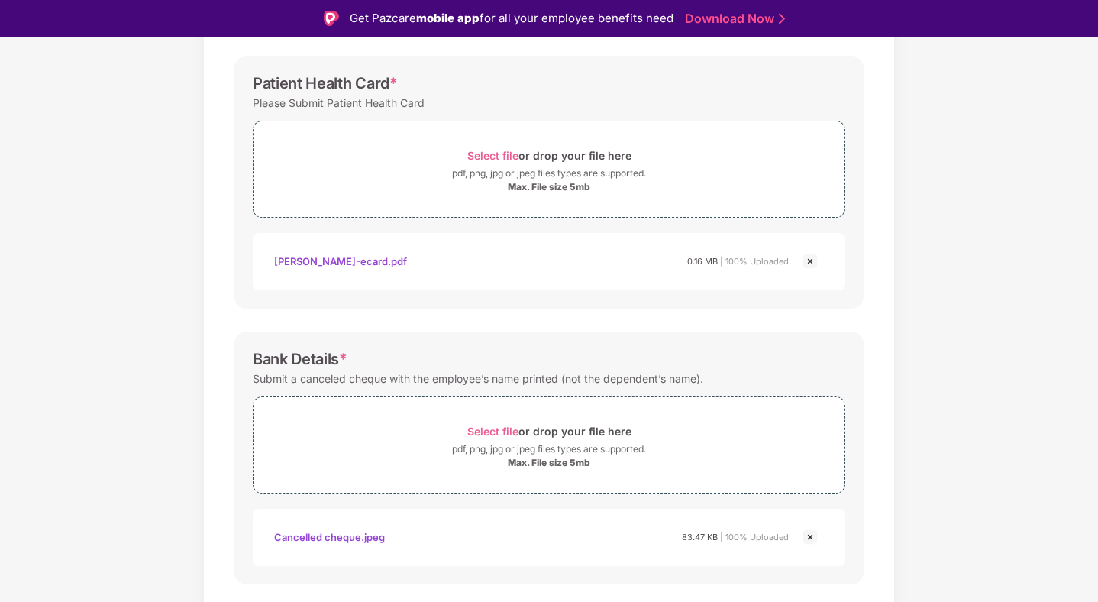
scroll to position [529, 0]
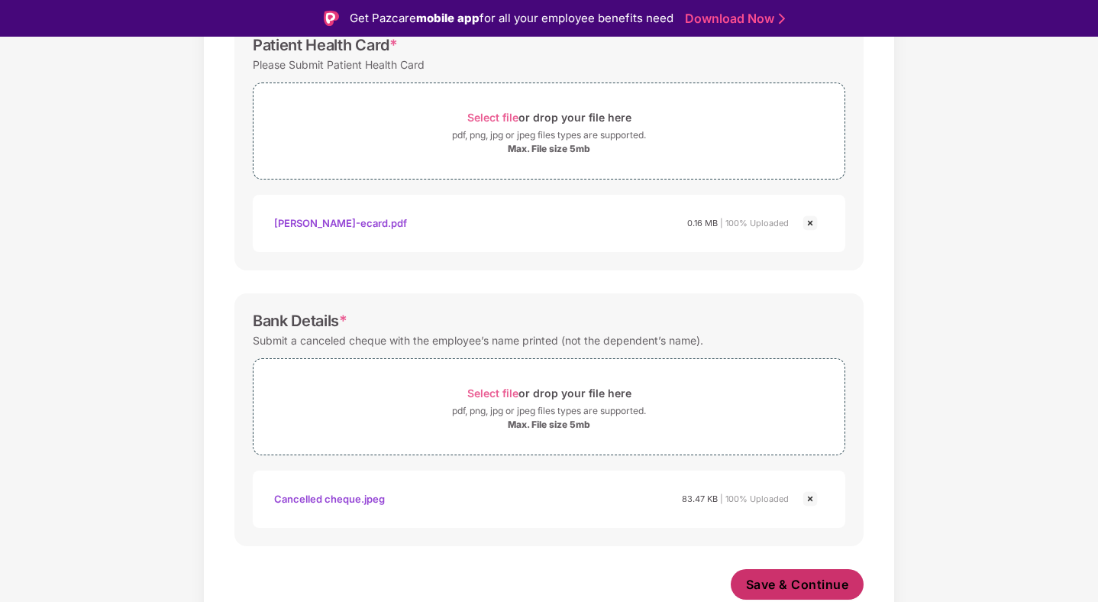
click at [774, 577] on span "Save & Continue" at bounding box center [797, 584] width 103 height 17
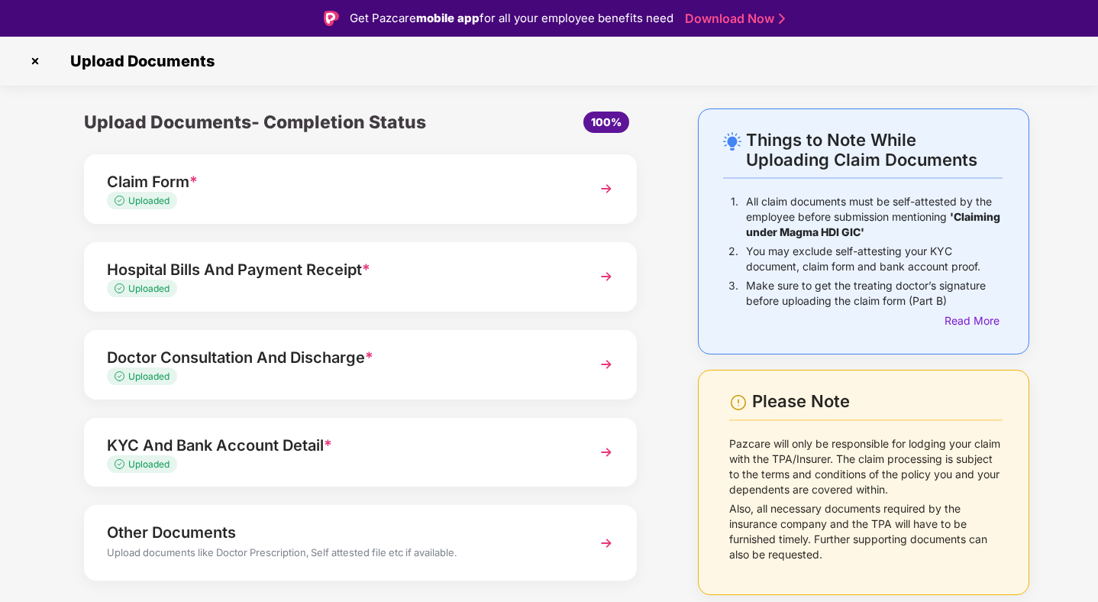
scroll to position [37, 0]
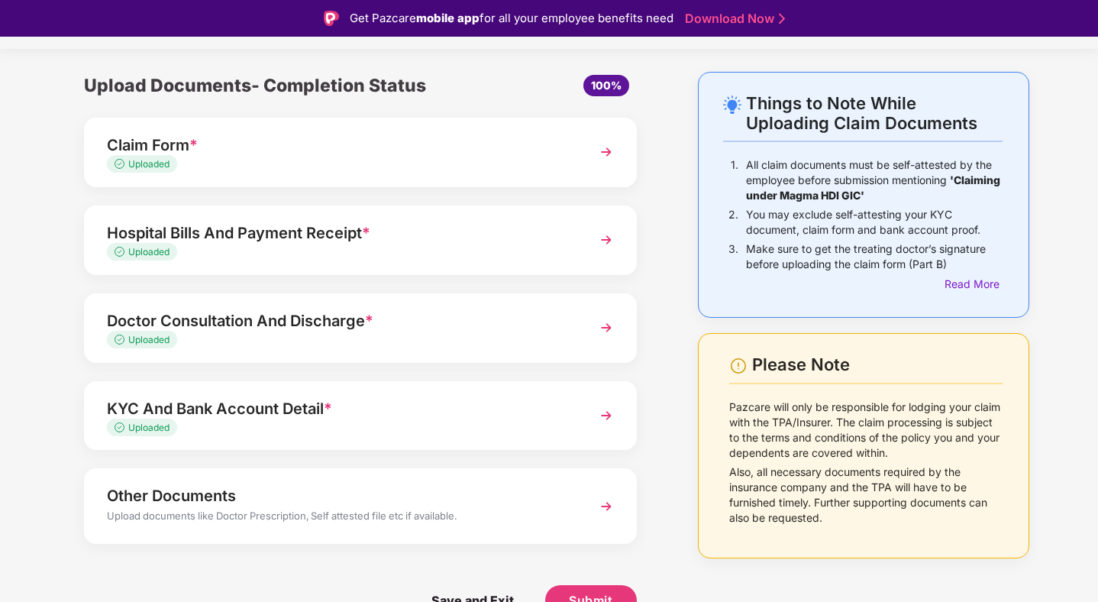
click at [567, 493] on div "Other Documents" at bounding box center [339, 495] width 464 height 24
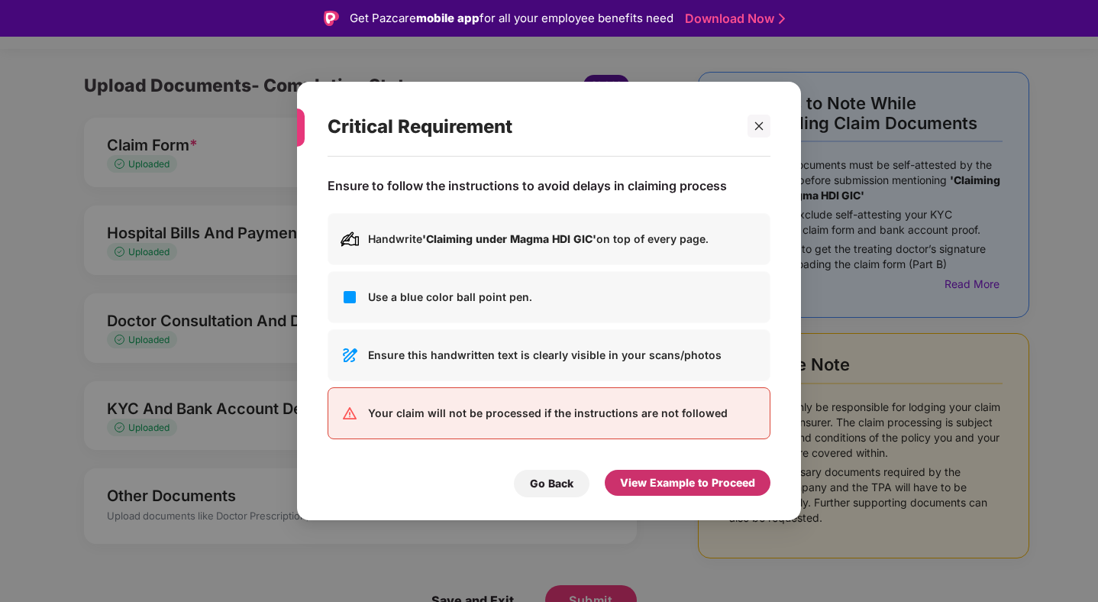
click at [663, 481] on div "View Example to Proceed" at bounding box center [687, 482] width 135 height 17
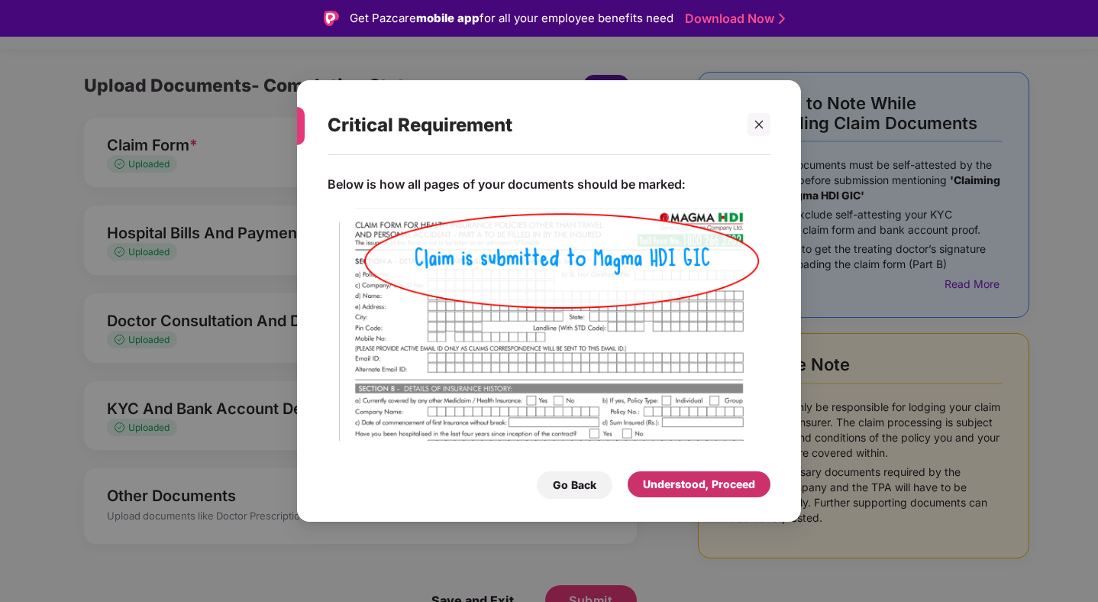
click at [680, 477] on div "Understood, Proceed" at bounding box center [699, 484] width 112 height 17
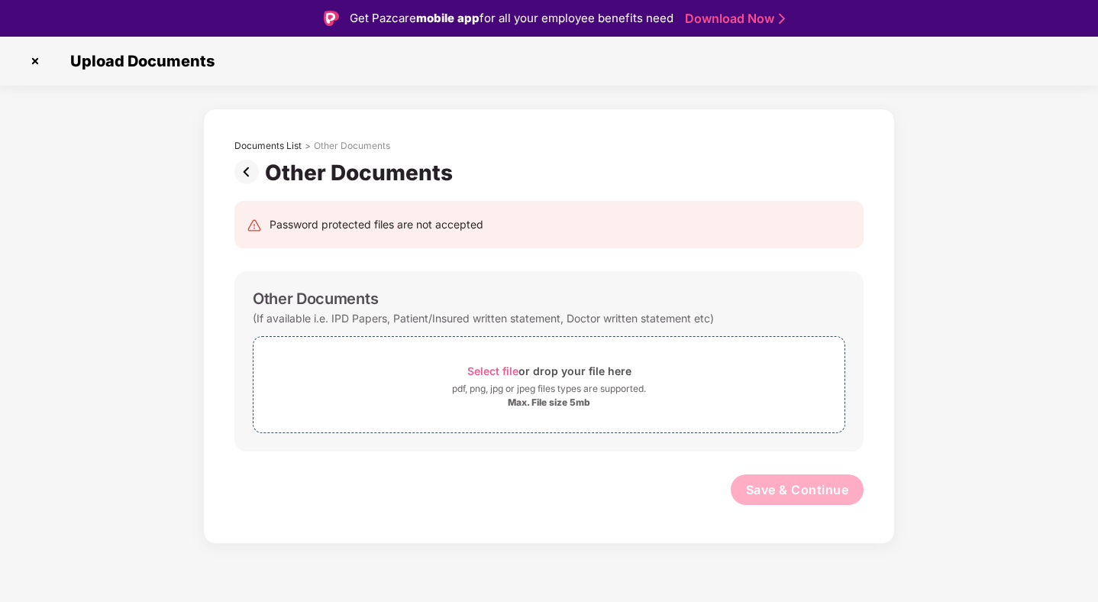
click at [247, 172] on img at bounding box center [249, 172] width 31 height 24
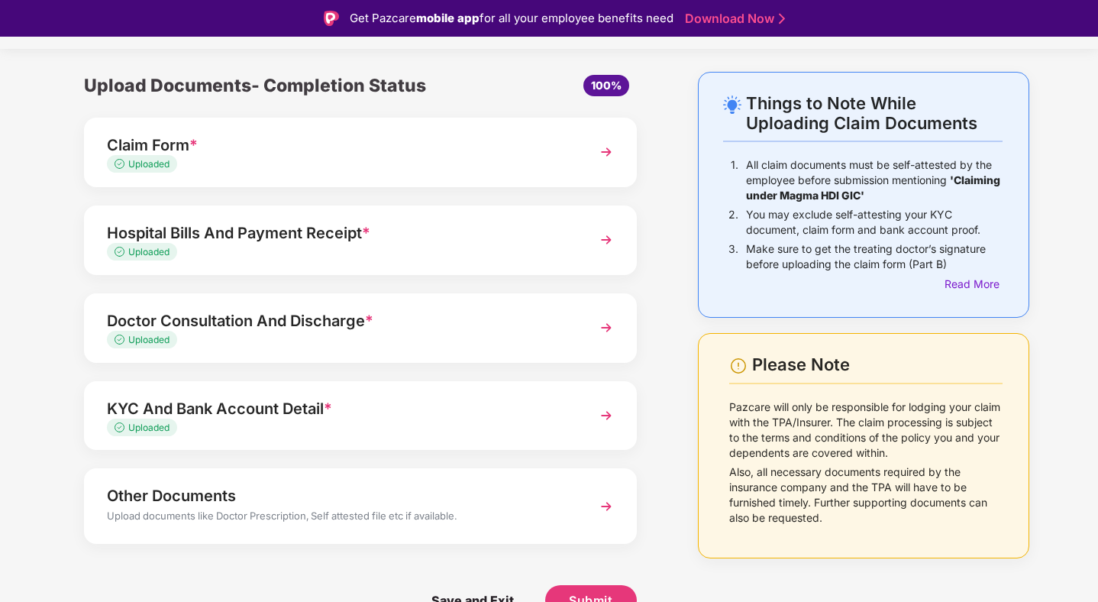
scroll to position [37, 0]
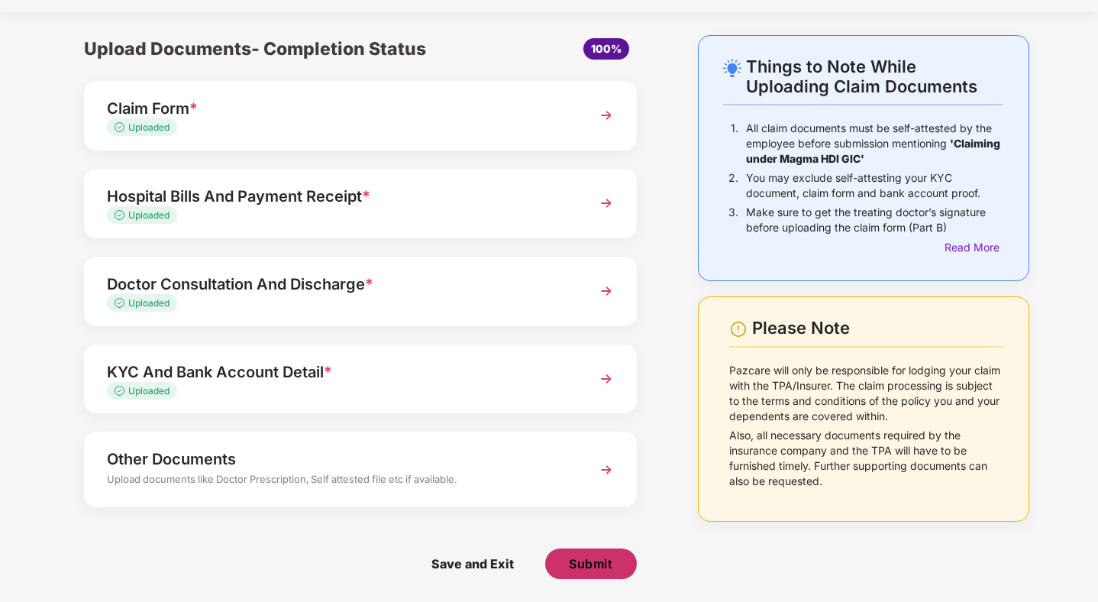
click at [600, 558] on span "Submit" at bounding box center [591, 563] width 44 height 17
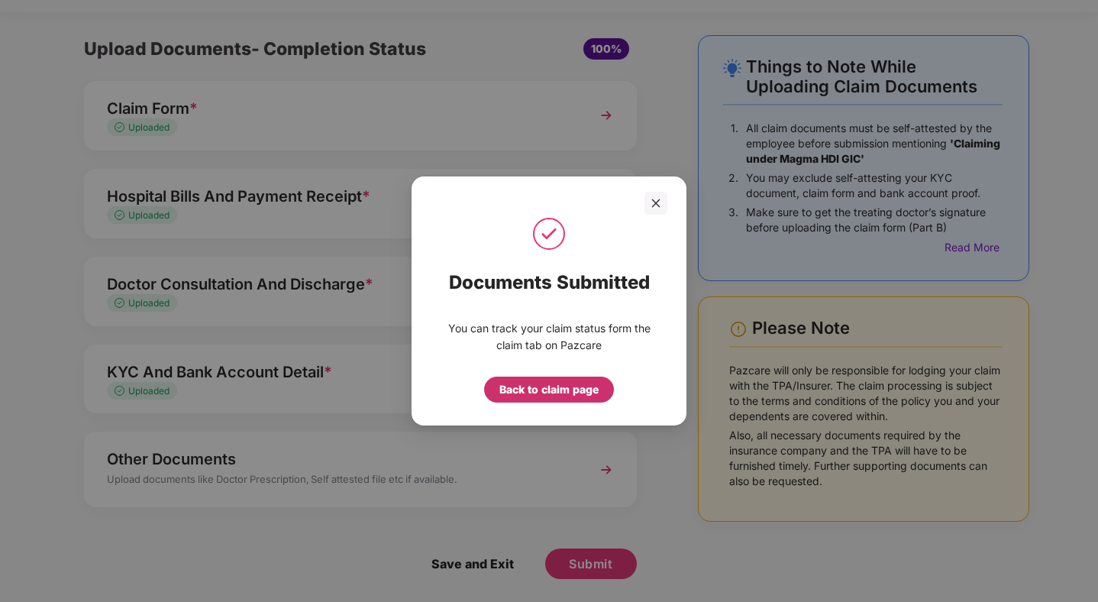
click at [561, 395] on div "Back to claim page" at bounding box center [548, 389] width 99 height 17
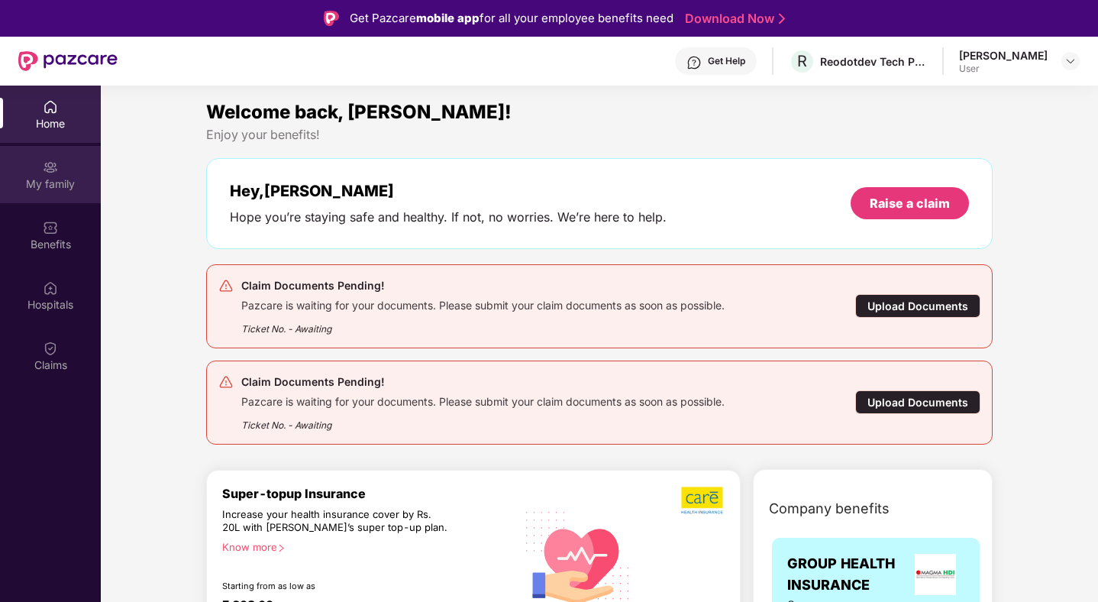
click at [64, 166] on div "My family" at bounding box center [50, 174] width 101 height 57
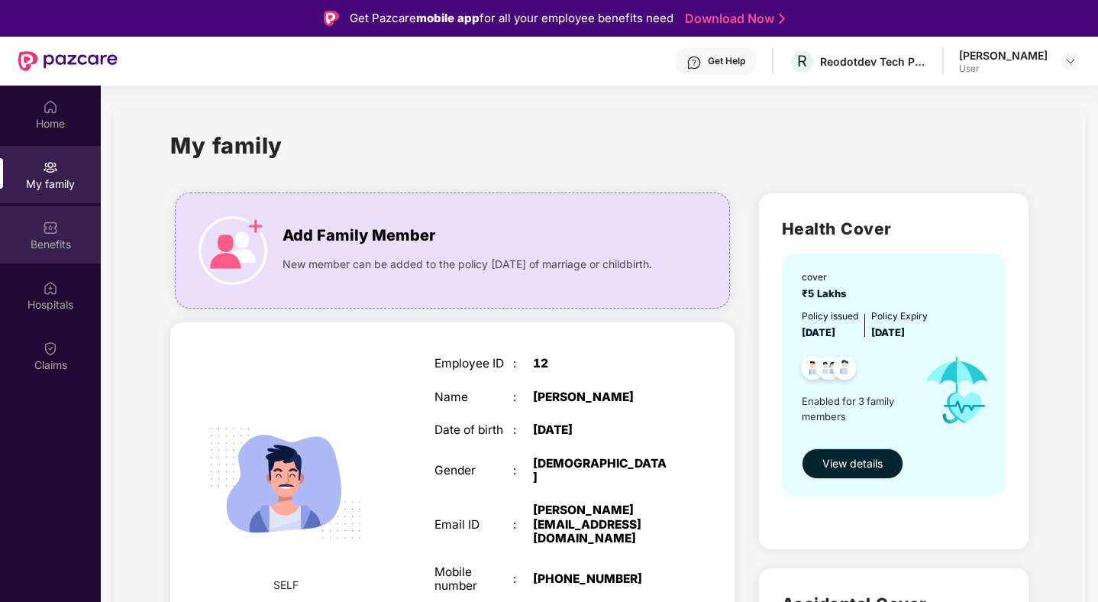
click at [46, 239] on div "Benefits" at bounding box center [50, 244] width 101 height 15
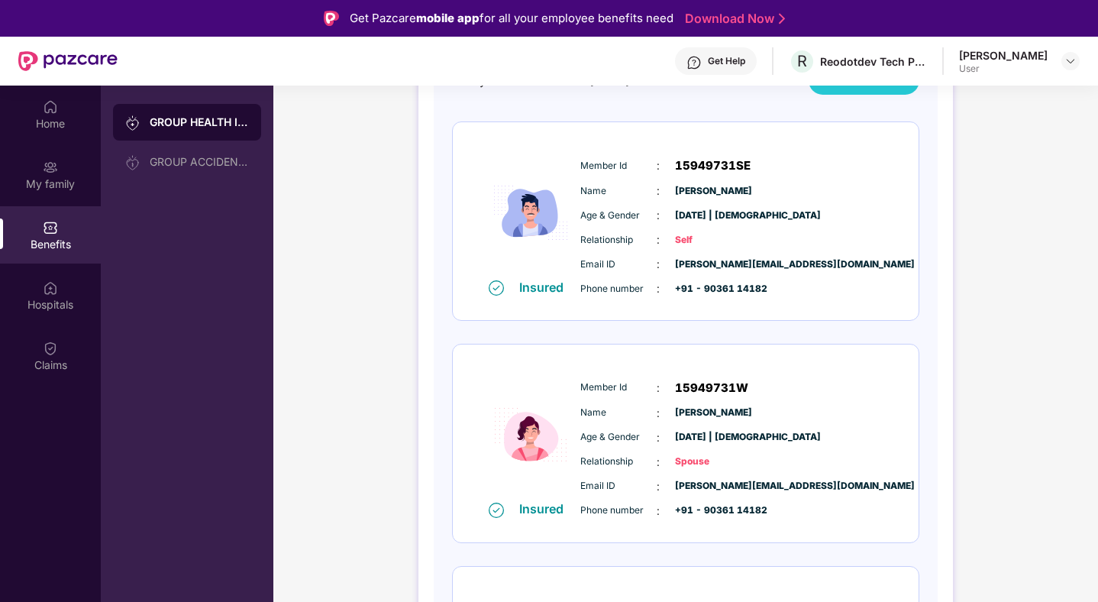
scroll to position [189, 0]
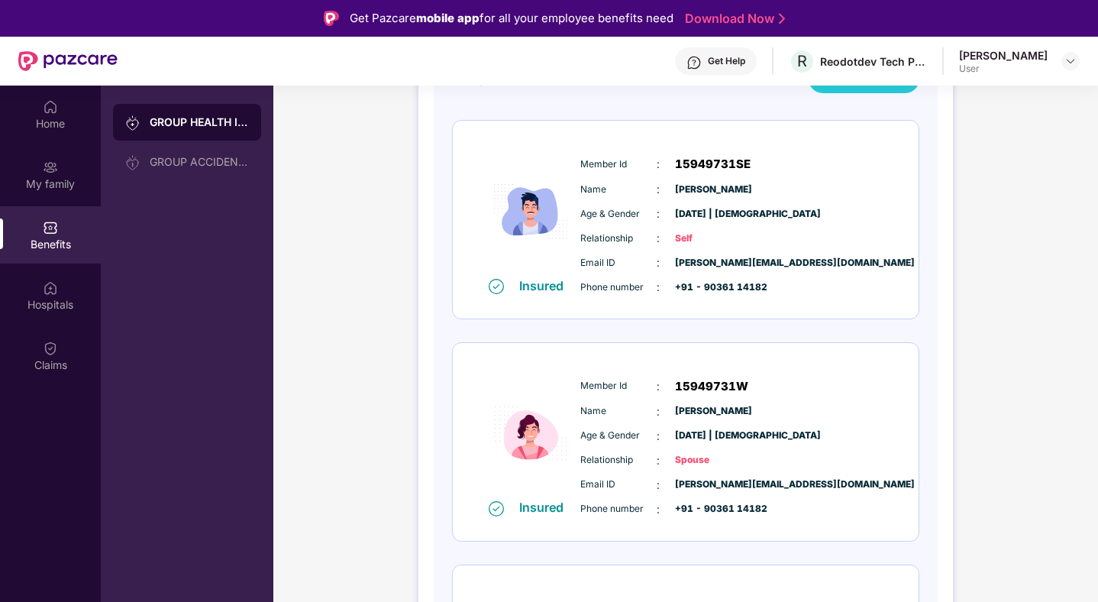
click at [810, 380] on div "Member Id : 15949731W" at bounding box center [731, 386] width 303 height 18
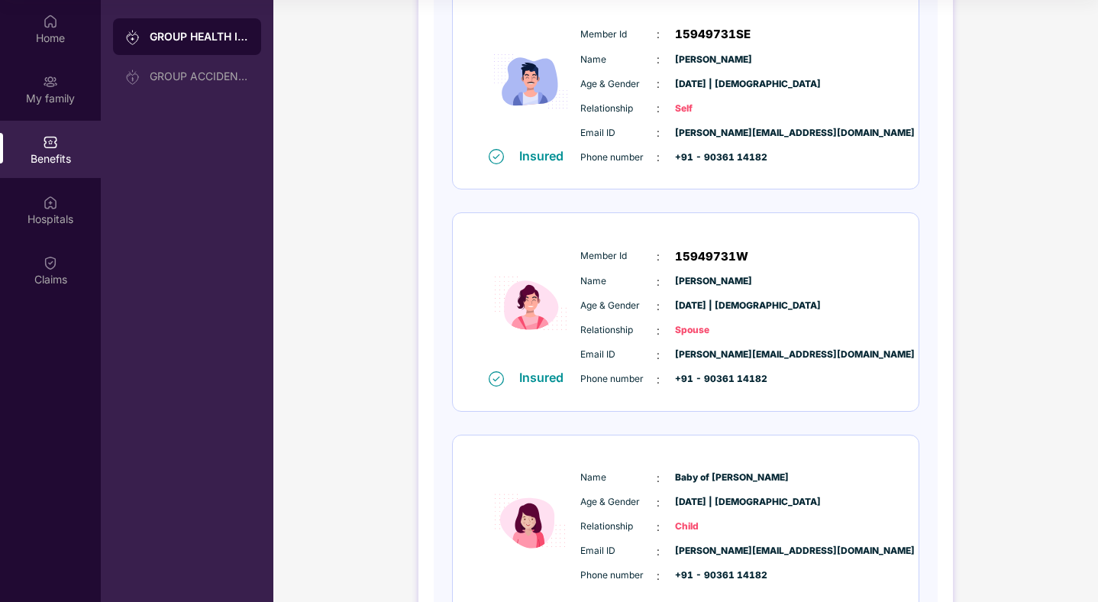
scroll to position [232, 0]
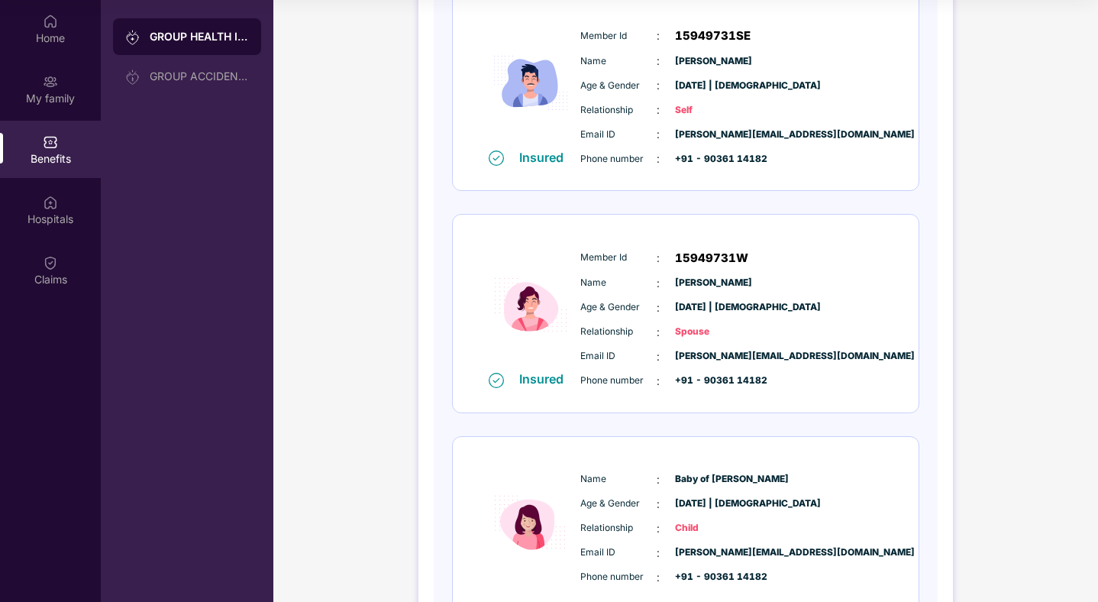
click at [813, 264] on div "Member Id : 15949731W" at bounding box center [731, 258] width 303 height 18
click at [505, 385] on div at bounding box center [496, 378] width 24 height 17
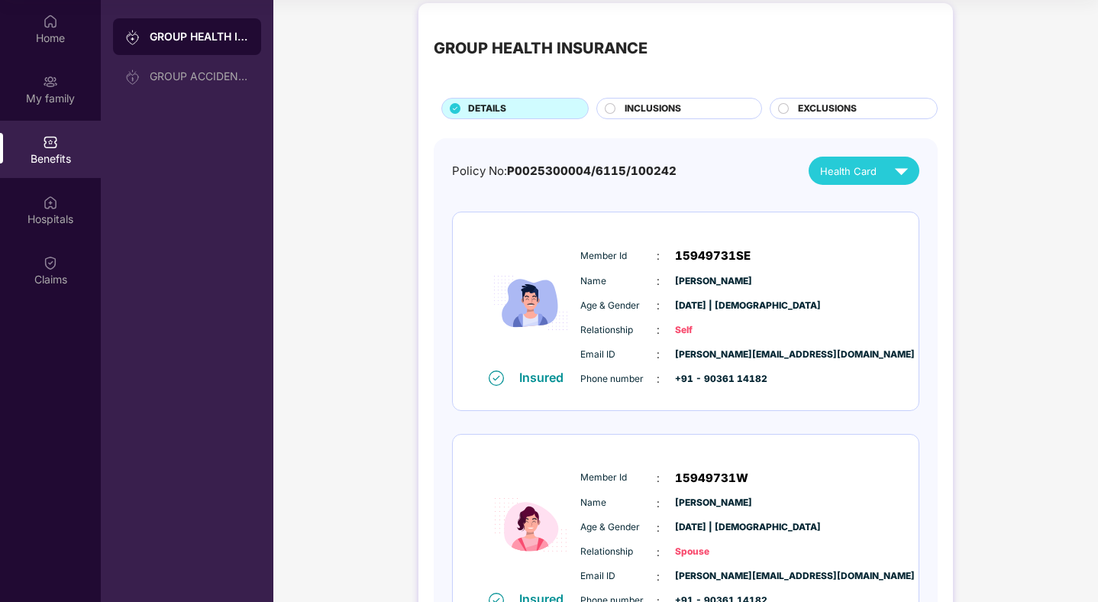
scroll to position [3, 0]
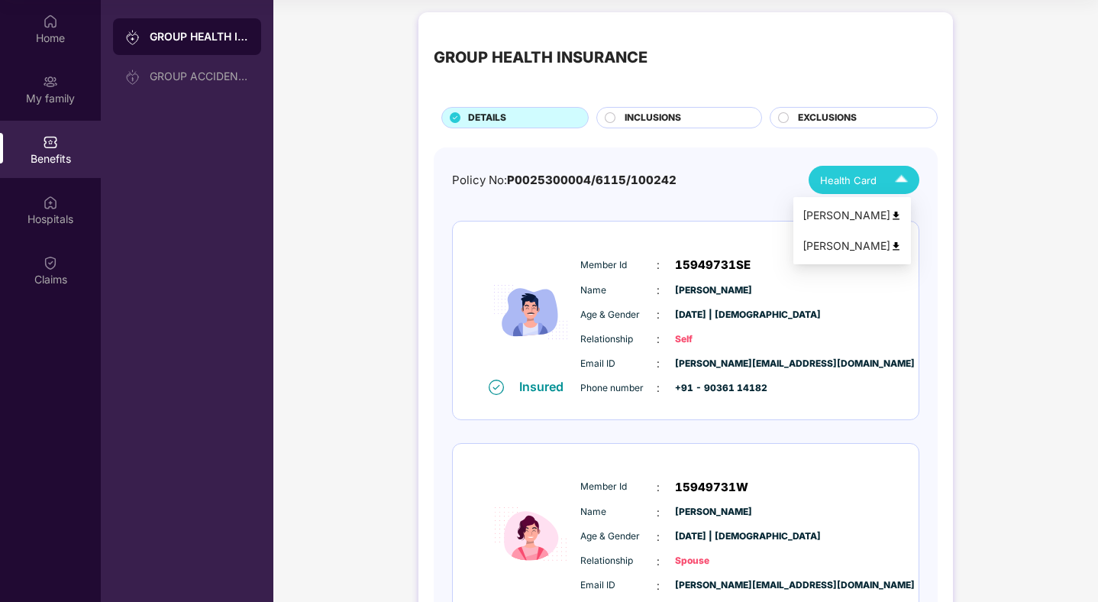
click at [894, 180] on img at bounding box center [901, 179] width 27 height 27
click at [902, 245] on img at bounding box center [895, 246] width 11 height 11
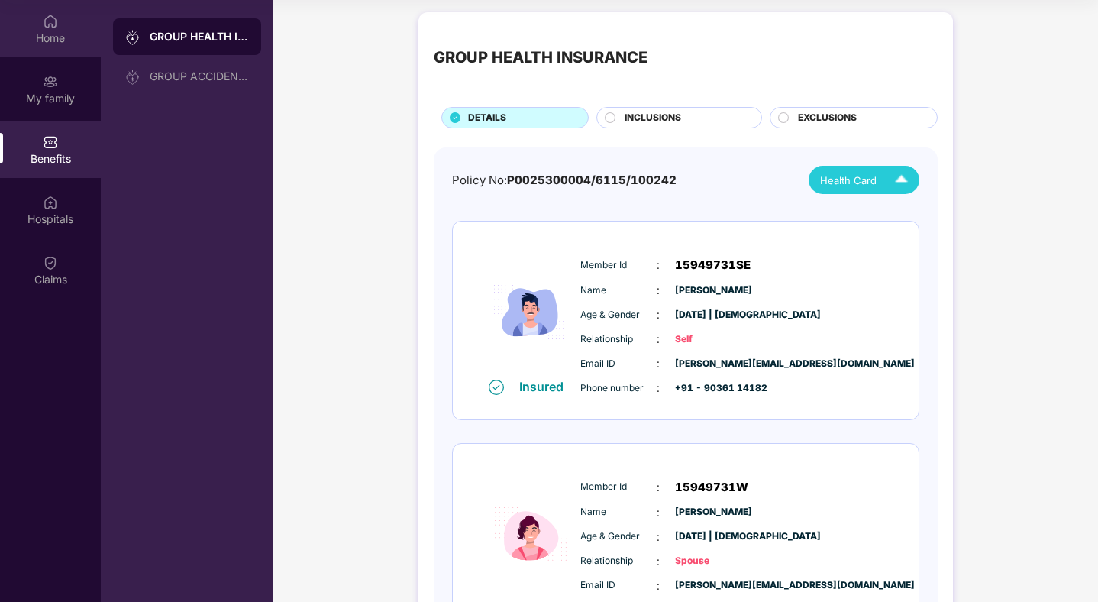
click at [52, 21] on img at bounding box center [50, 21] width 15 height 15
